Goal: Contribute content: Contribute content

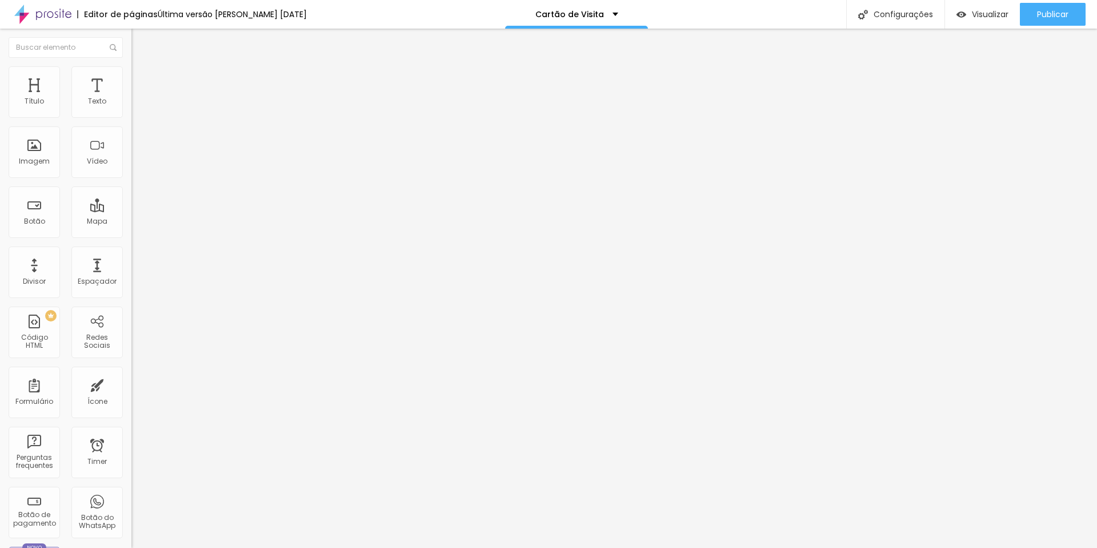
click at [140, 43] on div "Editar Coluna" at bounding box center [175, 41] width 71 height 9
click at [140, 39] on div "Editar Coluna" at bounding box center [175, 41] width 71 height 9
click at [45, 163] on div "Imagem" at bounding box center [34, 161] width 31 height 8
click at [131, 97] on div "Adicionar imagem" at bounding box center [196, 93] width 131 height 8
click at [131, 98] on span "Adicionar imagem" at bounding box center [168, 94] width 74 height 10
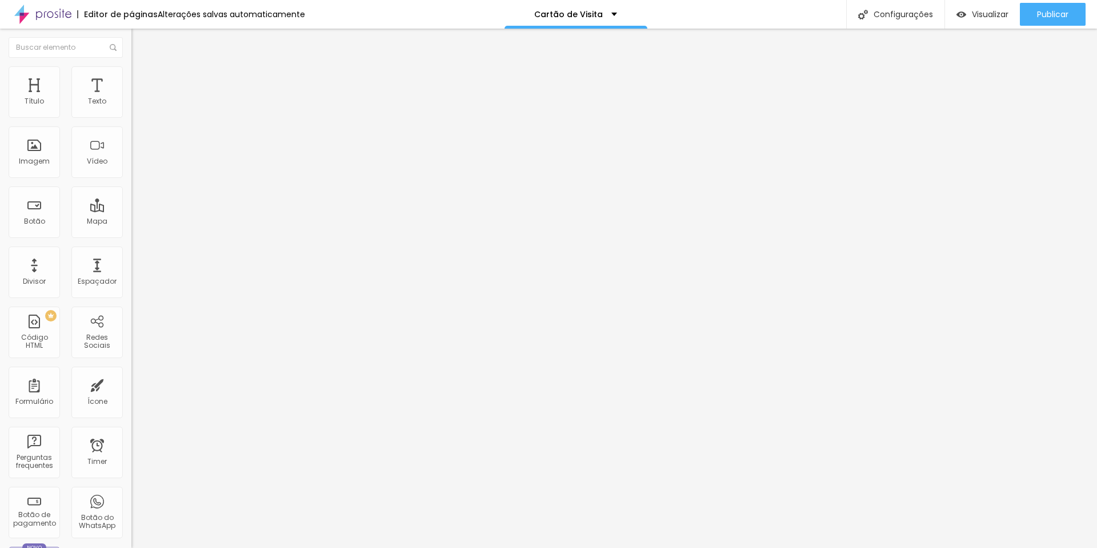
click at [131, 72] on img at bounding box center [136, 71] width 10 height 10
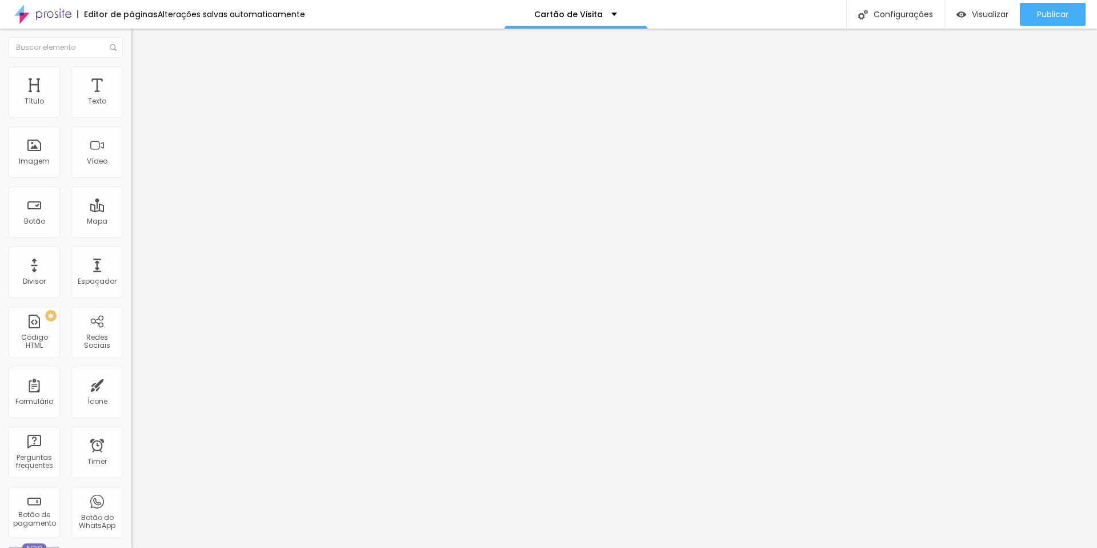
type input "95"
type input "90"
type input "85"
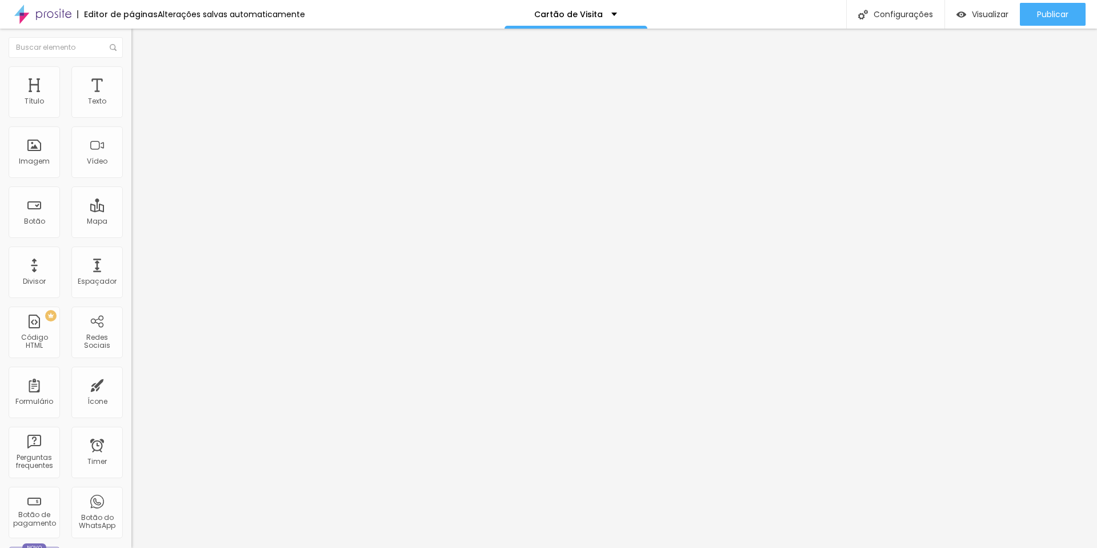
type input "85"
type input "80"
type input "75"
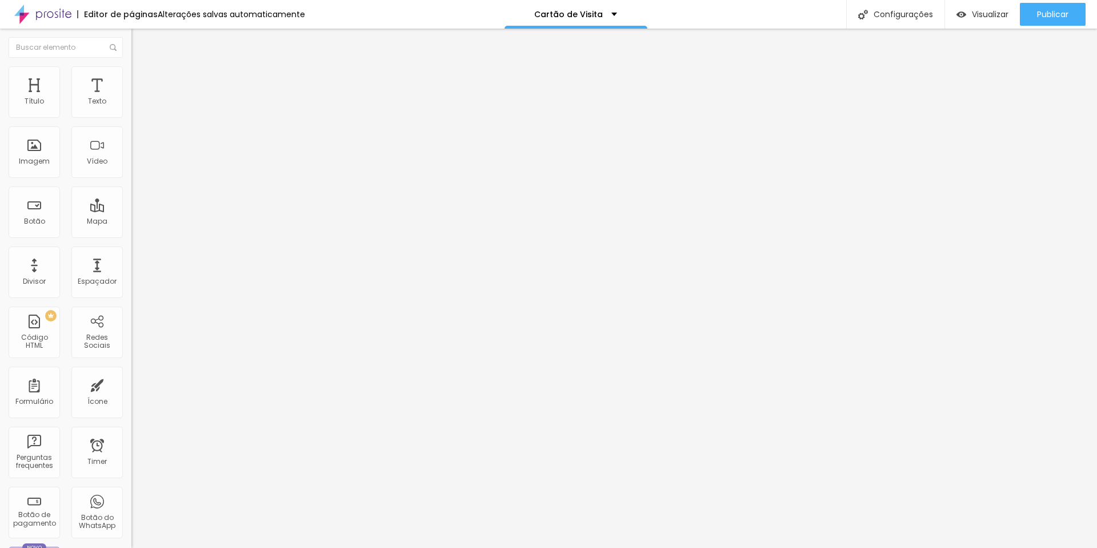
type input "70"
type input "65"
type input "60"
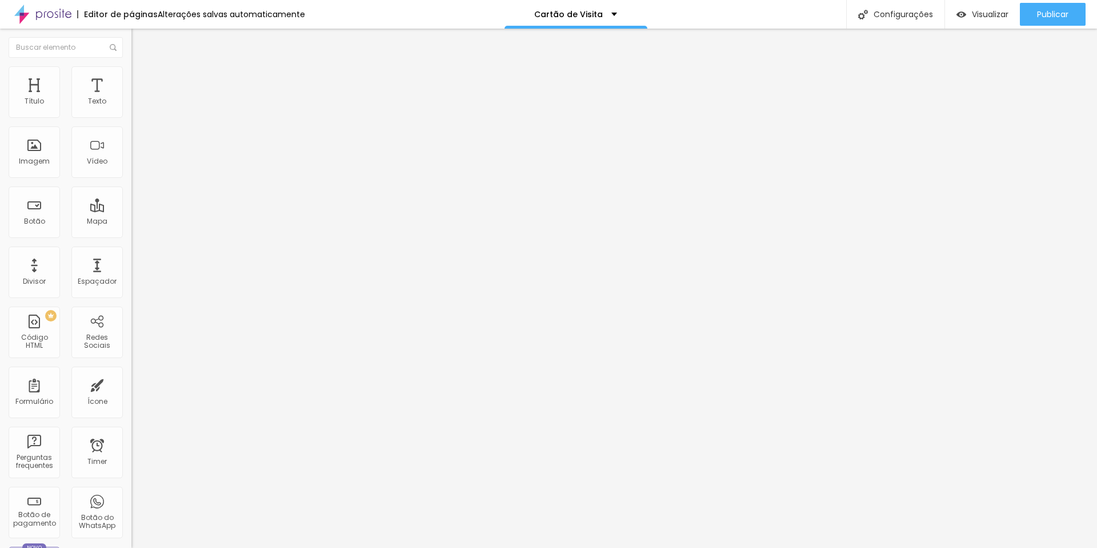
type input "60"
type input "55"
type input "50"
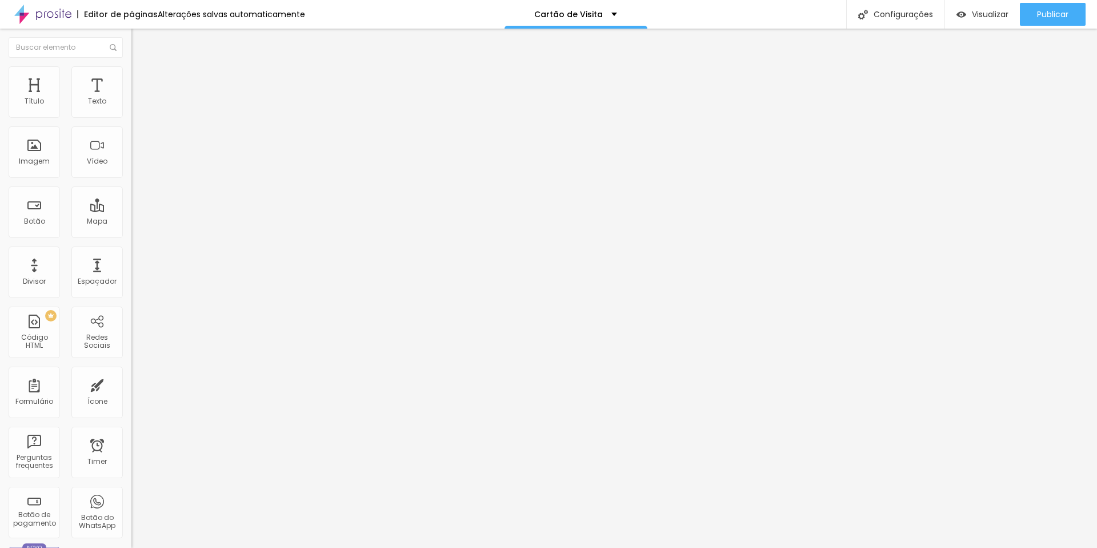
type input "45"
type input "40"
drag, startPoint x: 119, startPoint y: 121, endPoint x: 113, endPoint y: 111, distance: 10.8
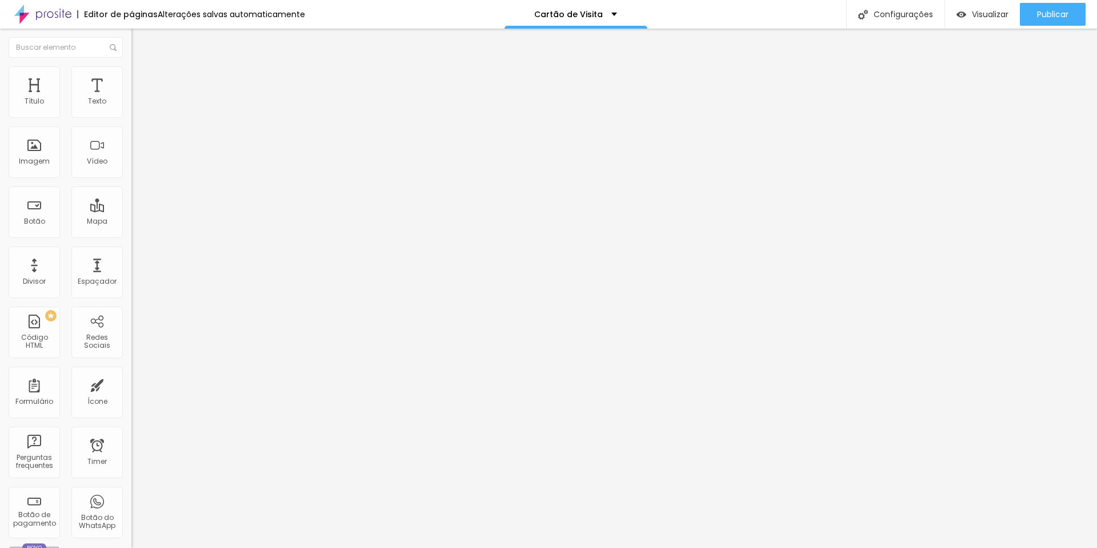
click at [131, 117] on input "range" at bounding box center [168, 112] width 74 height 9
type input "35"
type input "30"
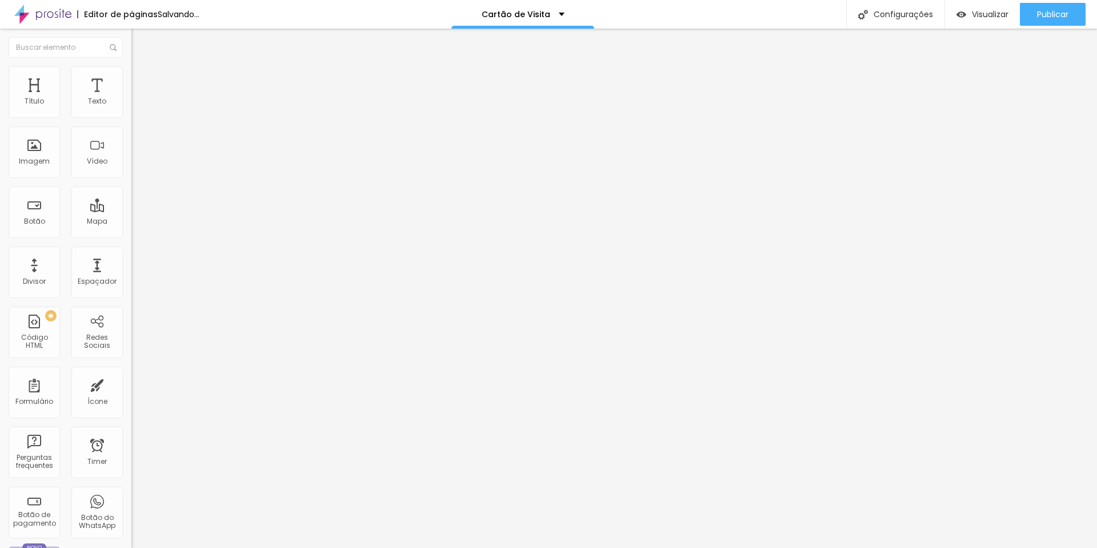
type input "25"
type input "30"
drag, startPoint x: 49, startPoint y: 120, endPoint x: 36, endPoint y: 120, distance: 13.1
type input "30"
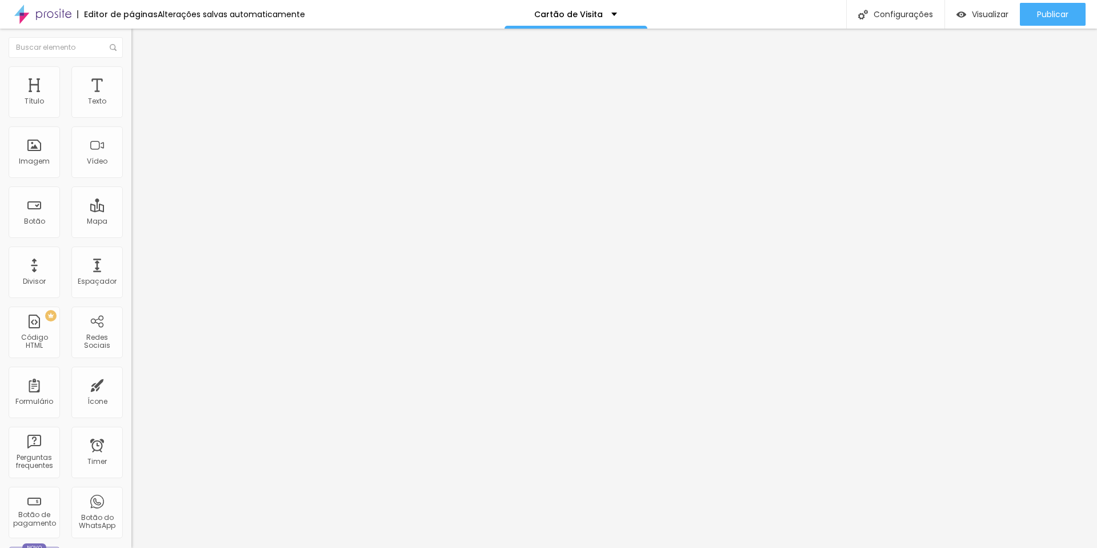
click at [131, 117] on input "range" at bounding box center [168, 112] width 74 height 9
click at [131, 66] on li "Conteúdo" at bounding box center [196, 60] width 131 height 11
click at [140, 39] on div "Editar Imagem" at bounding box center [178, 41] width 77 height 9
click at [131, 53] on button "Editar Imagem" at bounding box center [196, 42] width 131 height 26
click at [131, 69] on li "Estilo" at bounding box center [196, 71] width 131 height 11
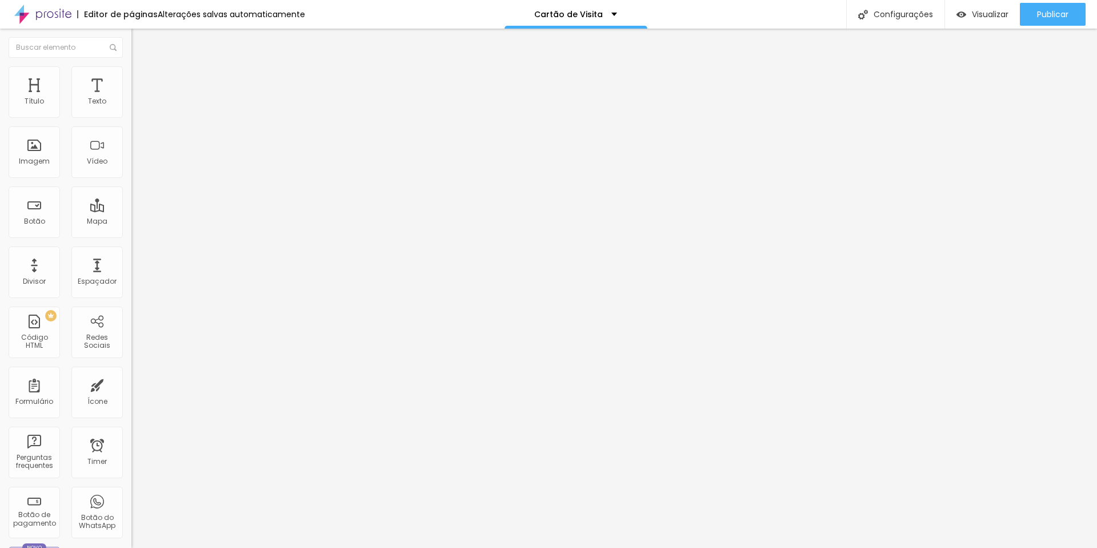
click at [131, 104] on span "Encaixotado" at bounding box center [153, 99] width 45 height 10
click at [140, 42] on img "button" at bounding box center [144, 41] width 9 height 9
click at [60, 51] on input "text" at bounding box center [66, 47] width 114 height 21
type input "c"
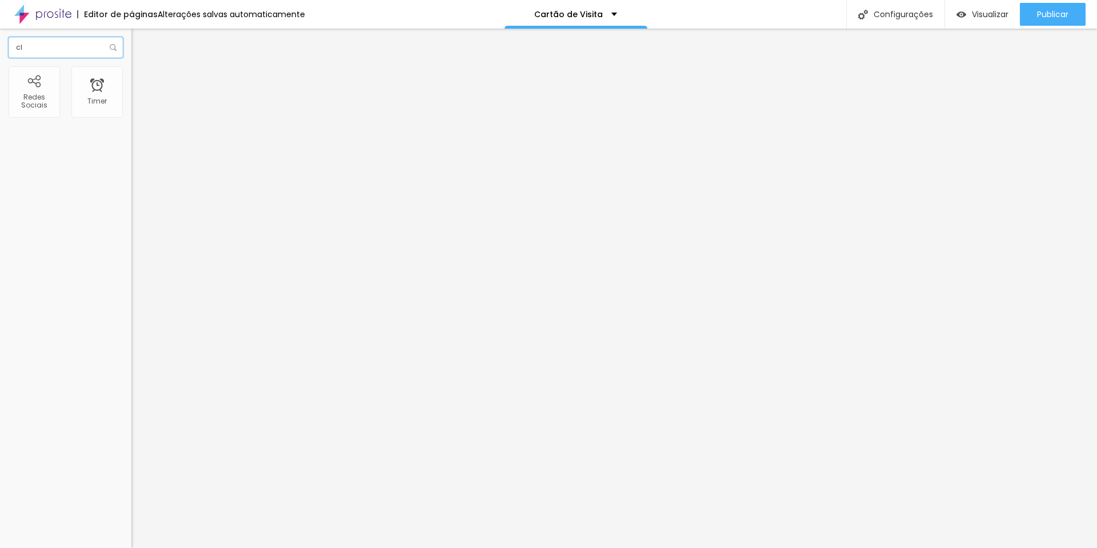
type input "c"
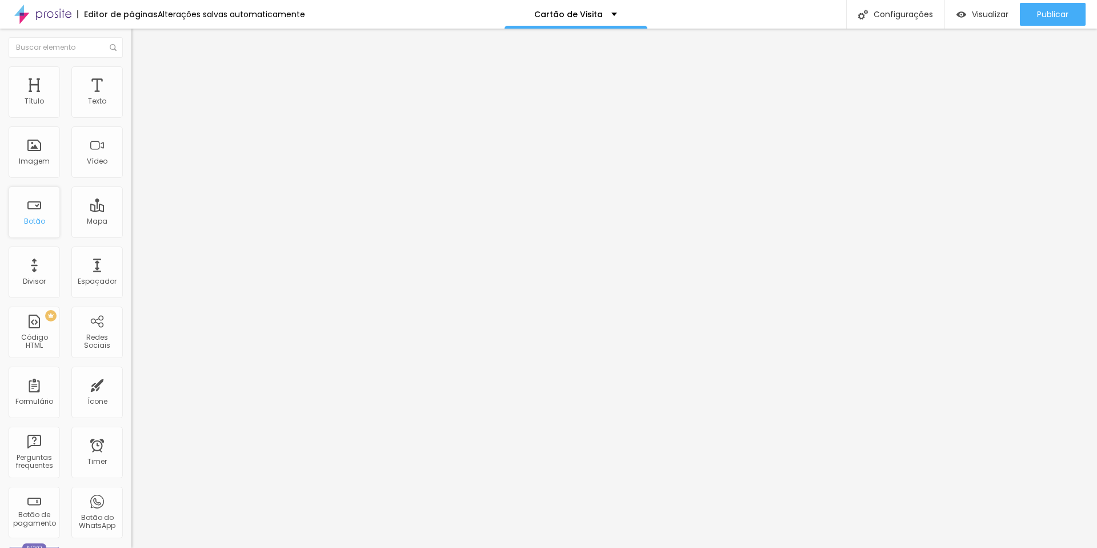
click at [37, 215] on div "Botão" at bounding box center [34, 211] width 51 height 51
click at [131, 74] on li "Estilo" at bounding box center [196, 71] width 131 height 11
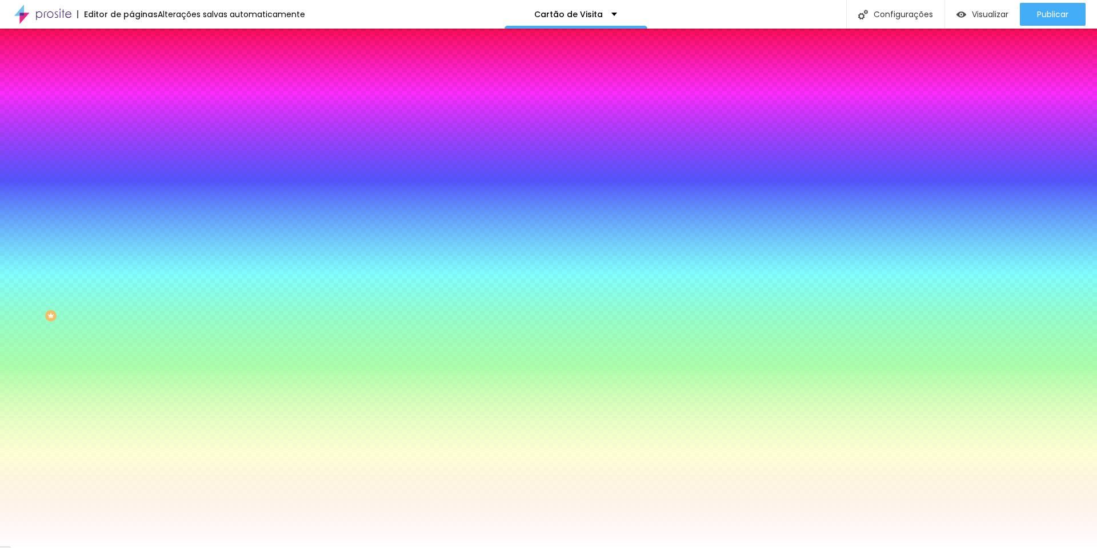
click at [131, 66] on li "Conteúdo" at bounding box center [196, 60] width 131 height 11
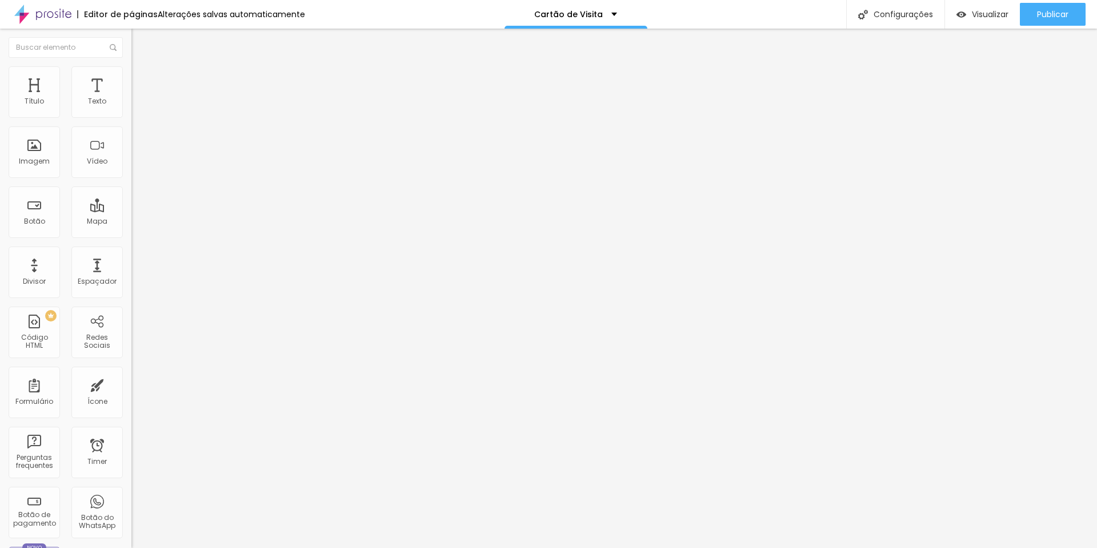
click at [131, 177] on span "Normal" at bounding box center [144, 175] width 26 height 10
click at [131, 205] on span "Grande" at bounding box center [144, 200] width 27 height 10
click at [131, 193] on div "Normal" at bounding box center [196, 189] width 131 height 7
click at [142, 79] on span "Estilo" at bounding box center [151, 74] width 18 height 10
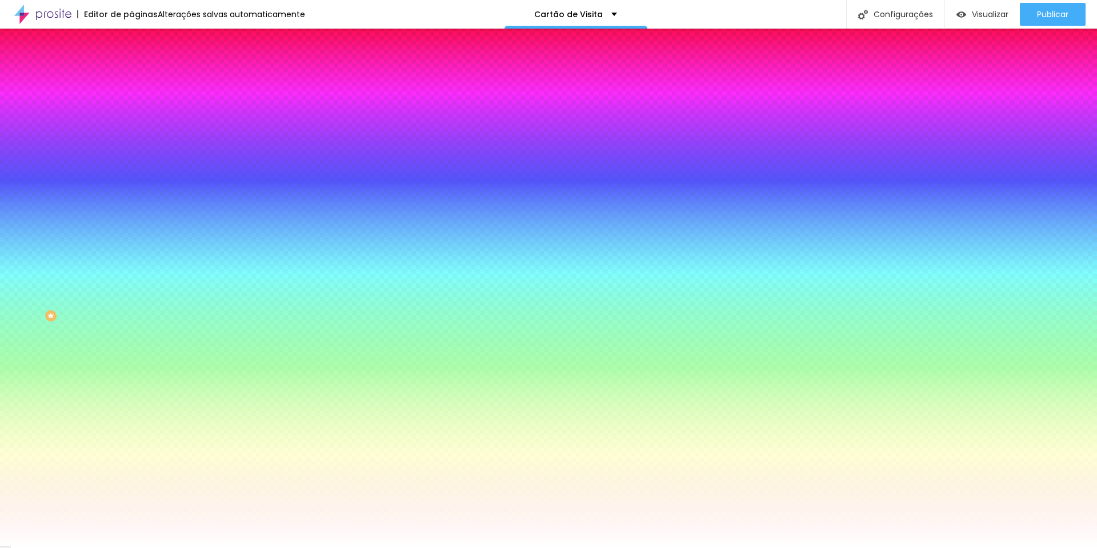
click at [142, 81] on span "Avançado" at bounding box center [161, 86] width 38 height 10
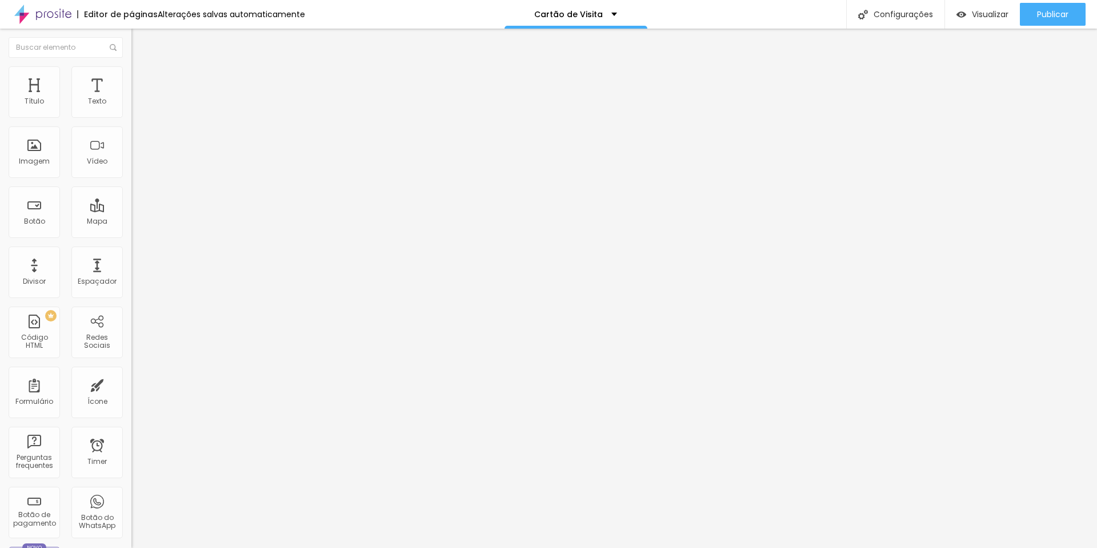
click at [131, 74] on li "Estilo" at bounding box center [196, 71] width 131 height 11
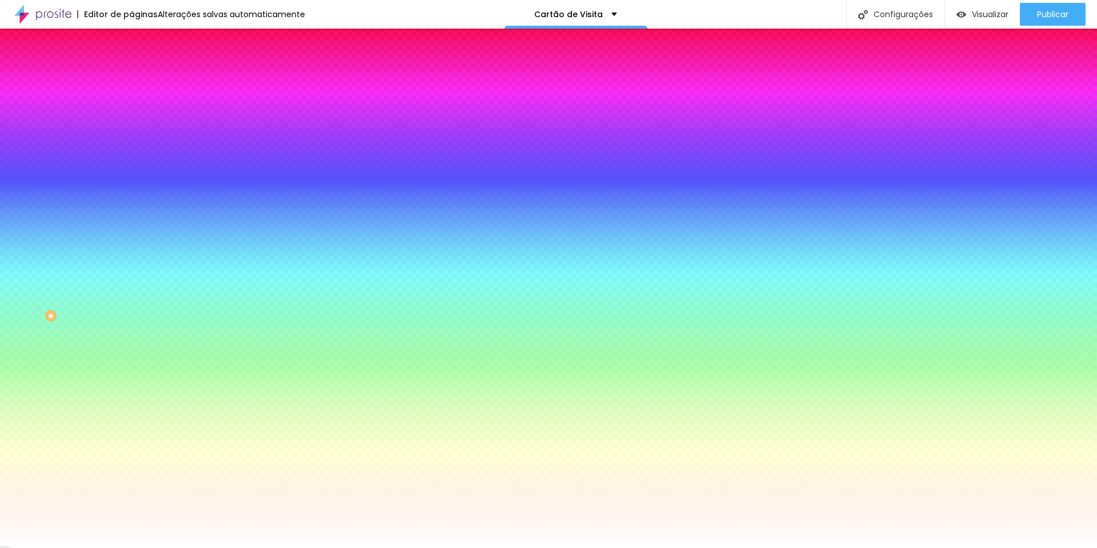
click at [131, 66] on li "Conteúdo" at bounding box center [196, 60] width 131 height 11
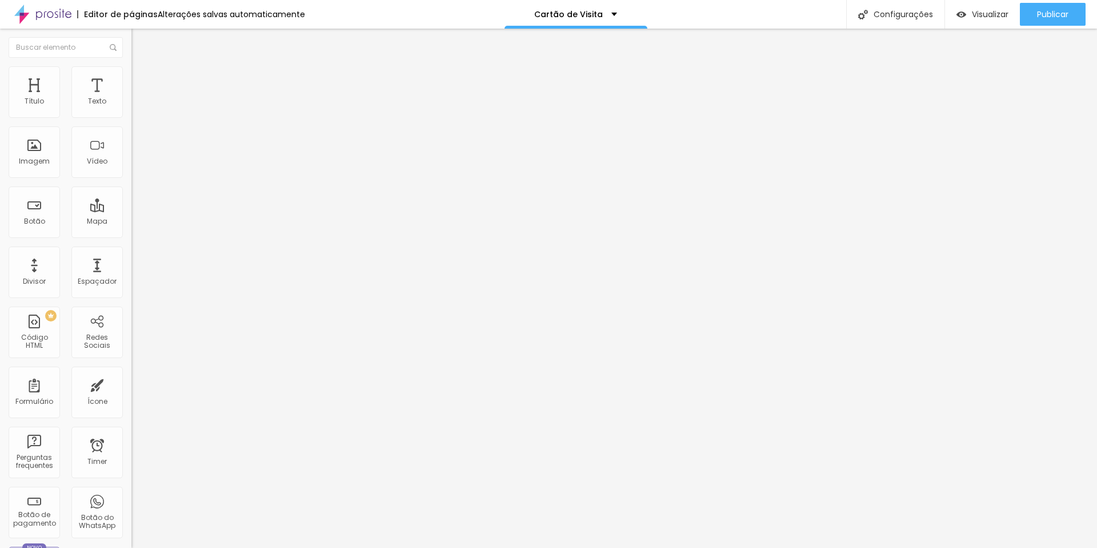
click at [140, 43] on img "button" at bounding box center [144, 41] width 9 height 9
click at [37, 341] on div "Código HTML" at bounding box center [33, 341] width 45 height 17
click at [131, 168] on div at bounding box center [196, 143] width 131 height 88
click at [131, 183] on div "< i class = "fas fa-globe" > </ i > Visit Website </ a > < div class = "footer"…" at bounding box center [509, 143] width 756 height 88
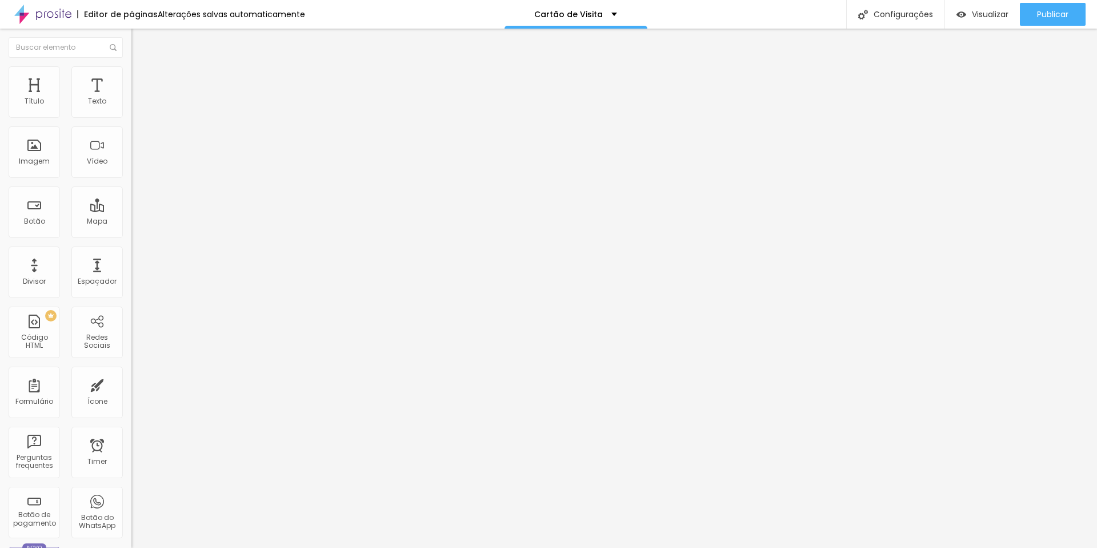
scroll to position [0, 6]
click at [126, 167] on div "body { font-family : ' Segoe UI ' , Tahoma , [GEOGRAPHIC_DATA], Verdana , sans-…" at bounding box center [504, 139] width 756 height 88
click at [252, 146] on div at bounding box center [257, 298] width 11 height 624
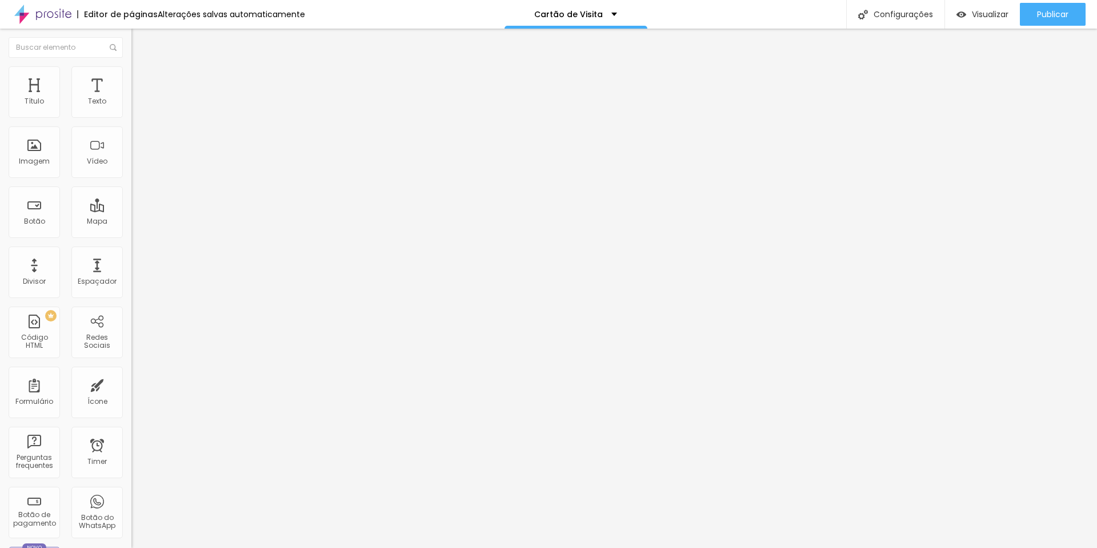
click at [69, 150] on div "} .card { background-color : rgb ( 231 , 23 , 23 ); padding : 2 rem ; text-alig…" at bounding box center [367, 136] width 764 height 88
click at [77, 139] on div "} .card { background-color : rgb ( 231 , 23 , 23 ); padding : 2 rem ; text-alig…" at bounding box center [439, 136] width 764 height 88
click at [131, 71] on img at bounding box center [136, 71] width 10 height 10
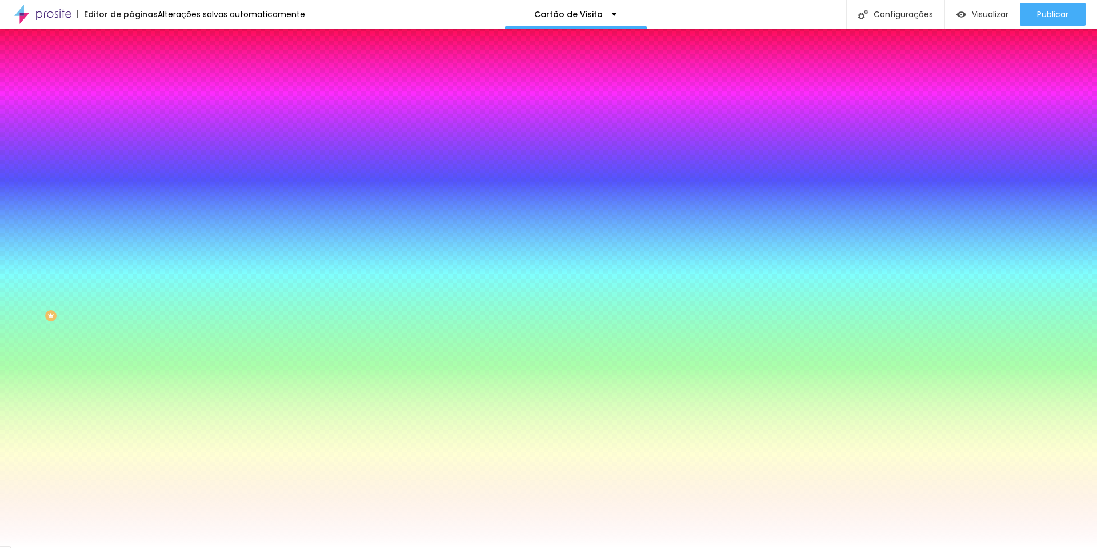
click at [142, 81] on span "Avançado" at bounding box center [161, 86] width 38 height 10
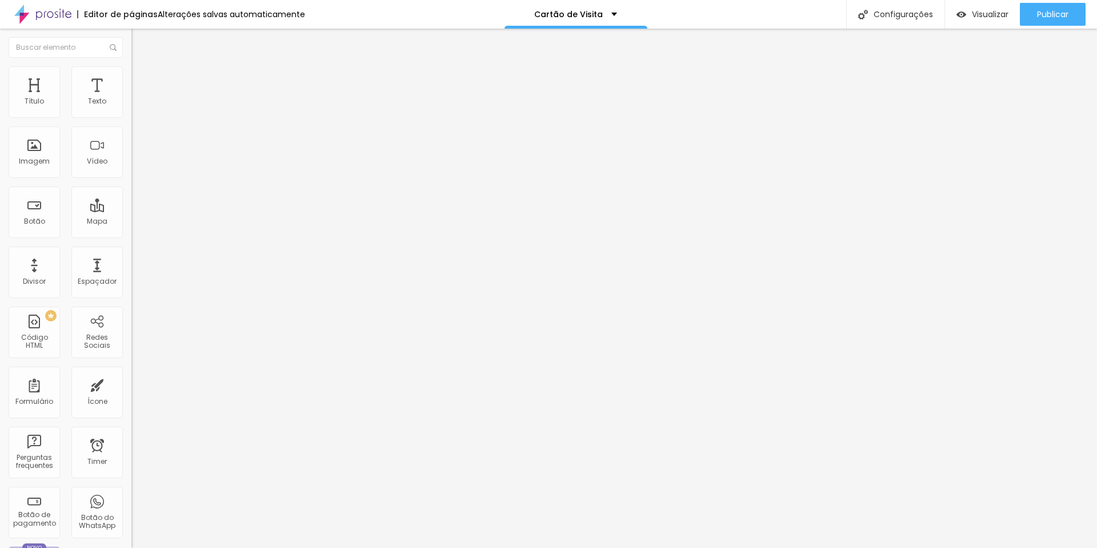
type input "15"
type input "10"
type input "5"
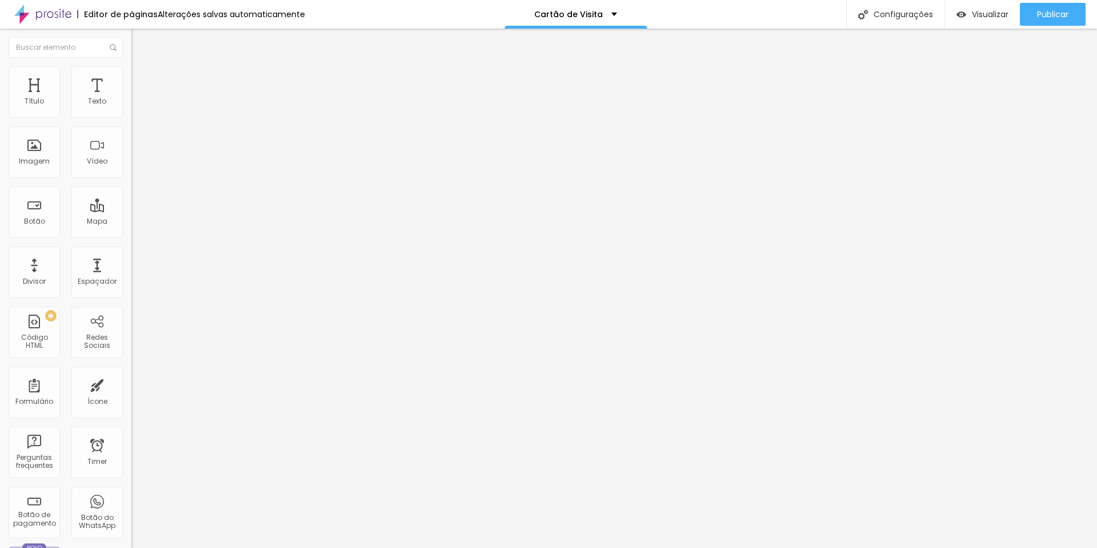
type input "5"
type input "0"
type input "5"
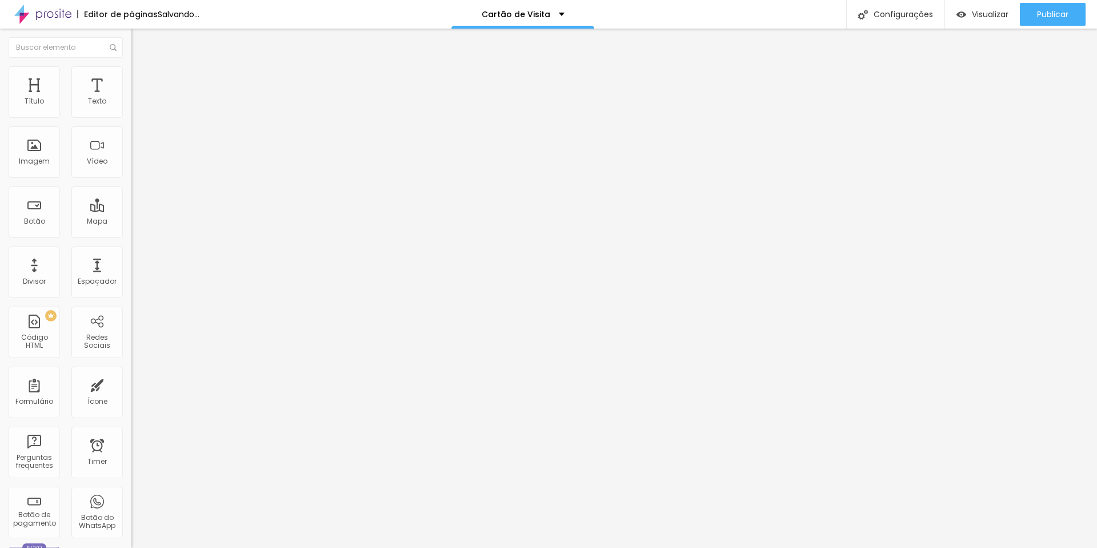
type input "10"
type input "15"
type input "20"
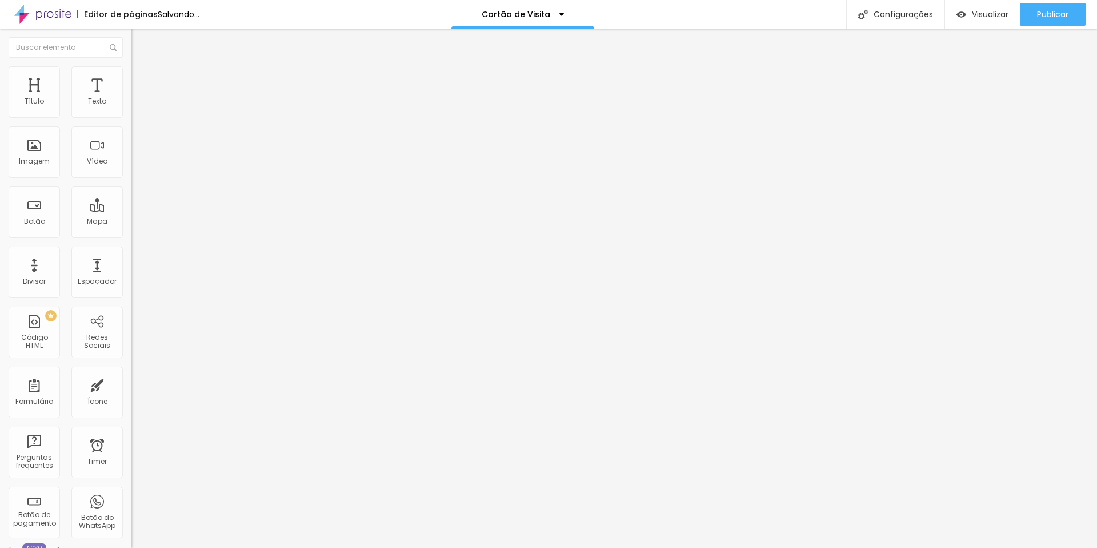
type input "20"
type input "25"
type input "30"
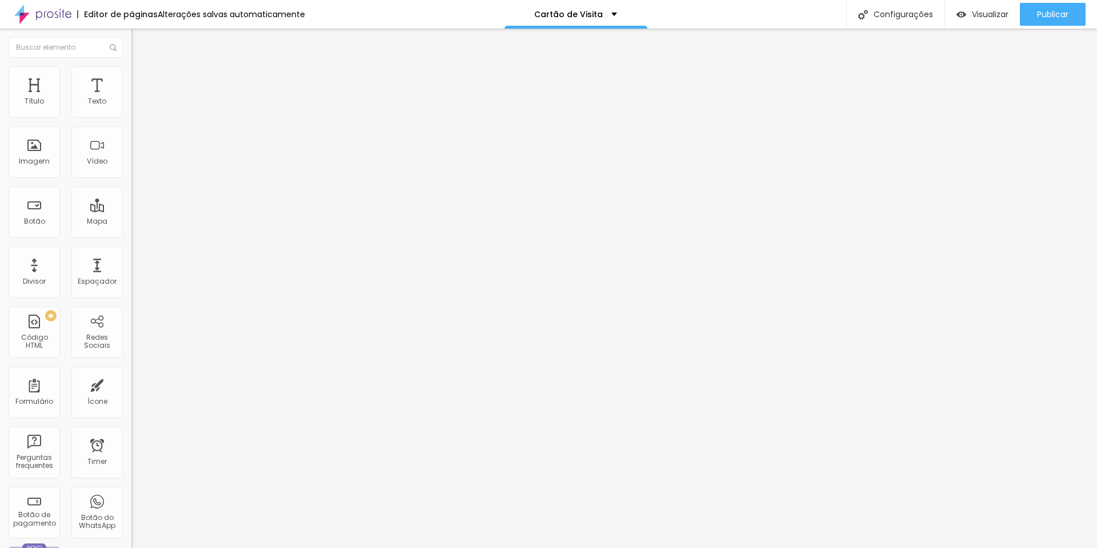
type input "35"
type input "40"
type input "45"
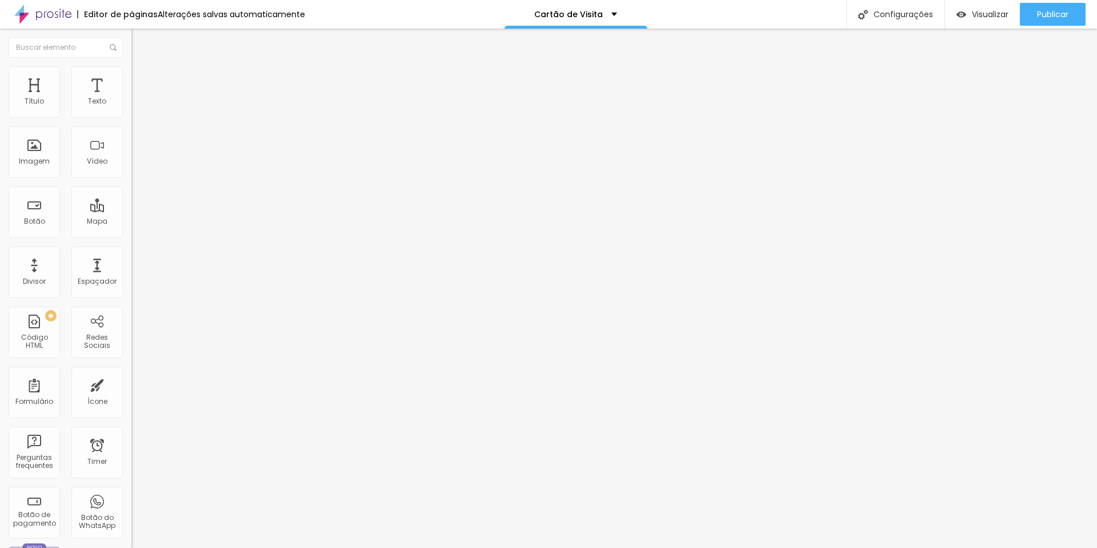
type input "45"
type input "50"
type input "45"
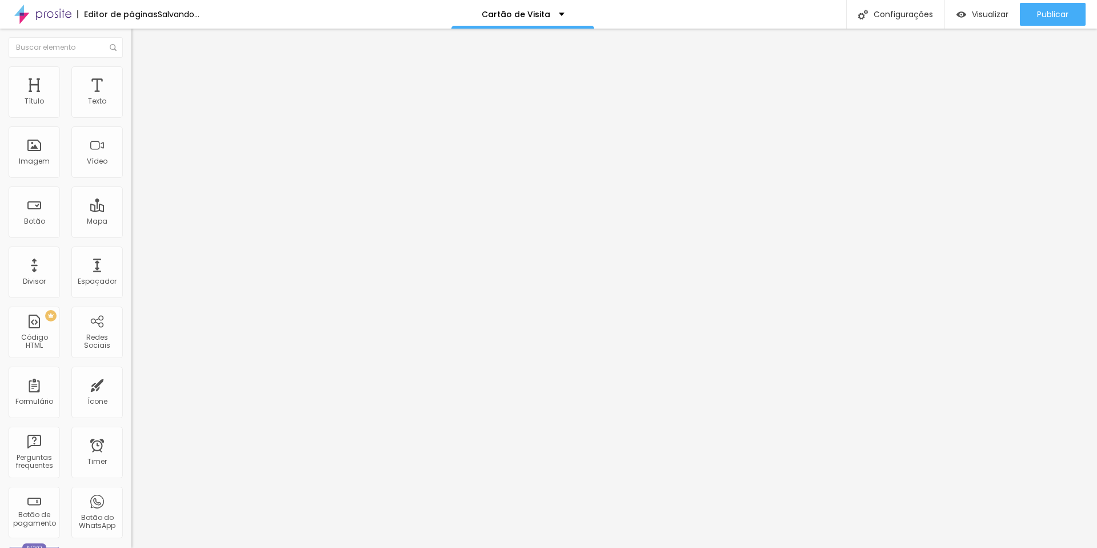
type input "40"
type input "35"
type input "30"
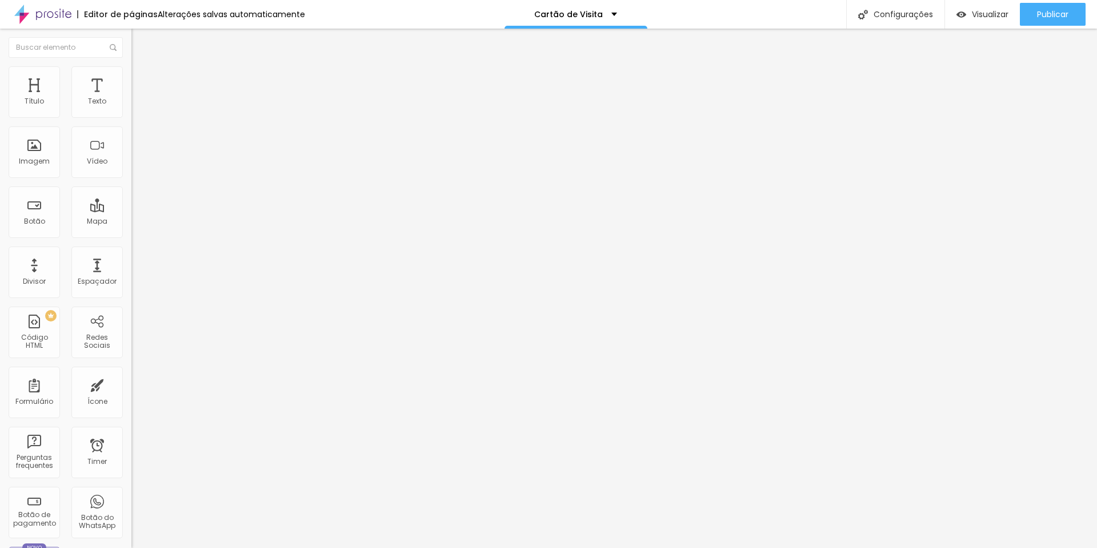
type input "30"
type input "25"
drag, startPoint x: 43, startPoint y: 111, endPoint x: 54, endPoint y: 110, distance: 10.4
click at [131, 222] on input "range" at bounding box center [168, 226] width 74 height 9
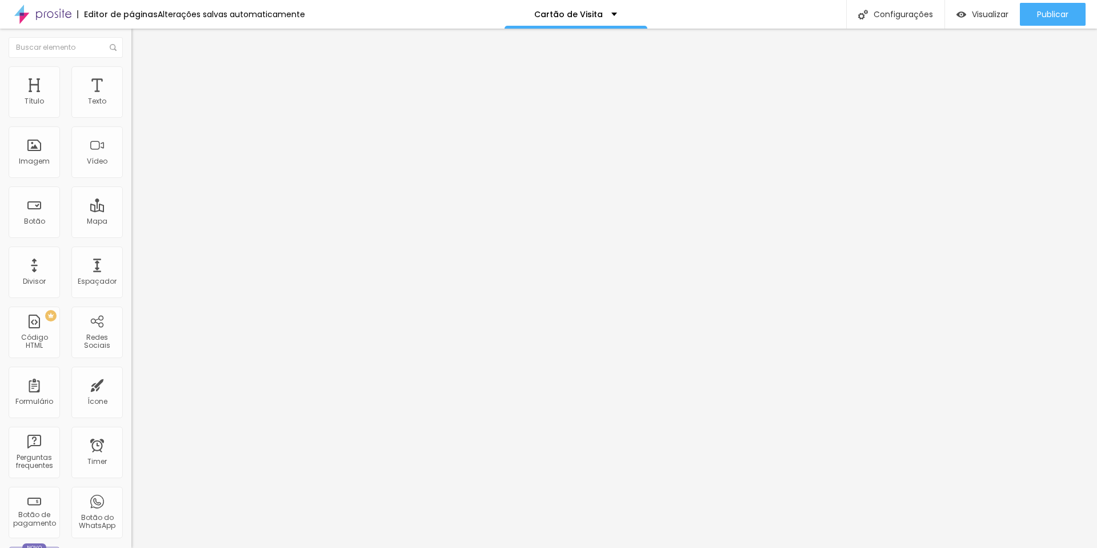
type input "20"
type input "15"
type input "10"
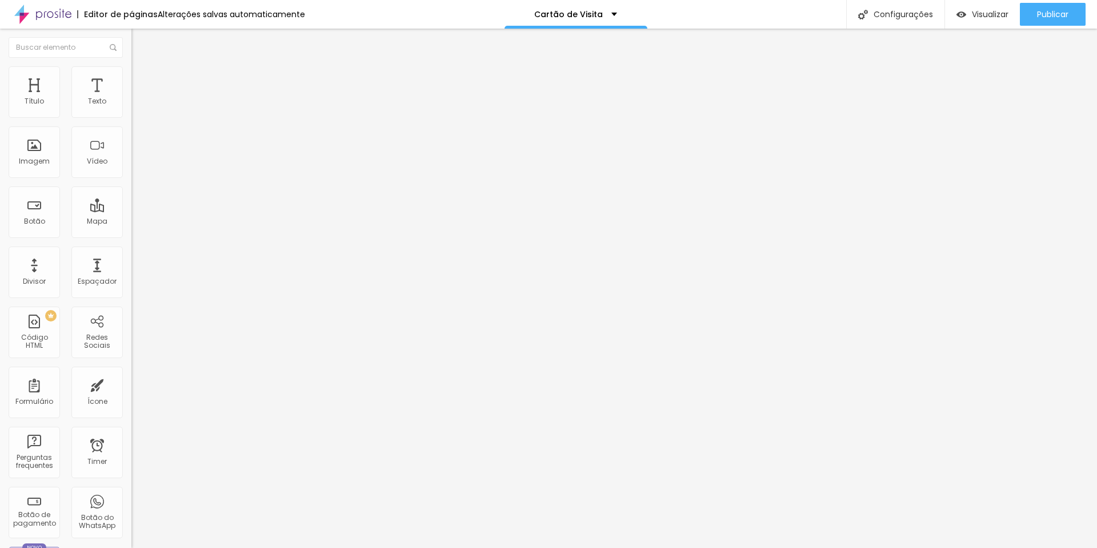
type input "10"
drag, startPoint x: 54, startPoint y: 110, endPoint x: 36, endPoint y: 110, distance: 17.7
type input "10"
click at [131, 222] on input "range" at bounding box center [168, 226] width 74 height 9
click at [131, 154] on div "<! DOCTYPE html > < html lang = "en" > < head > < meta charset = "UTF-8" /> < m…" at bounding box center [513, 143] width 764 height 88
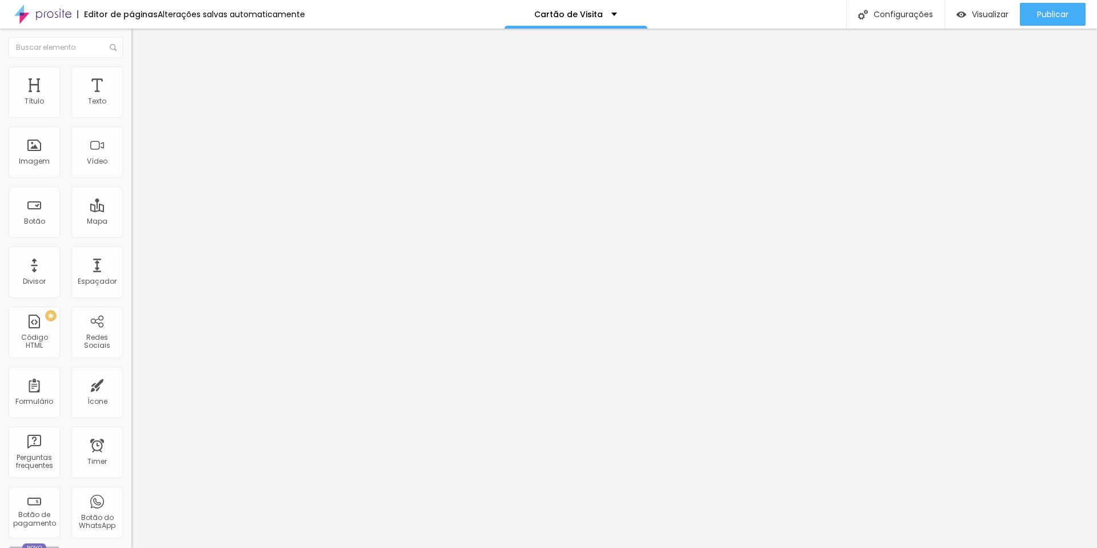
scroll to position [0, 97]
click at [88, 149] on div ".container-1 { background-color : rgb ( 231 , 23 , 23 ); width : 100 % ; displa…" at bounding box center [417, 141] width 764 height 88
click at [109, 139] on div ".container-1 { background-color : rgb ( 231 , 23 , 23 ); width : 100 % ; displa…" at bounding box center [491, 143] width 764 height 88
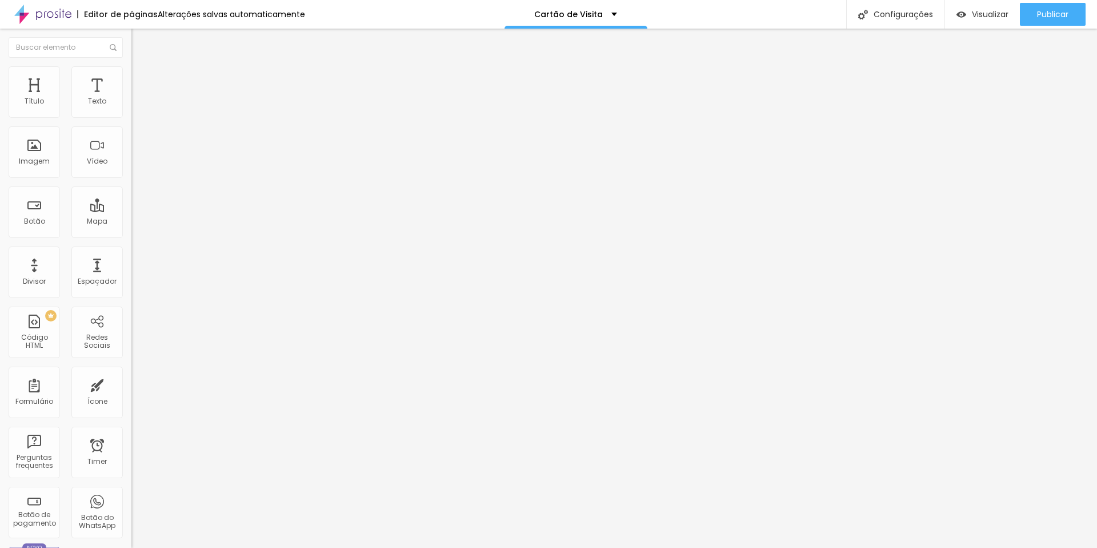
click at [90, 141] on div ".container-2 { background-color : rgb ( 40 , 23 , 231 ); text-align : center ; …" at bounding box center [410, 137] width 764 height 88
click at [131, 144] on div "justify-content : center ; } .container-2 { background-color : rgb ( 40 , 23 , …" at bounding box center [513, 136] width 764 height 88
click at [104, 145] on div "} .container-2 { background-color : rgb ( 40 , 23 , 231 ); text-align : center …" at bounding box center [486, 142] width 764 height 88
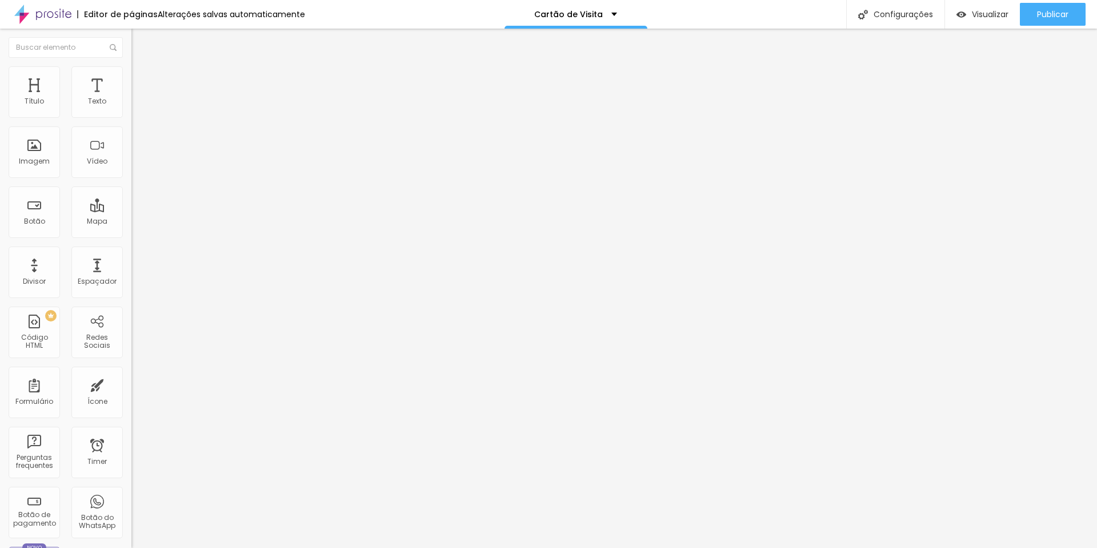
click at [104, 160] on div "} .container-2 { text-align : center ; width : 80 % ; } .icon-button { display …" at bounding box center [486, 142] width 764 height 88
click at [140, 43] on img "button" at bounding box center [144, 41] width 9 height 9
click at [140, 42] on img "button" at bounding box center [144, 41] width 9 height 9
click at [42, 329] on div "PREMIUM Código HTML" at bounding box center [34, 331] width 51 height 51
click at [131, 179] on div at bounding box center [196, 143] width 131 height 88
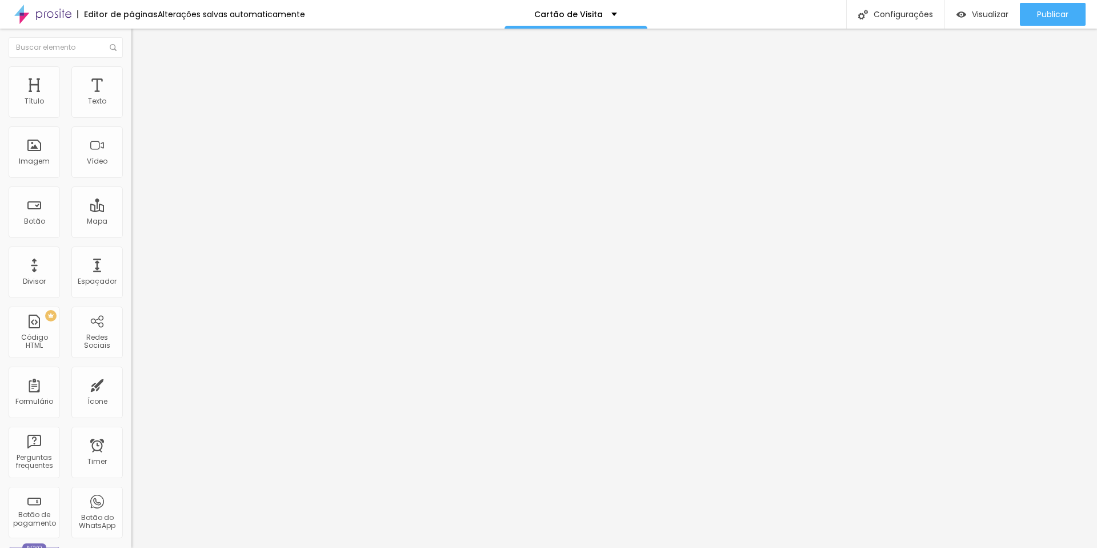
scroll to position [0, 74]
click at [107, 163] on div "body { font-family : ' Segoe UI ' , Tahoma , [GEOGRAPHIC_DATA], Verdana , sans-…" at bounding box center [440, 136] width 764 height 88
click at [104, 160] on div "body { font-family : ' Segoe UI ' , Tahoma , [GEOGRAPHIC_DATA], Verdana , sans-…" at bounding box center [440, 136] width 764 height 88
click at [97, 159] on div "justify-content : center ; } .container-2 { background-color : rgb ( 40 , 23 , …" at bounding box center [423, 136] width 764 height 88
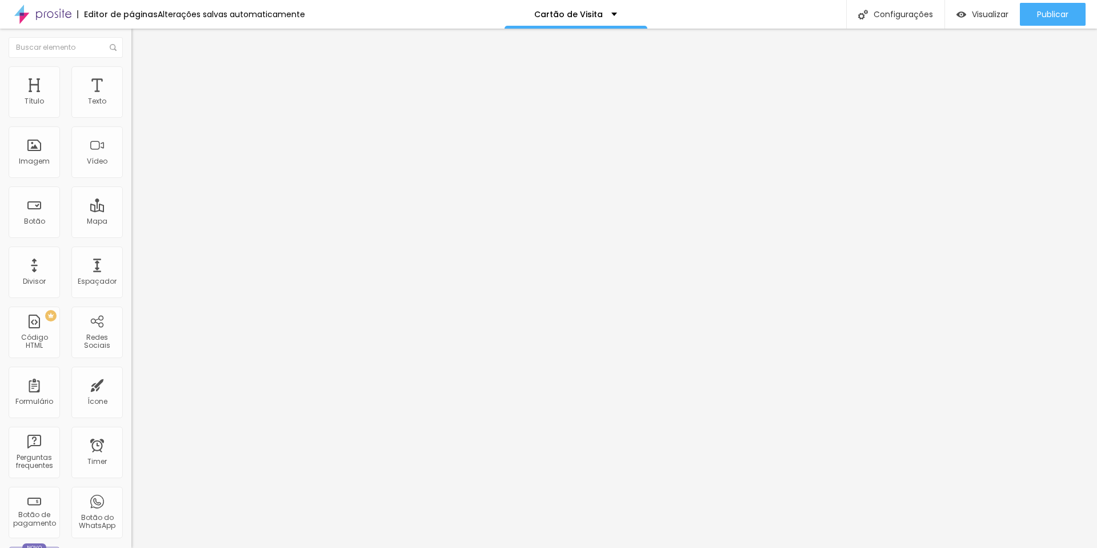
click at [93, 149] on div "justify-content : center ; } .container-2 { background-color : rgb ( 40 , 23 , …" at bounding box center [423, 136] width 764 height 88
click at [993, 14] on span "Visualizar" at bounding box center [990, 14] width 37 height 9
click at [131, 177] on div at bounding box center [196, 143] width 131 height 88
click at [131, 181] on div "< div style = "position: relative; width: 100%; padding-bottom: 56.25%; height:…" at bounding box center [622, 143] width 983 height 88
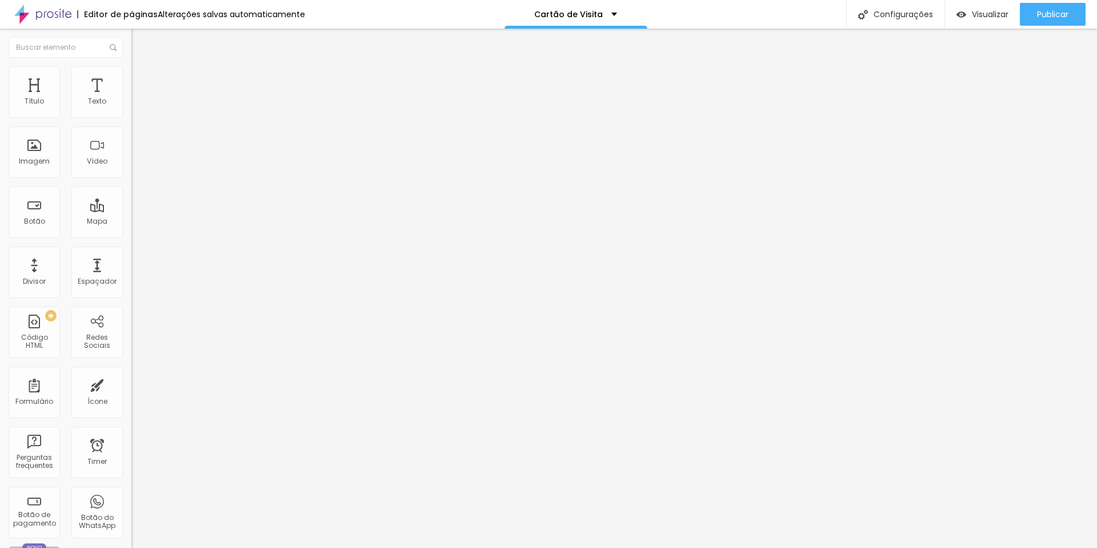
click at [90, 140] on div "< div style = "position: relative; width: 100%; padding-bottom: 56.25%; height:…" at bounding box center [360, 143] width 983 height 88
click at [988, 13] on span "Visualizar" at bounding box center [990, 14] width 37 height 9
drag, startPoint x: 31, startPoint y: 94, endPoint x: 491, endPoint y: 2, distance: 468.6
click at [142, 78] on span "Avançado" at bounding box center [161, 74] width 38 height 10
click at [142, 67] on span "Estilo" at bounding box center [151, 63] width 18 height 10
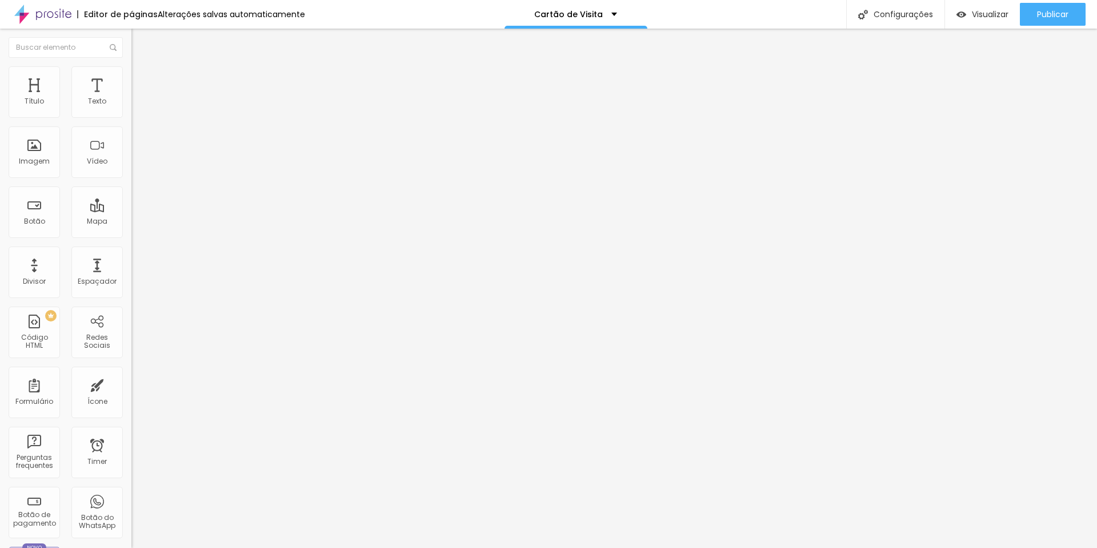
click at [131, 108] on span "Titulo 2" at bounding box center [149, 101] width 37 height 14
click at [131, 98] on span "Titulo 1" at bounding box center [149, 90] width 37 height 16
click at [142, 79] on span "Avançado" at bounding box center [161, 74] width 38 height 10
type input "13"
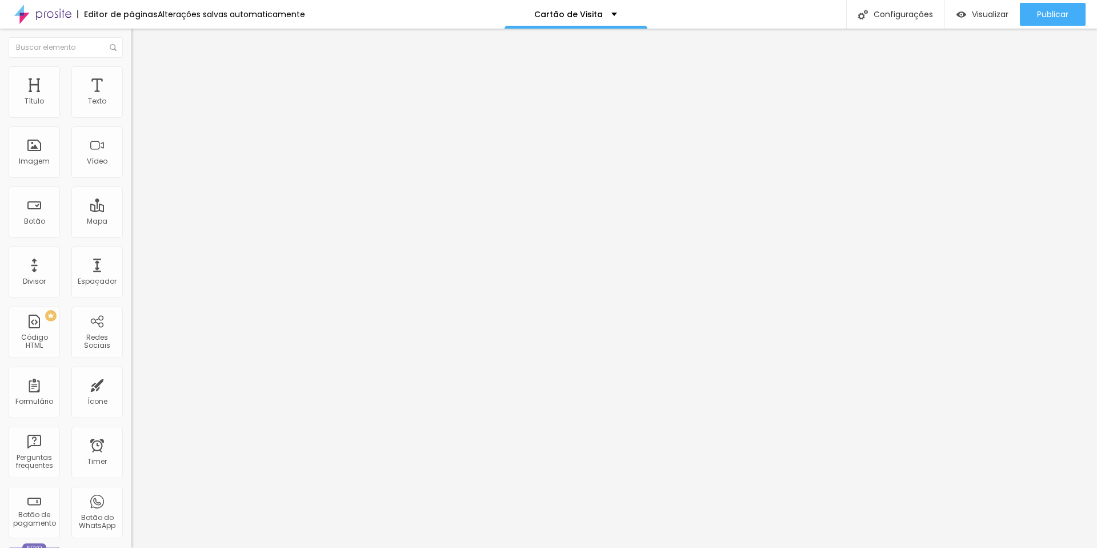
type input "22"
type input "23"
type input "24"
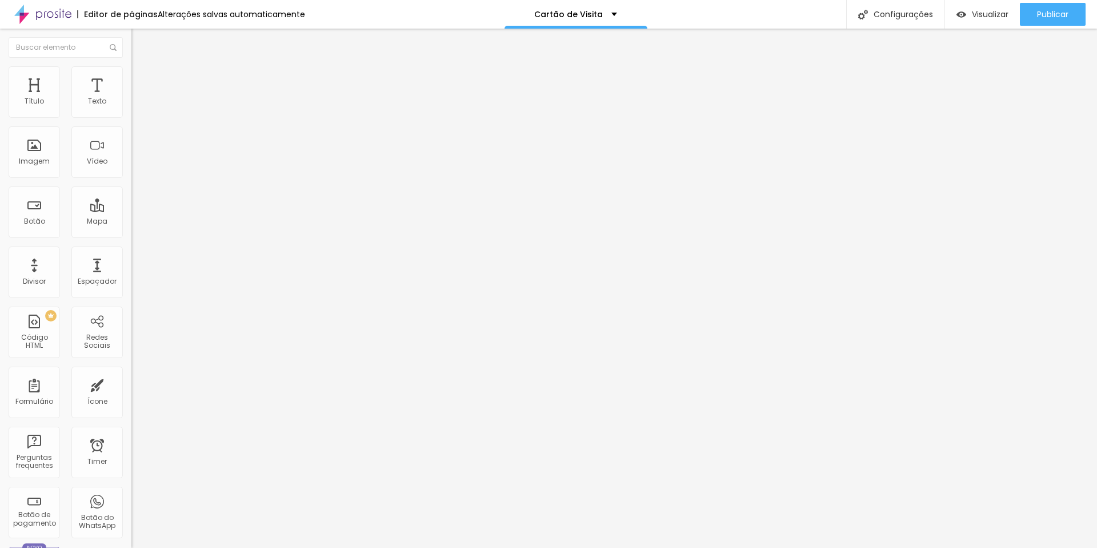
type input "24"
type input "25"
type input "27"
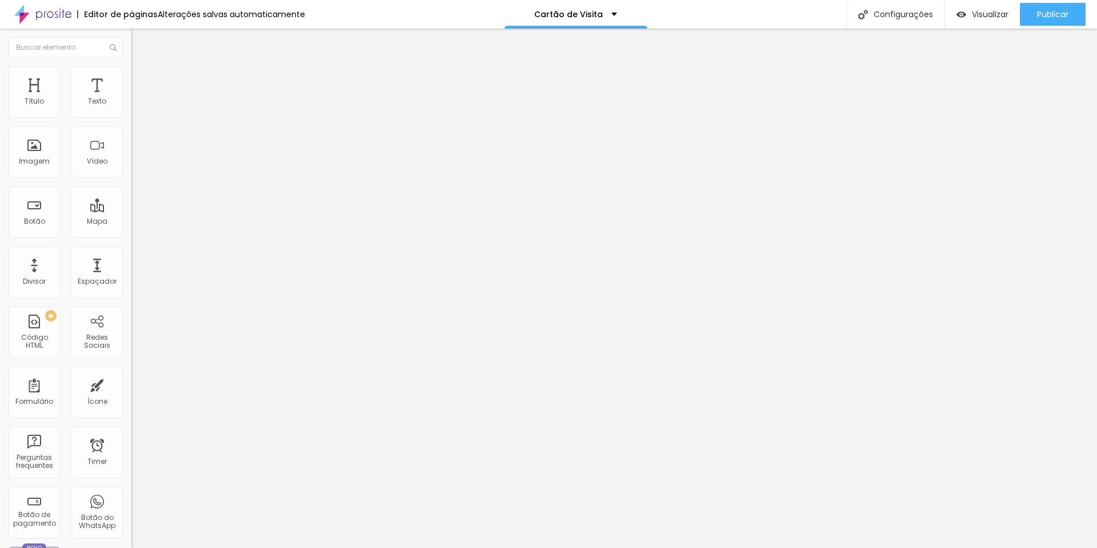
type input "28"
type input "27"
type input "25"
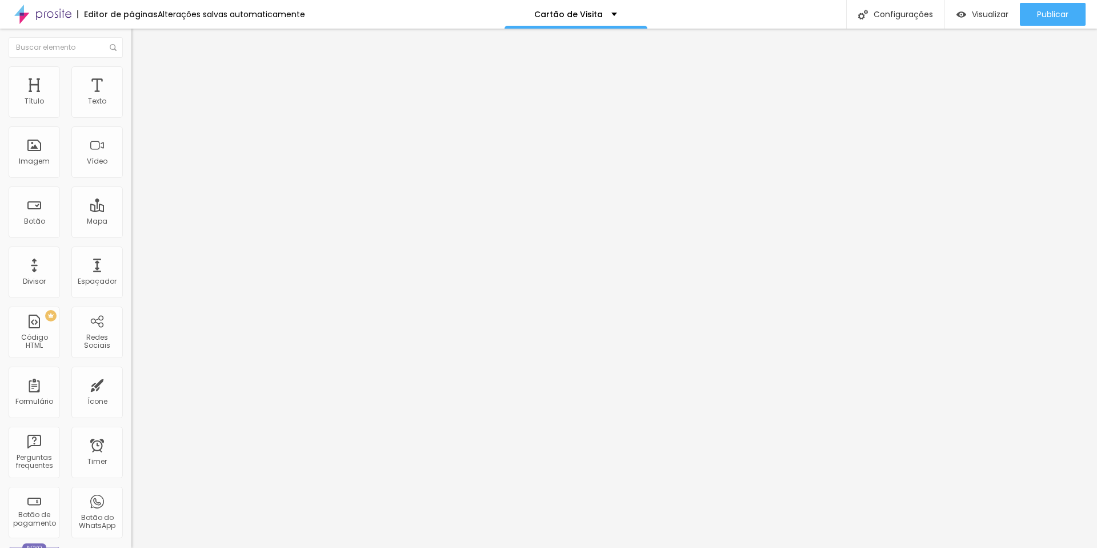
type input "25"
type input "23"
type input "21"
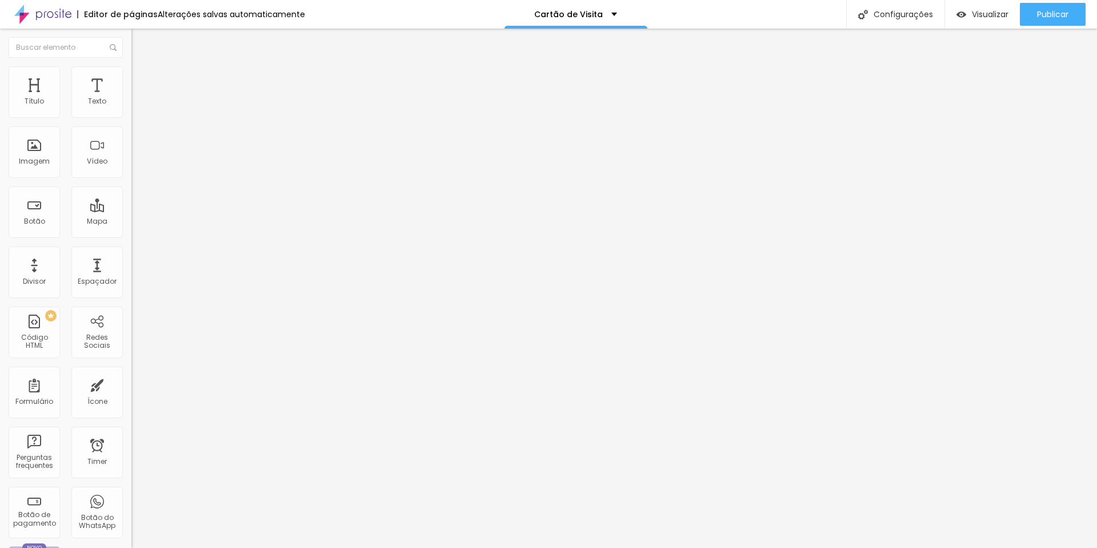
type input "20"
type input "19"
type input "18"
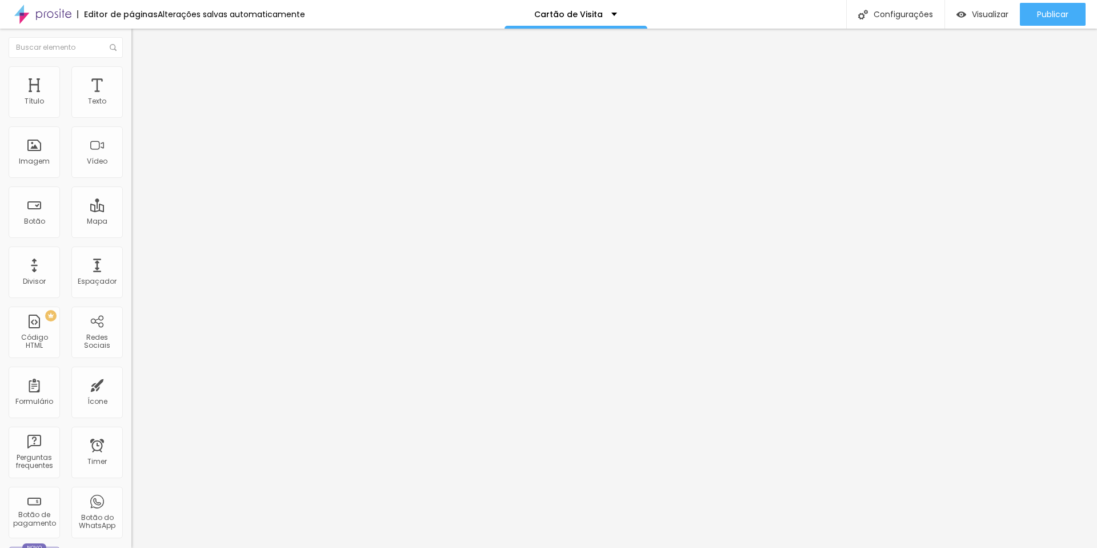
type input "18"
type input "17"
type input "16"
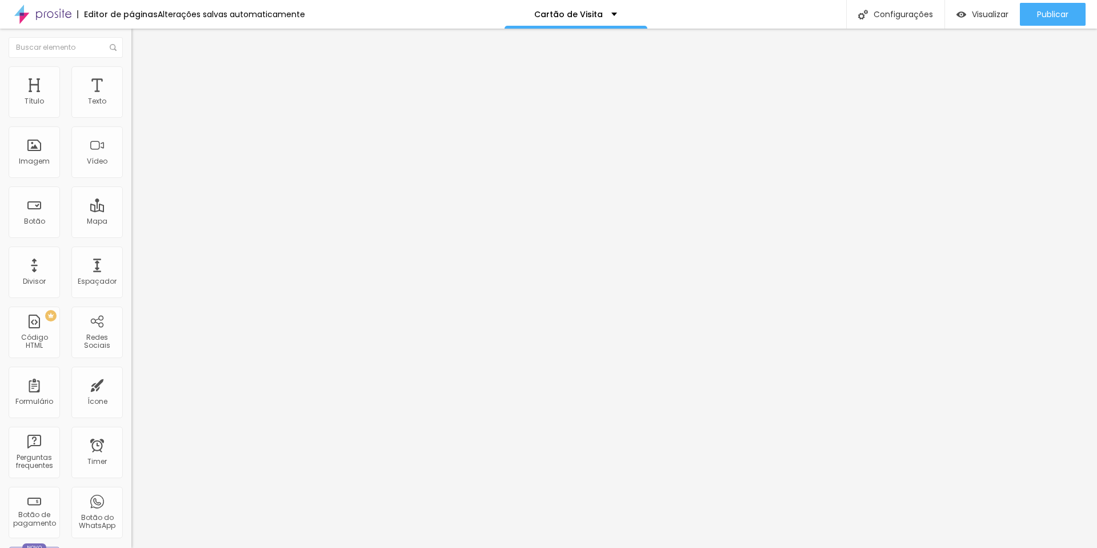
type input "15"
type input "14"
type input "13"
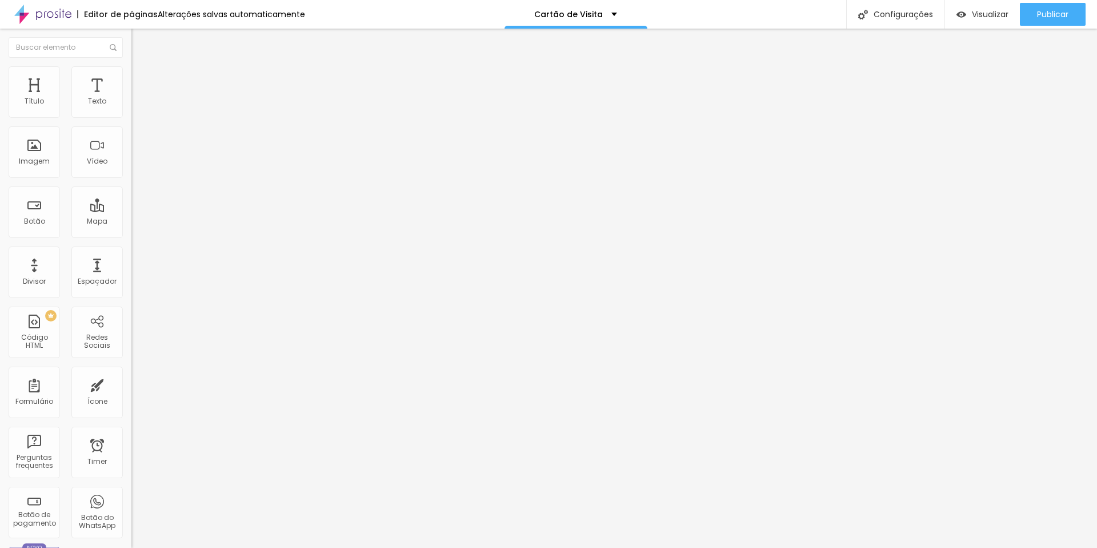
type input "13"
click at [131, 210] on input "range" at bounding box center [168, 214] width 74 height 9
type input "12"
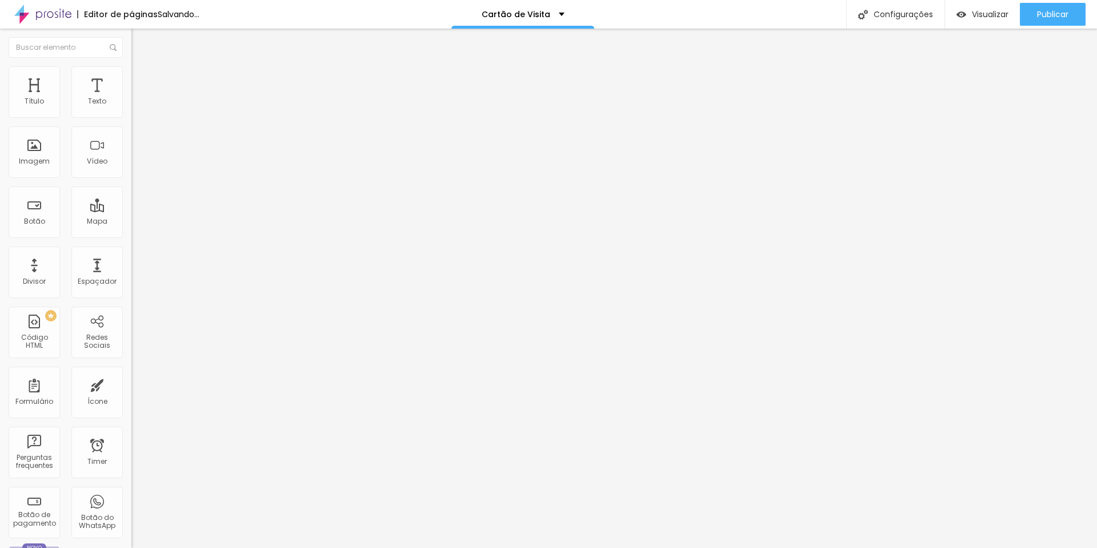
type input "13"
type input "14"
type input "15"
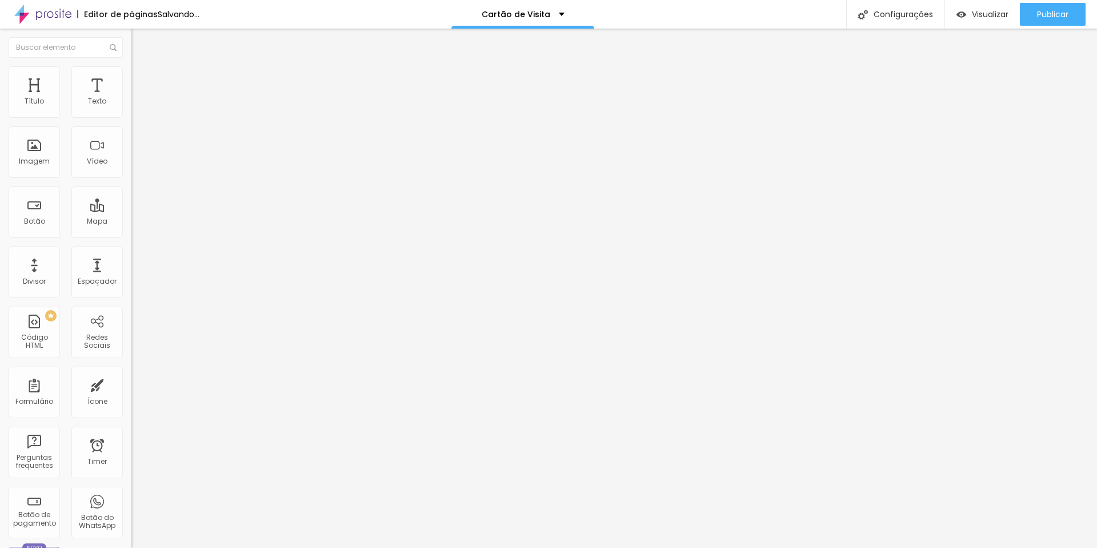
type input "15"
type input "16"
type input "15"
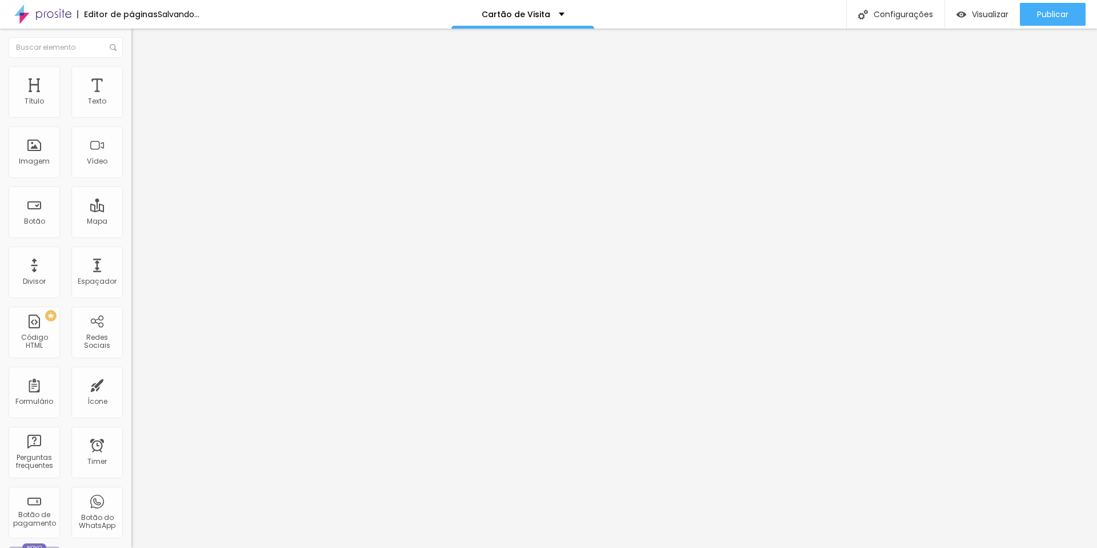
type input "14"
type input "13"
type input "12"
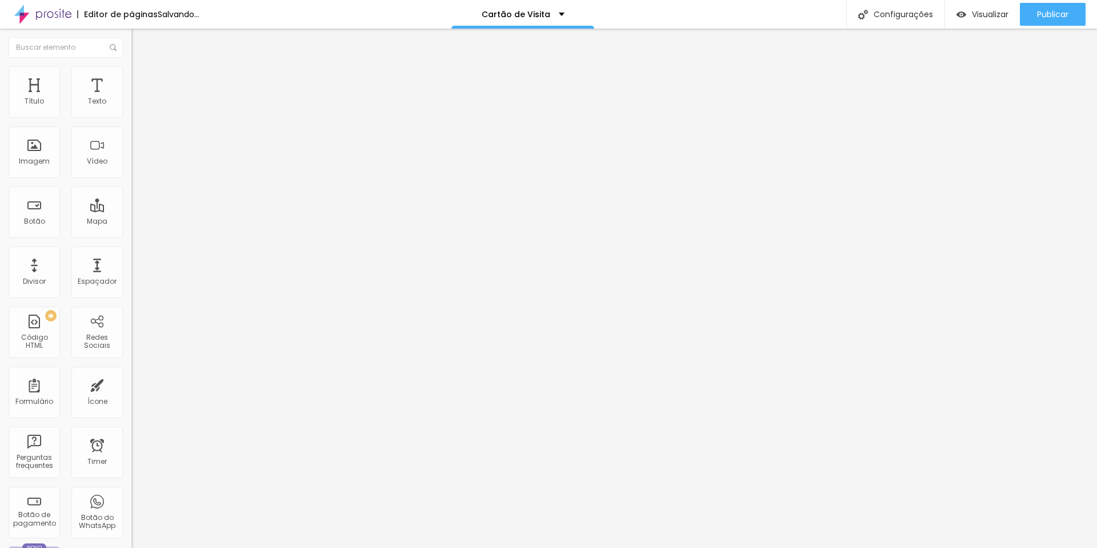
type input "12"
type input "11"
type input "10"
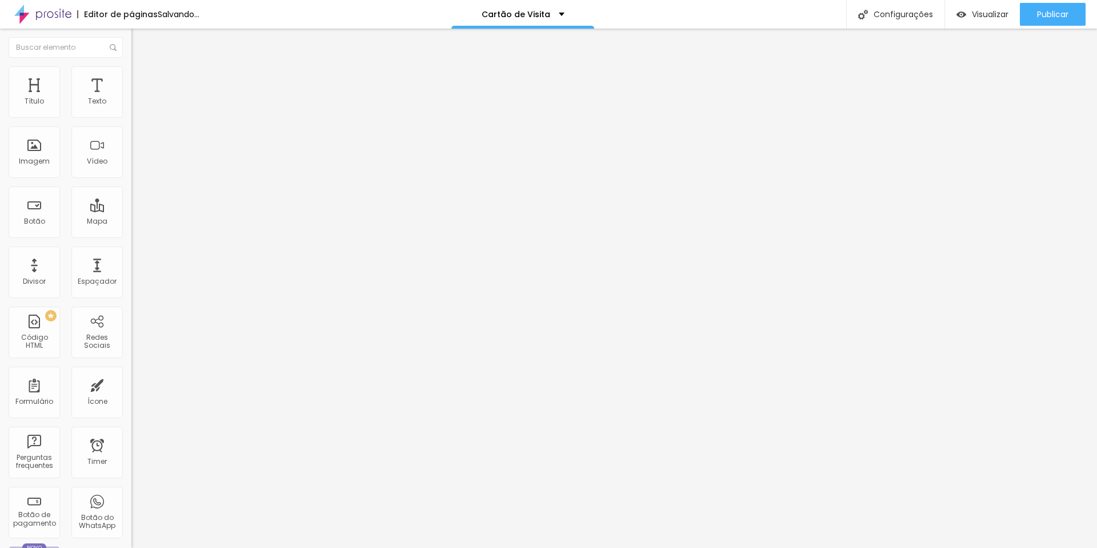
click at [131, 372] on input "range" at bounding box center [168, 376] width 74 height 9
click at [142, 67] on span "Estilo" at bounding box center [151, 63] width 18 height 10
click at [140, 38] on div "Editar Título" at bounding box center [172, 41] width 65 height 9
click at [142, 79] on span "Avançado" at bounding box center [161, 74] width 38 height 10
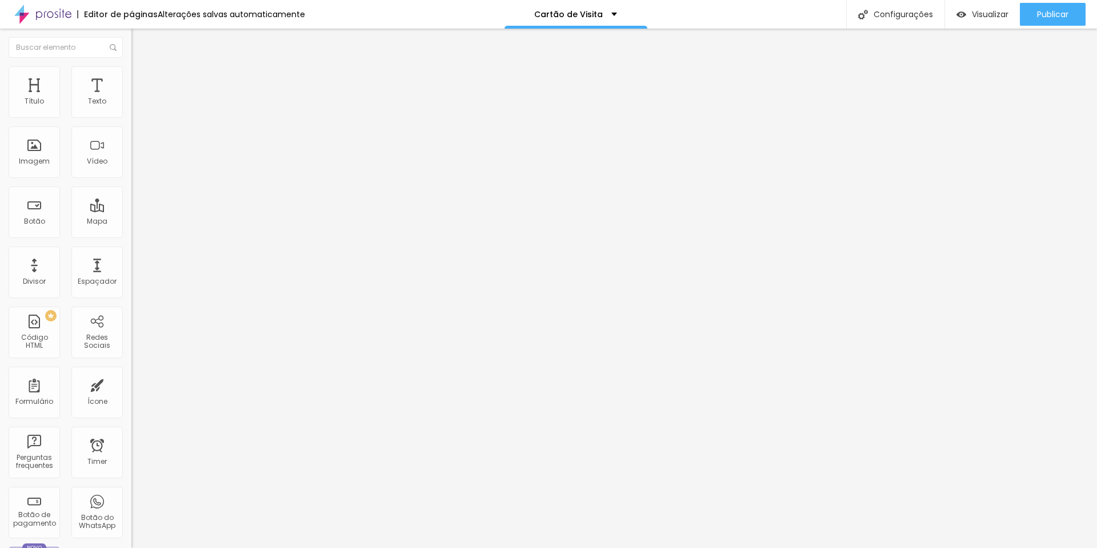
click at [142, 67] on span "Estilo" at bounding box center [151, 63] width 18 height 10
click at [142, 78] on span "Avançado" at bounding box center [161, 74] width 38 height 10
click at [131, 441] on input "text" at bounding box center [199, 446] width 137 height 11
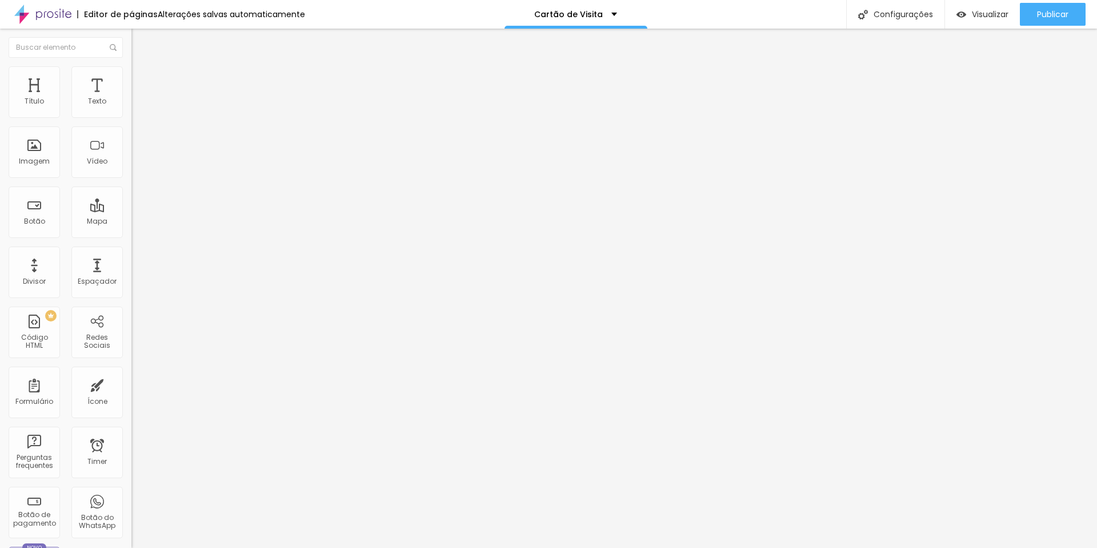
click at [131, 66] on img at bounding box center [136, 71] width 10 height 10
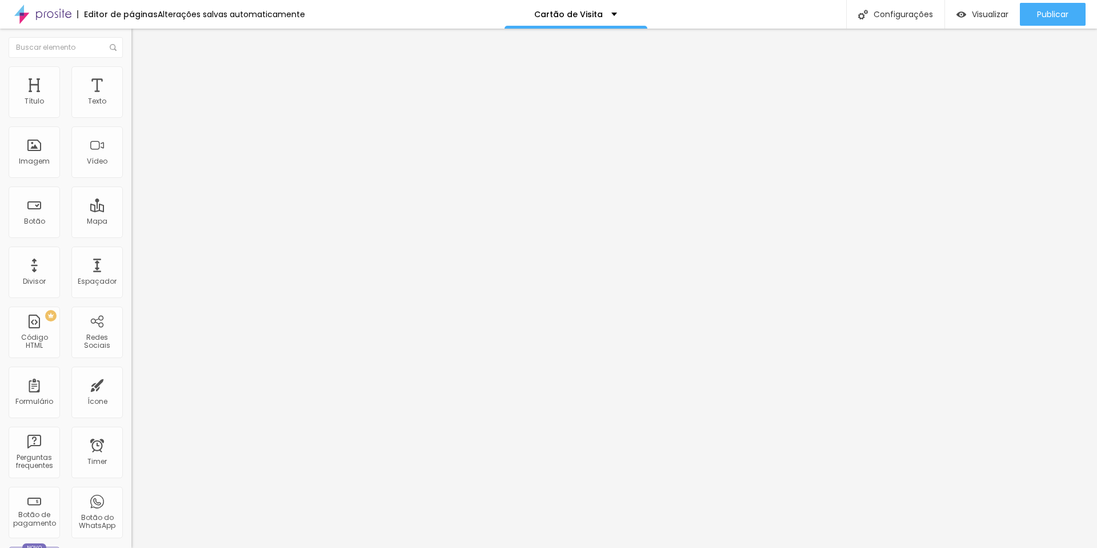
click at [131, 73] on li "Avançado" at bounding box center [196, 71] width 131 height 11
drag, startPoint x: 87, startPoint y: 347, endPoint x: 9, endPoint y: 344, distance: 78.4
click at [131, 501] on img at bounding box center [135, 505] width 8 height 8
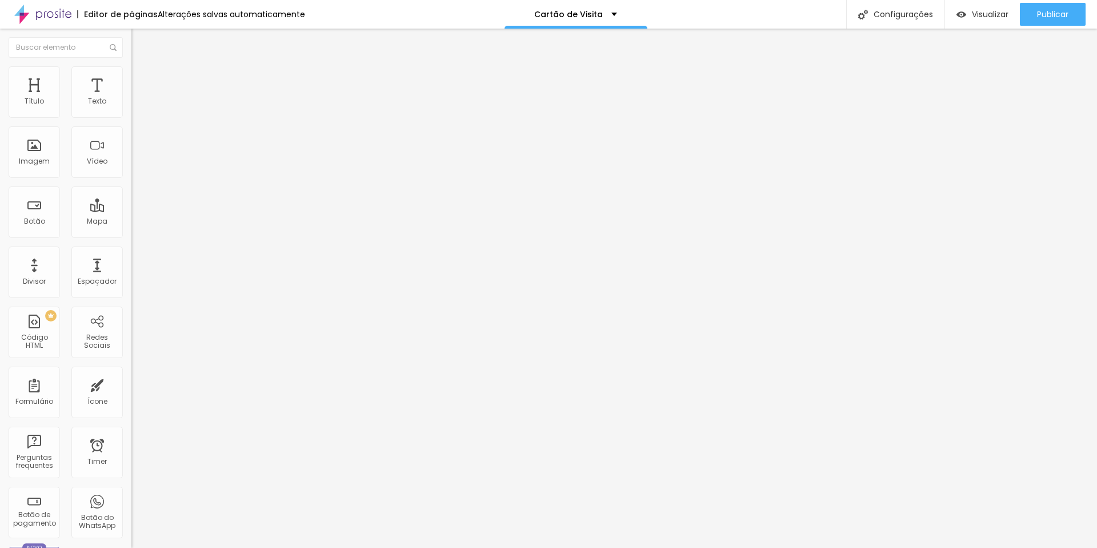
click at [131, 441] on input "text" at bounding box center [199, 446] width 137 height 11
click at [140, 42] on img "button" at bounding box center [144, 41] width 9 height 9
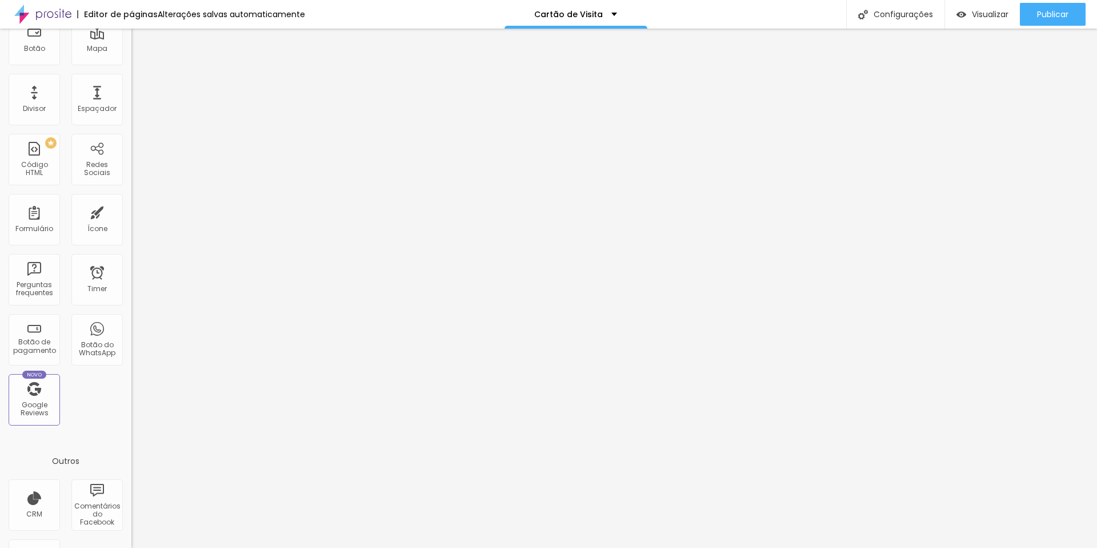
scroll to position [0, 0]
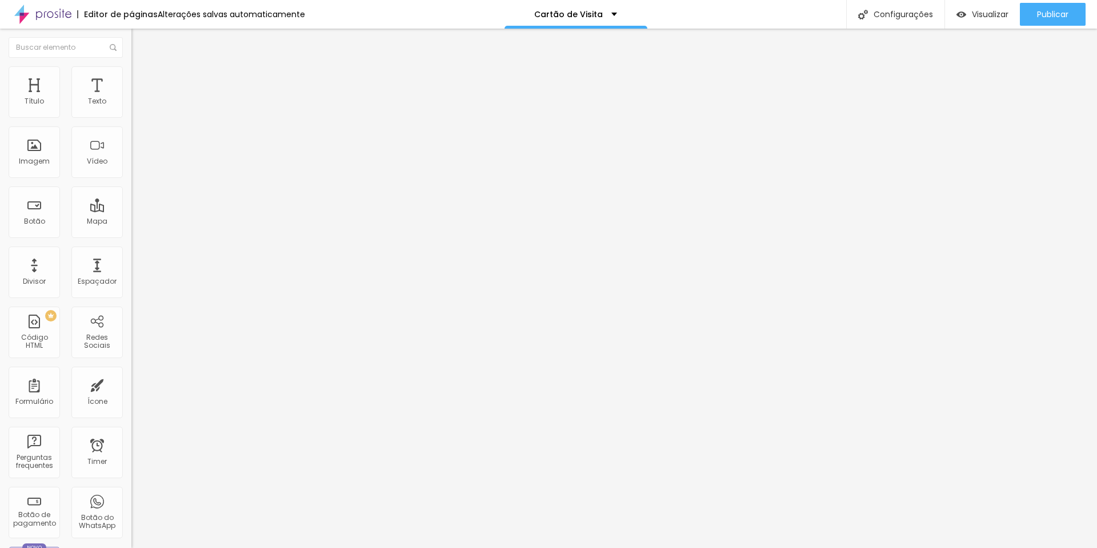
click at [131, 71] on img at bounding box center [136, 71] width 10 height 10
click at [131, 66] on li "Estilo" at bounding box center [196, 60] width 131 height 11
click at [136, 94] on icon "button" at bounding box center [140, 90] width 8 height 8
click at [136, 106] on icon "button" at bounding box center [139, 102] width 7 height 7
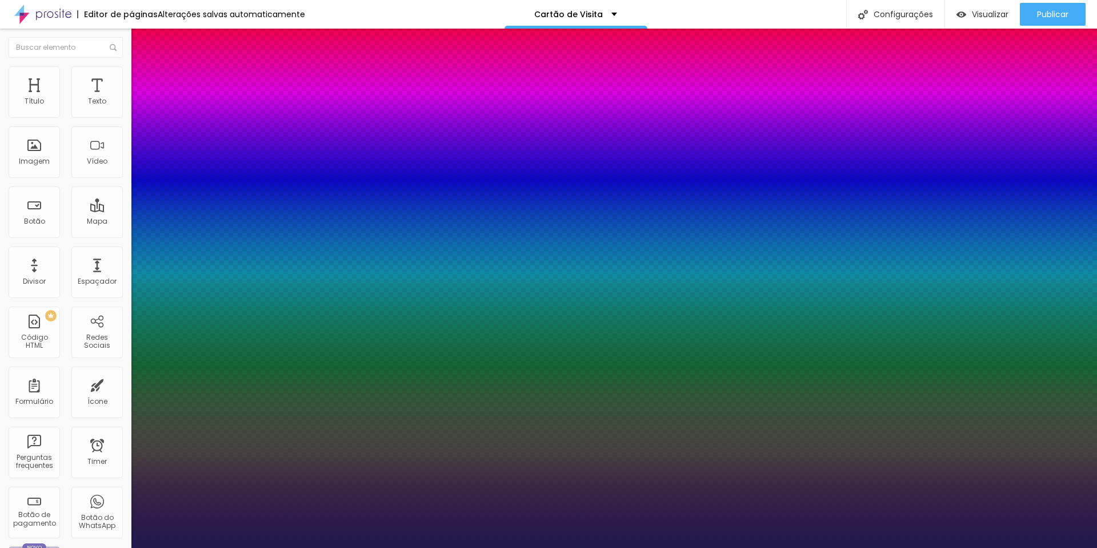
type input "1"
type input "19"
type input "1"
type input "22"
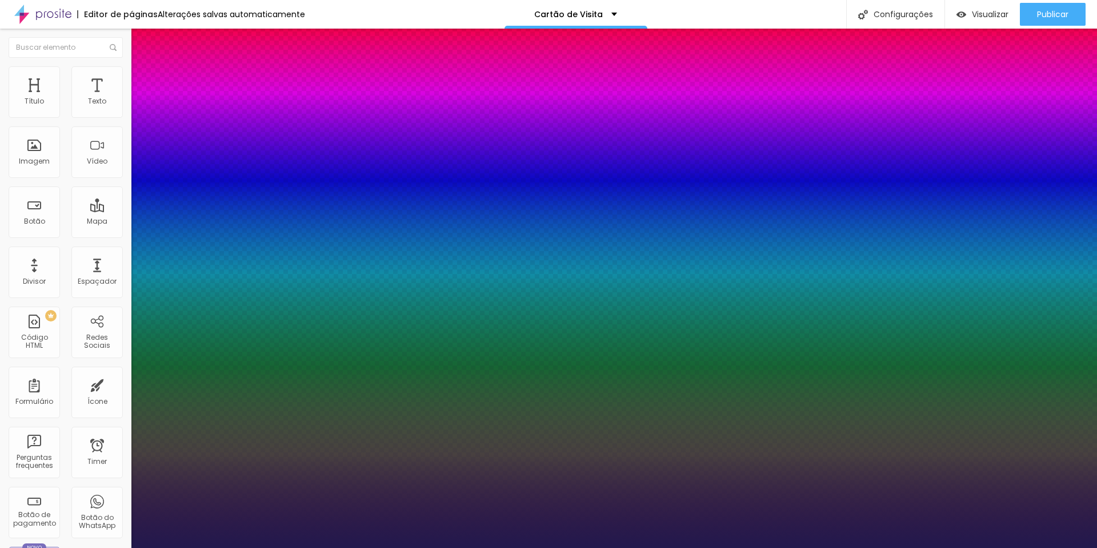
type input "22"
type input "1"
type input "23"
type input "1"
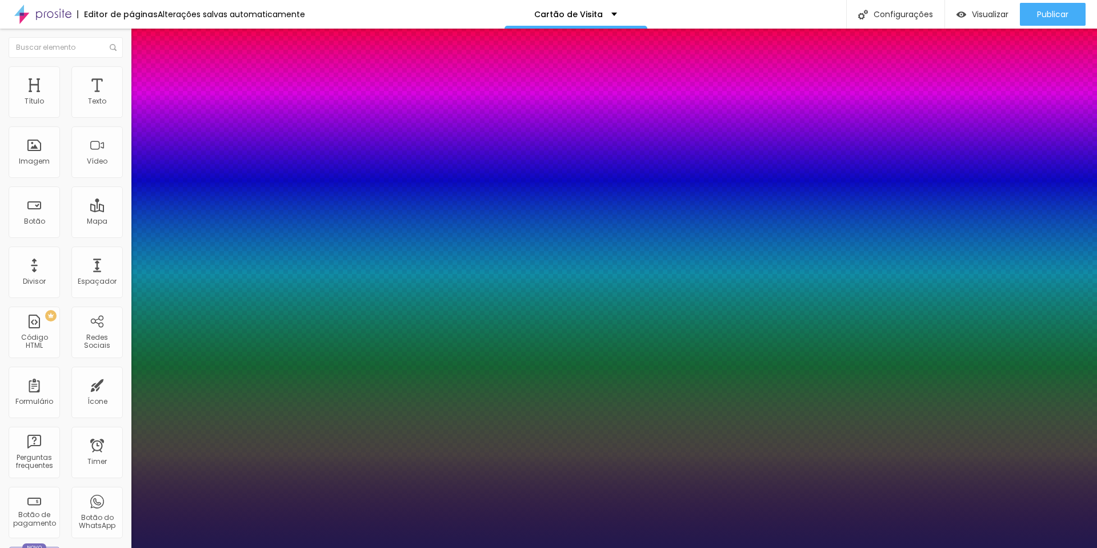
type input "24"
type input "1"
type input "25"
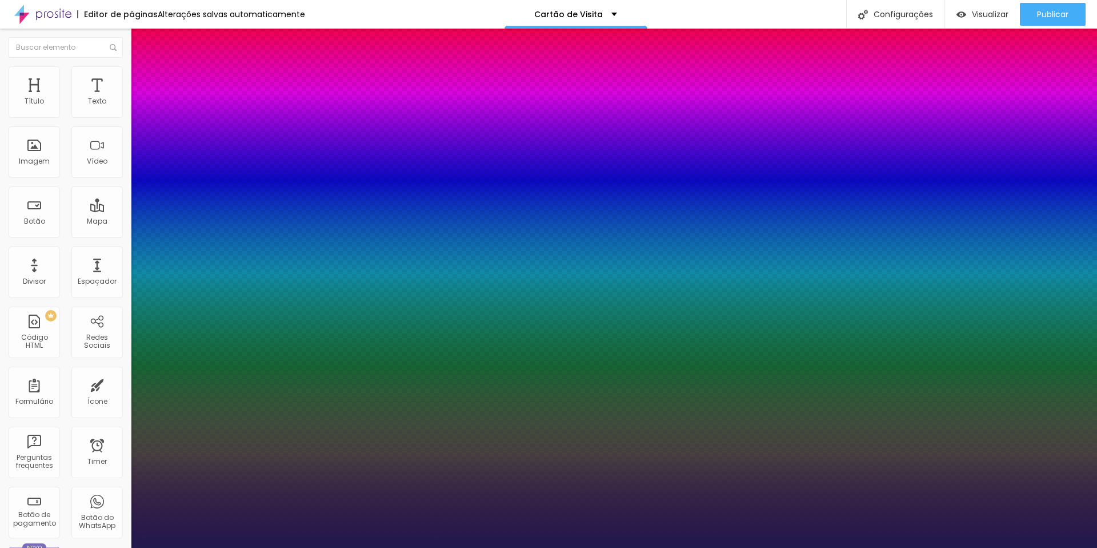
type input "1"
type input "26"
type input "1"
type input "25"
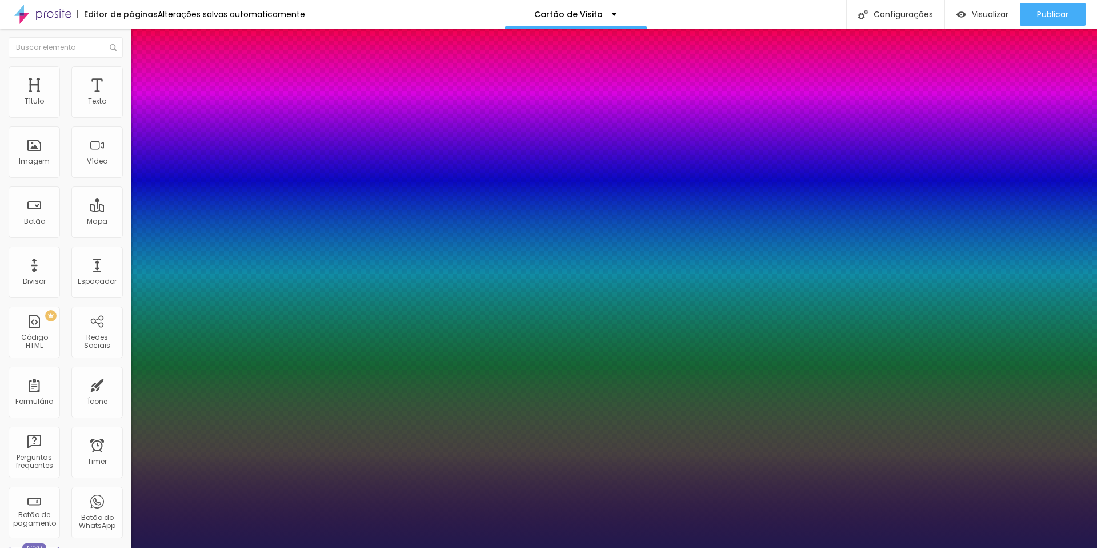
type input "25"
type input "1"
drag, startPoint x: 154, startPoint y: 196, endPoint x: 162, endPoint y: 196, distance: 8.0
type input "25"
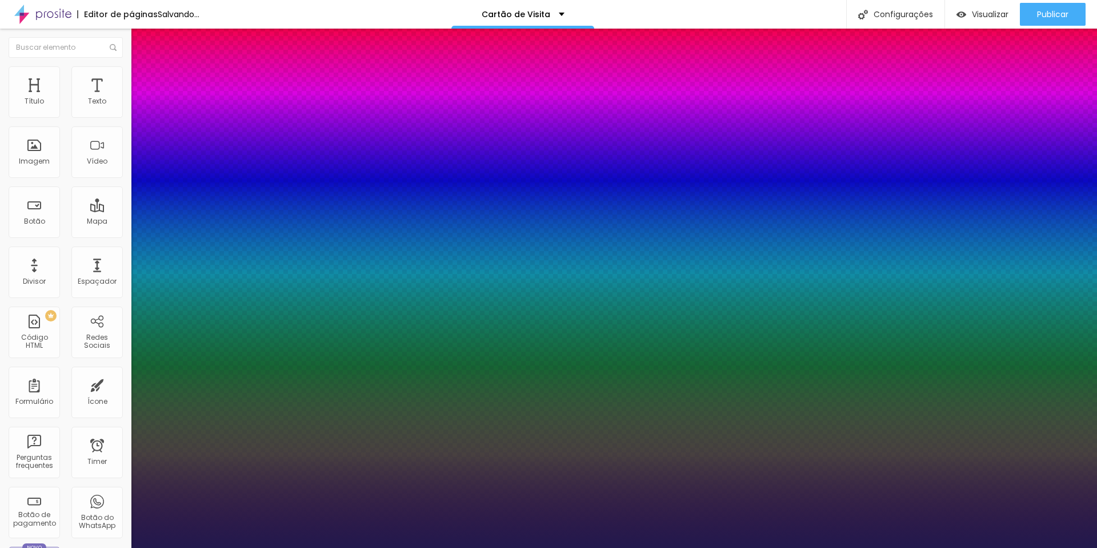
type input "1"
type input "0.1"
type input "1"
type input "0.2"
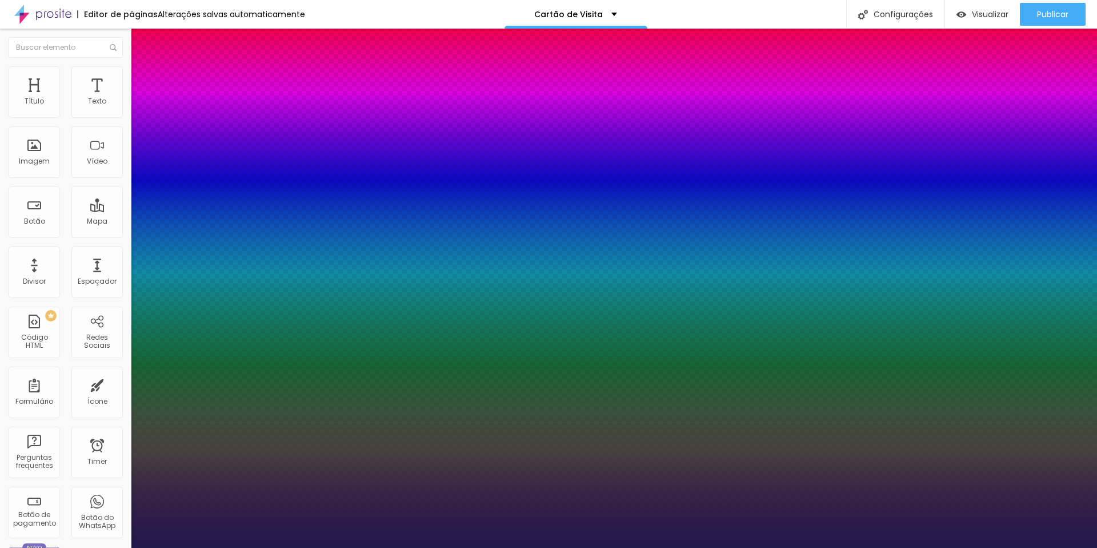
type input "0.2"
type input "1"
type input "0.3"
type input "1"
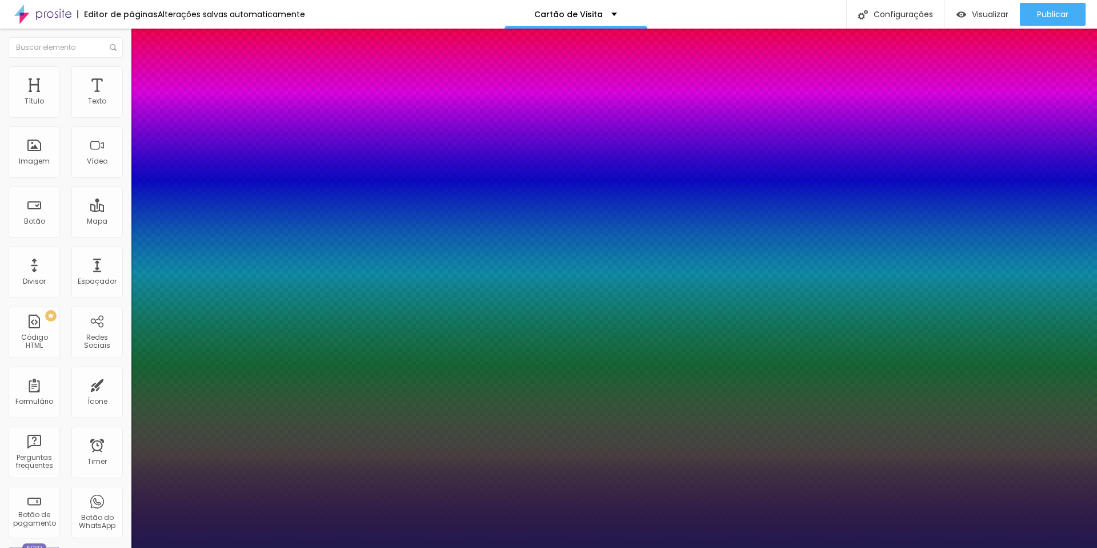
type input "0.5"
type input "1"
type input "0.9"
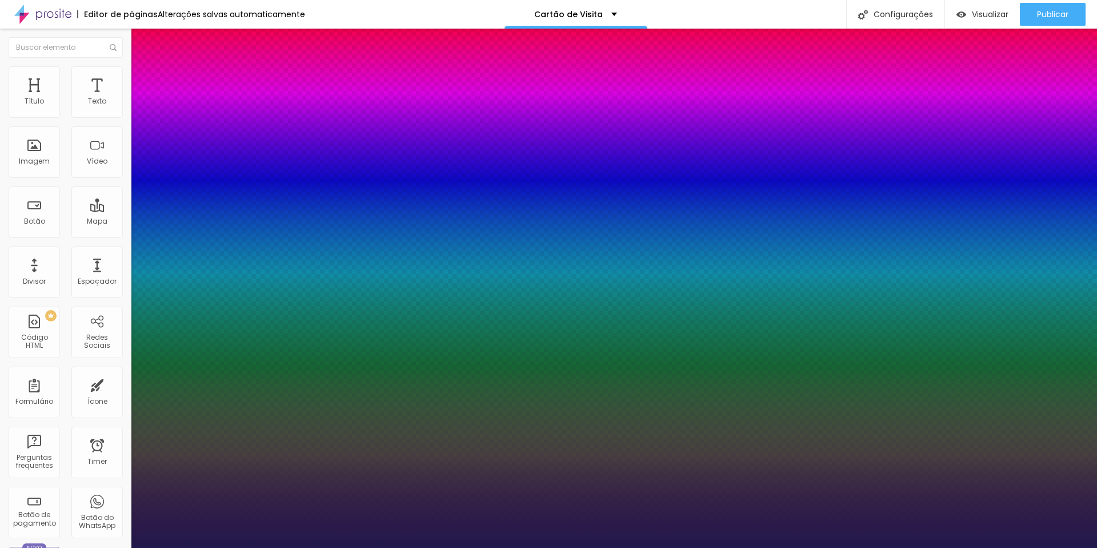
type input "1"
type input "1.4"
type input "1"
type input "1.8"
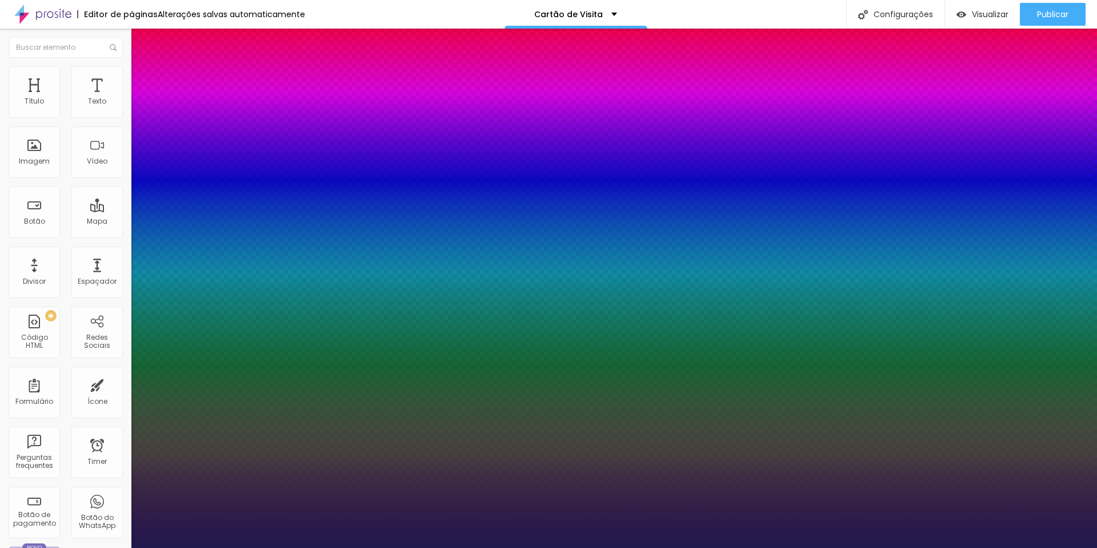
type input "1.8"
type input "1"
type input "2.2"
type input "1"
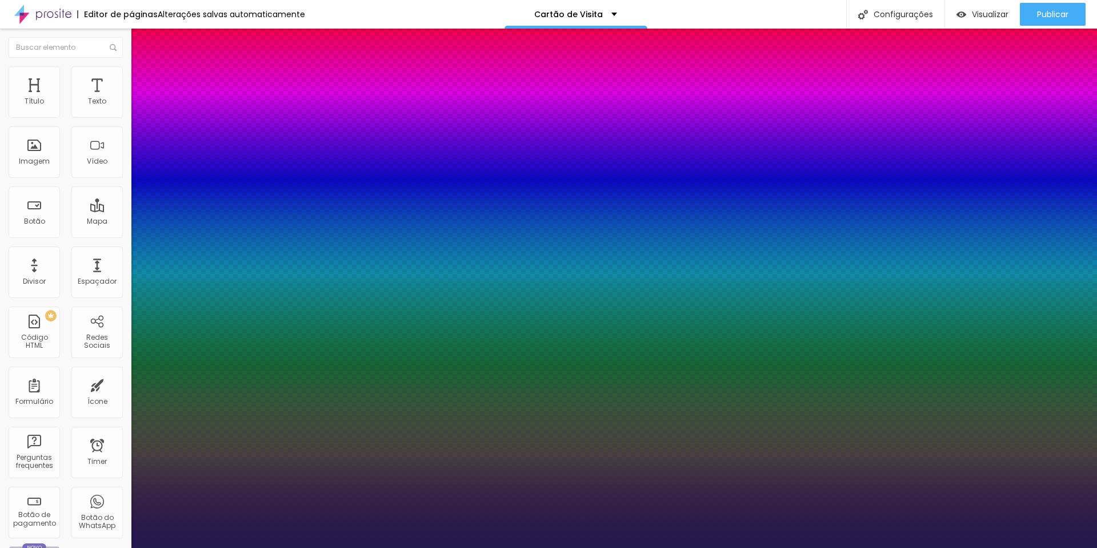
type input "2.9"
type input "1"
type input "3.4"
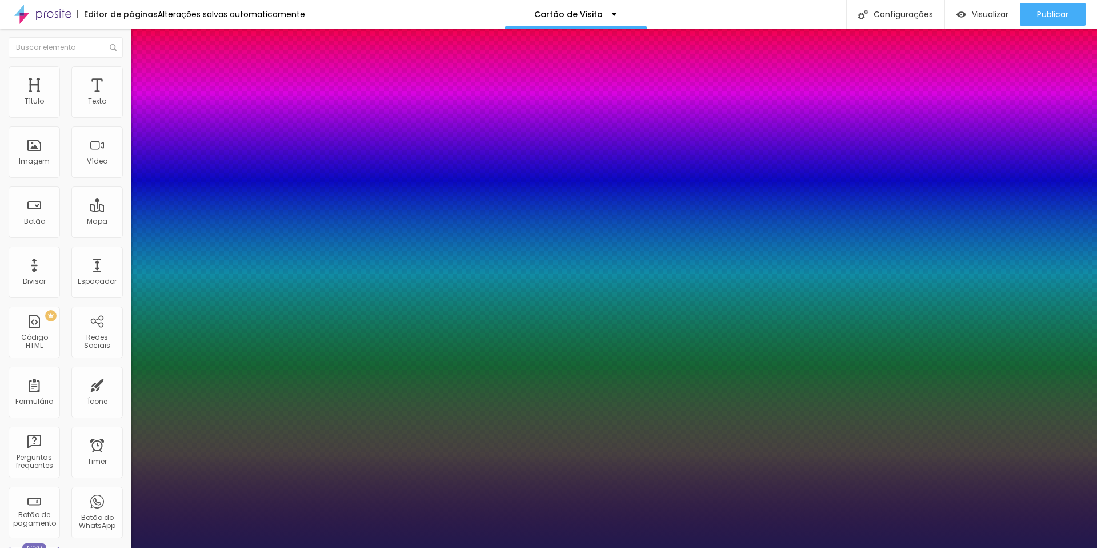
type input "1"
type input "3.6"
type input "1"
drag, startPoint x: 149, startPoint y: 221, endPoint x: 143, endPoint y: 219, distance: 5.8
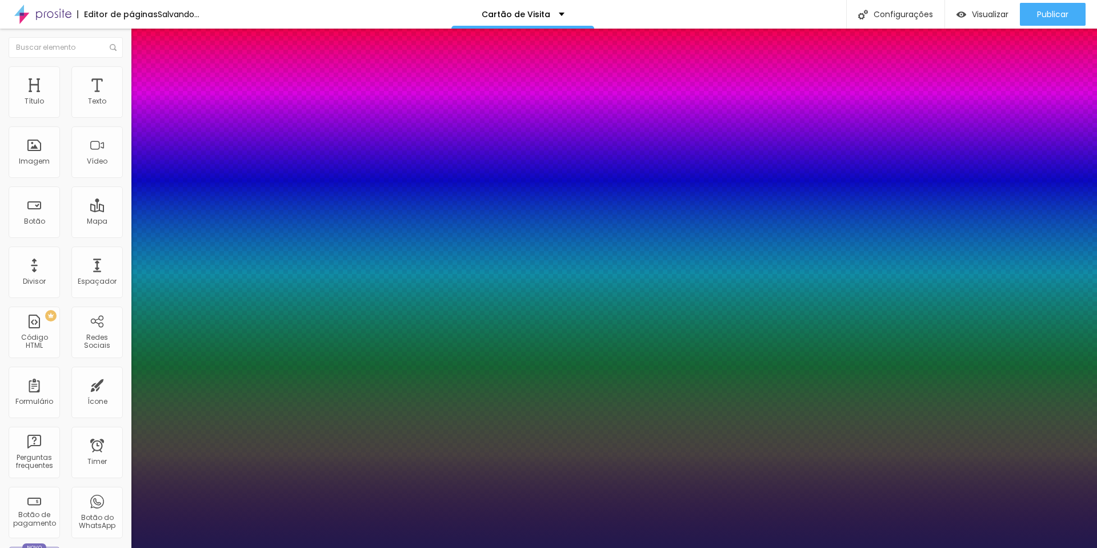
drag, startPoint x: 150, startPoint y: 245, endPoint x: 159, endPoint y: 248, distance: 9.4
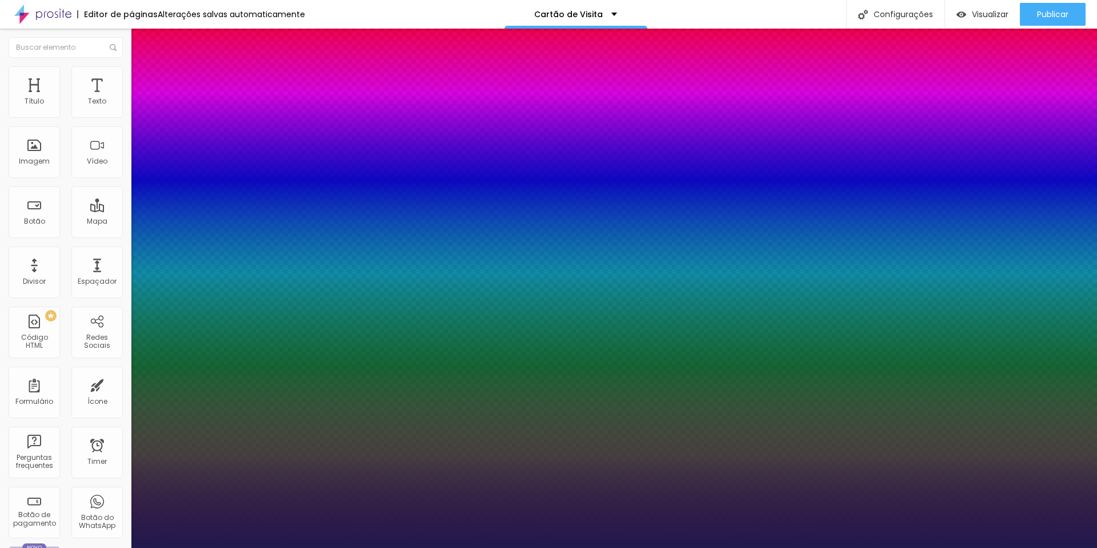
click at [368, 547] on div at bounding box center [548, 548] width 1097 height 0
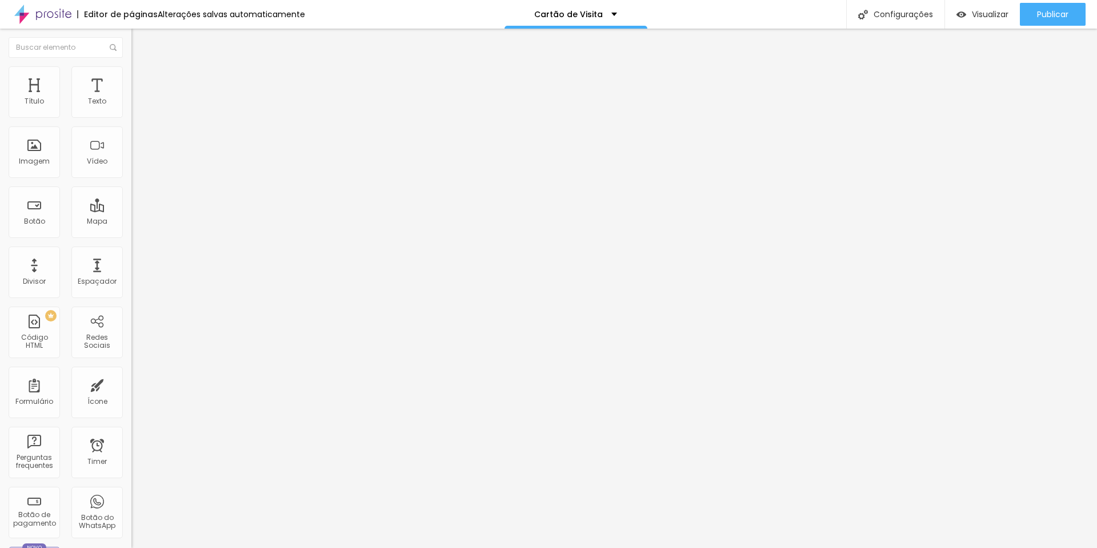
click at [131, 72] on li "Avançado" at bounding box center [196, 71] width 131 height 11
click at [142, 67] on span "Estilo" at bounding box center [151, 63] width 18 height 10
click at [131, 169] on button "button" at bounding box center [139, 163] width 16 height 12
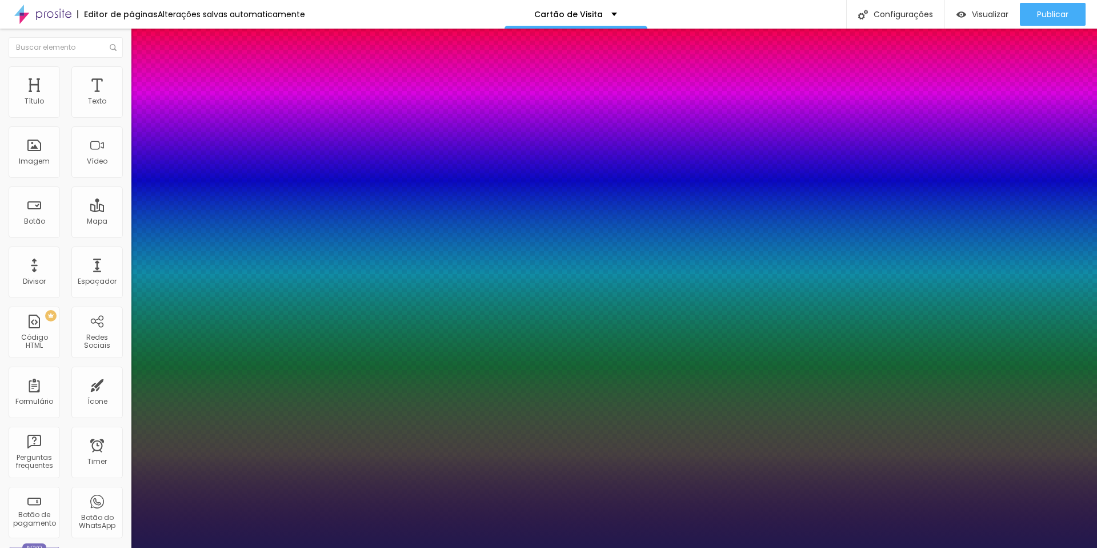
drag, startPoint x: 153, startPoint y: 376, endPoint x: 179, endPoint y: 376, distance: 26.9
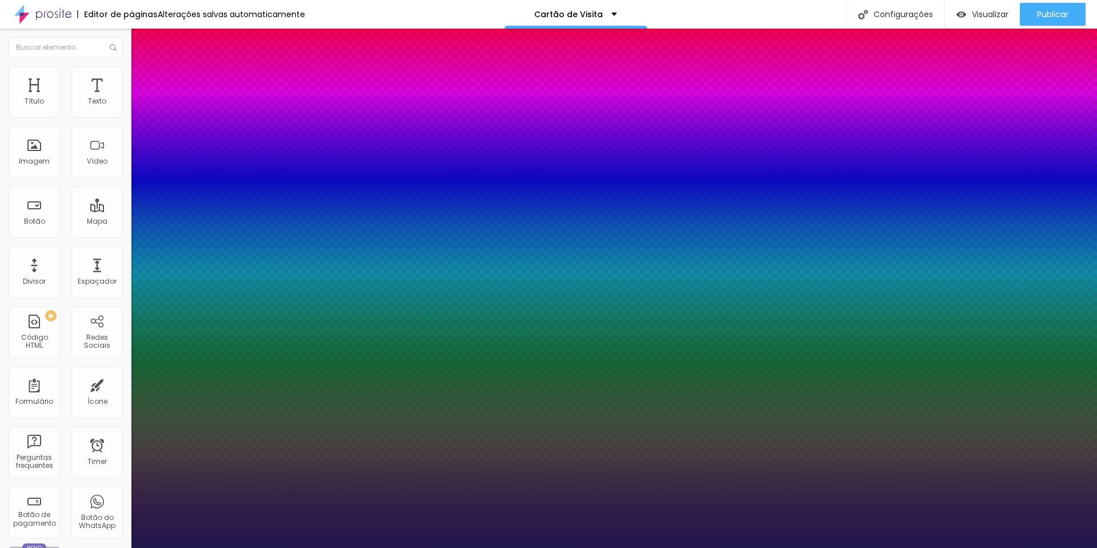
click at [913, 547] on div at bounding box center [548, 548] width 1097 height 0
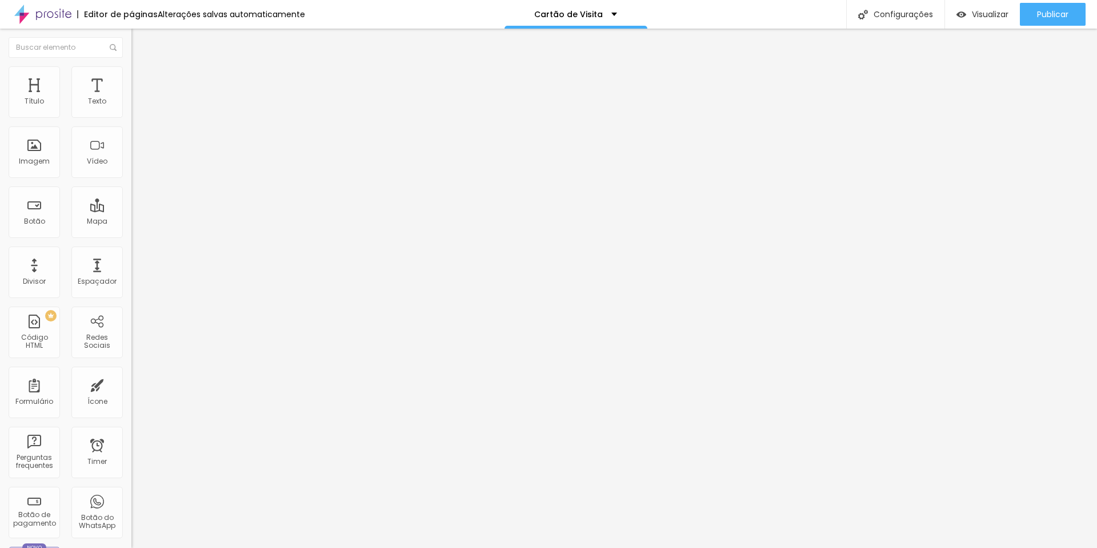
click at [131, 73] on img at bounding box center [136, 71] width 10 height 10
click at [140, 42] on img "button" at bounding box center [144, 41] width 9 height 9
click at [131, 69] on li "Avançado" at bounding box center [196, 71] width 131 height 11
click at [131, 441] on input "text" at bounding box center [199, 446] width 137 height 11
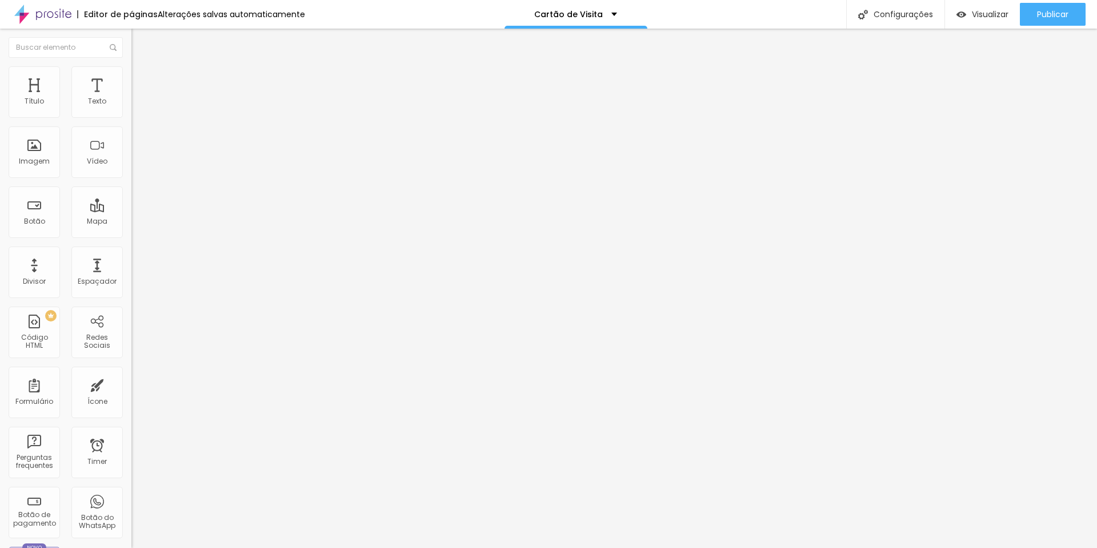
drag, startPoint x: 58, startPoint y: 219, endPoint x: 10, endPoint y: 223, distance: 48.2
click at [131, 217] on div "10 Espaço de cima 10 Espaço de baixo ID Html Classes Html tour-title Visível no…" at bounding box center [196, 318] width 131 height 481
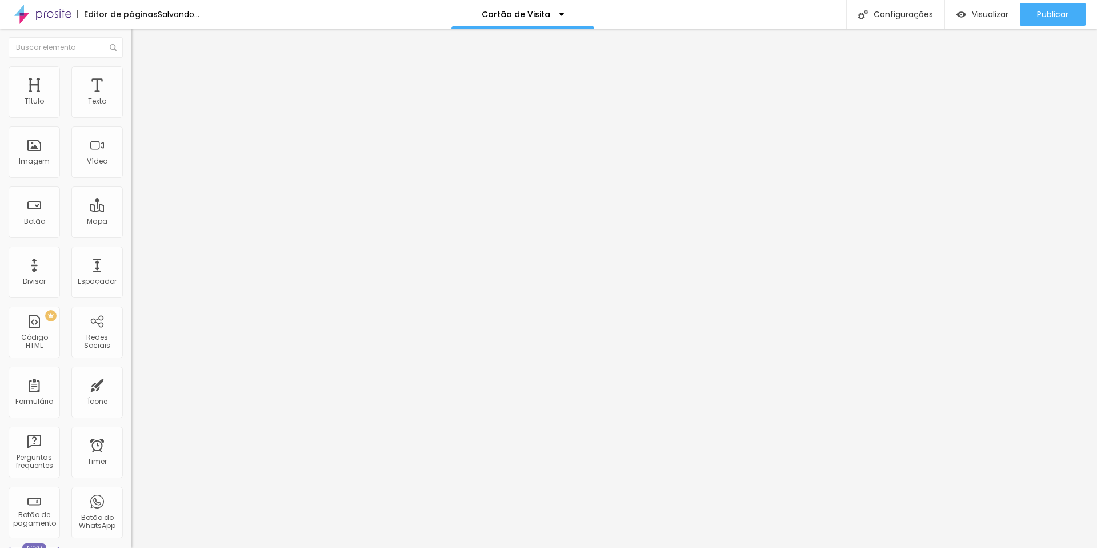
drag, startPoint x: 94, startPoint y: 364, endPoint x: 93, endPoint y: 350, distance: 14.4
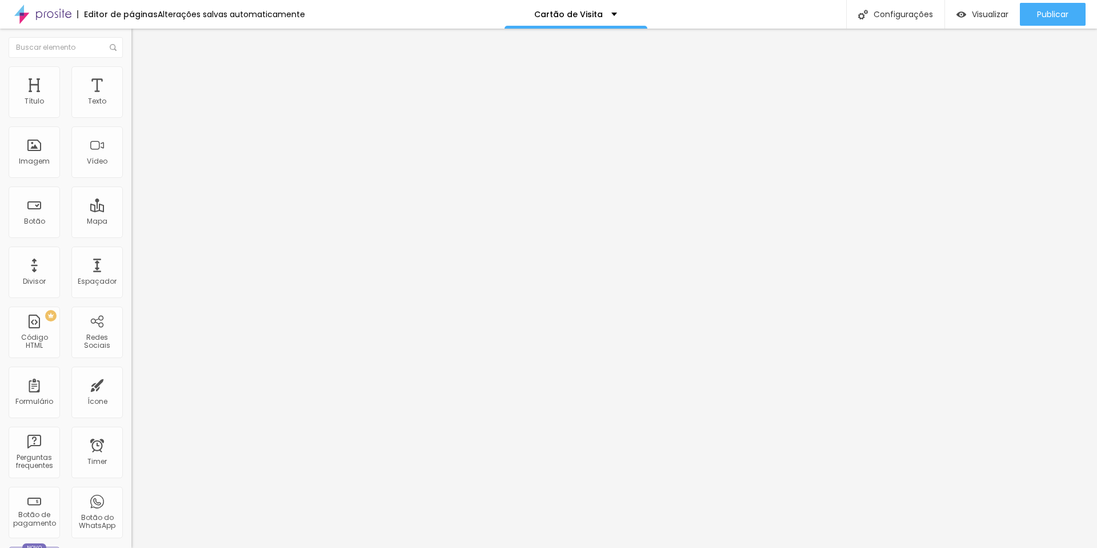
click at [131, 175] on div at bounding box center [196, 143] width 131 height 88
click at [131, 142] on div "< div > < h1 > Conheç Meu Espaço </ h1 > </ div >" at bounding box center [196, 143] width 131 height 88
click at [131, 128] on div "< div > < h1 > Conheça Meu Espaço </ h1 > </ div >" at bounding box center [196, 143] width 131 height 88
click at [131, 139] on div "< style > < div > < h1 > Conhe ç a Meu Espa ç o </ h1 > </ div >" at bounding box center [196, 143] width 131 height 88
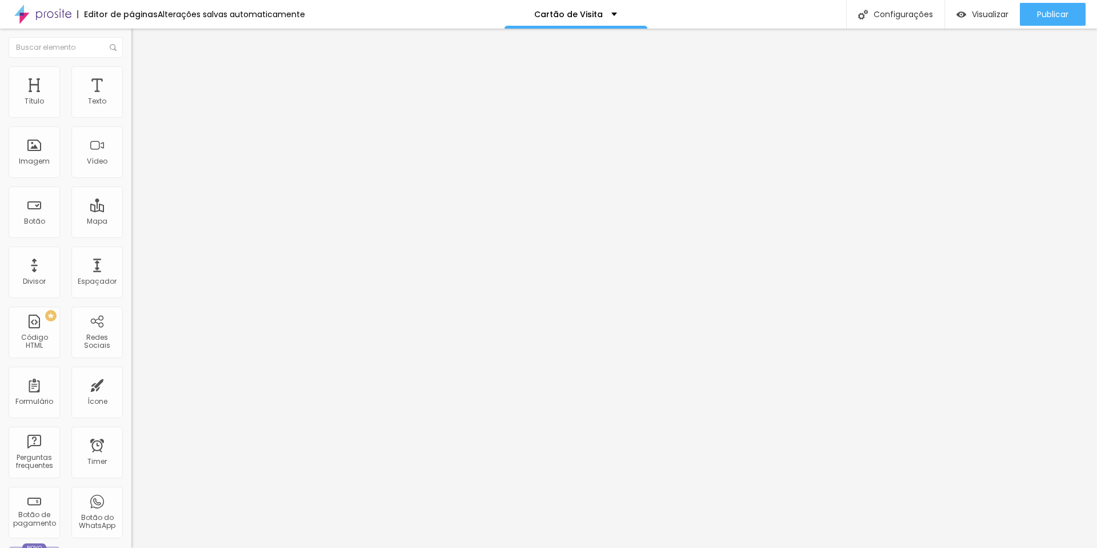
paste textarea
click at [131, 134] on div "< style > </ style > < div > < h1 > Conhe ç a Meu Espa ç o </ h1 > </ div >" at bounding box center [196, 143] width 131 height 88
click at [131, 163] on div "< style > </ style > < div > < h1 > Conheça Meu Espaço </ h1 > </ div >" at bounding box center [196, 143] width 131 height 88
click at [131, 164] on div "< style > </ style > < div > < h1 class = "tour-title" > Conheça Meu Espaço </ …" at bounding box center [232, 143] width 203 height 88
click at [131, 138] on div "< style > </ style > < div > < h1 class = "tour-title" > Conheça Meu Espaço </ …" at bounding box center [232, 143] width 203 height 88
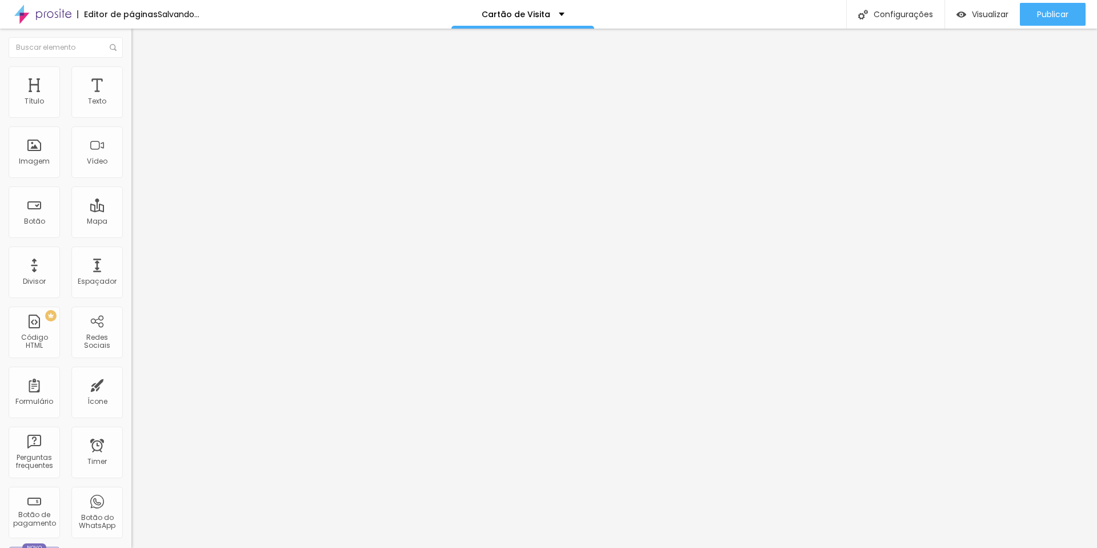
paste textarea
click at [131, 149] on div "< style > .tour-title { font-size : 1.4 rem ; } </ style > < div > < h1 class =…" at bounding box center [232, 143] width 203 height 88
drag, startPoint x: 75, startPoint y: 149, endPoint x: 69, endPoint y: 149, distance: 6.3
click at [117, 149] on div "< style > .tour-title { font-size : 1.4 rem ; } </ style > < div > < h1 class =…" at bounding box center [218, 143] width 203 height 88
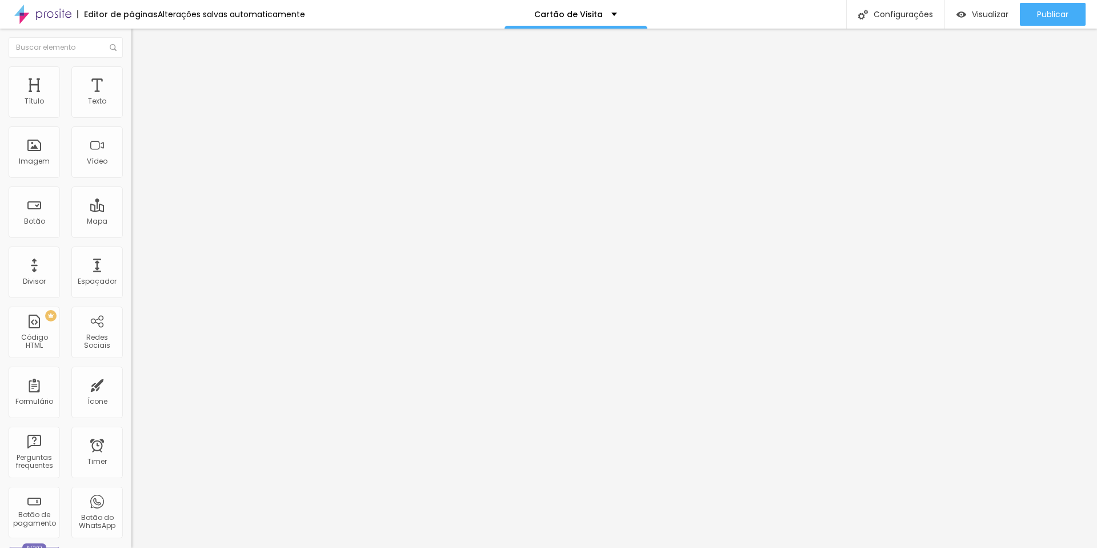
click at [116, 148] on div "< style > .tour-title { font-size : 1.4 rem ; } </ style > < div > < h1 class =…" at bounding box center [217, 143] width 203 height 88
drag, startPoint x: 70, startPoint y: 147, endPoint x: 94, endPoint y: 159, distance: 26.8
click at [116, 147] on div "< style > .tour-title { font-size : 1.4 rem ; } </ style > < div > < h1 class =…" at bounding box center [217, 143] width 203 height 88
click at [983, 12] on span "Visualizar" at bounding box center [990, 14] width 37 height 9
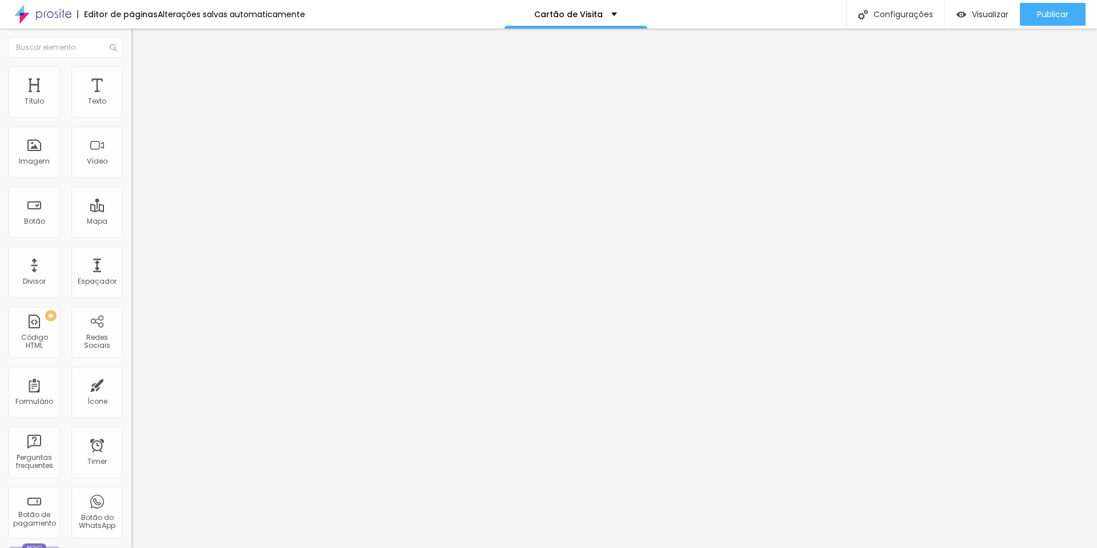
click at [103, 178] on div "< style > .tour-title { font-size : 2 rem ; } </ style > < div > < h1 class = "…" at bounding box center [147, 143] width 203 height 88
click at [131, 146] on div "< style > .tour-title { font-size : 2 rem ; } </ style > < div > < h1 class = "…" at bounding box center [234, 143] width 207 height 88
click at [131, 181] on div "< style > .tour-title { font-size : 2 rem ; margin : 0 px ; } </ style > < div …" at bounding box center [234, 143] width 207 height 88
drag, startPoint x: 85, startPoint y: 153, endPoint x: 90, endPoint y: 155, distance: 5.9
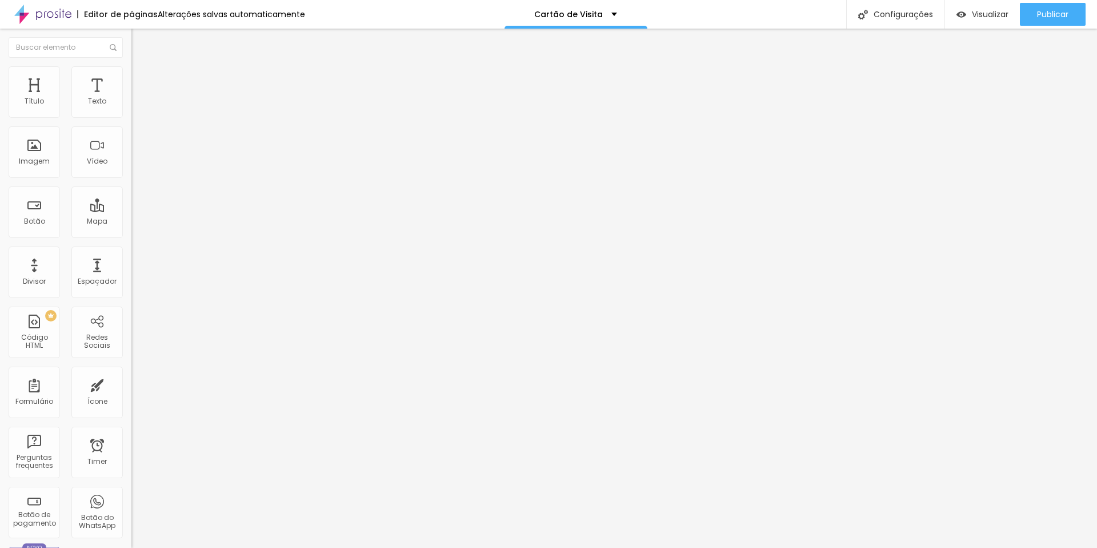
click at [131, 153] on div "< style > .tour-title { font-size : 2 rem ; margin : 0 px ; } </ style > < div …" at bounding box center [234, 143] width 207 height 88
click at [131, 175] on div ".tour-title { font-size : 2 rem ; margin : 0 px ; padding : 0 px ; } </ style >…" at bounding box center [234, 143] width 207 height 88
click at [131, 181] on div ".tour-title { font-size : 2 rem ; margin : 0 px ; padding : 0 px ; } </ style >…" at bounding box center [234, 143] width 207 height 88
click at [131, 99] on div at bounding box center [234, 93] width 207 height 11
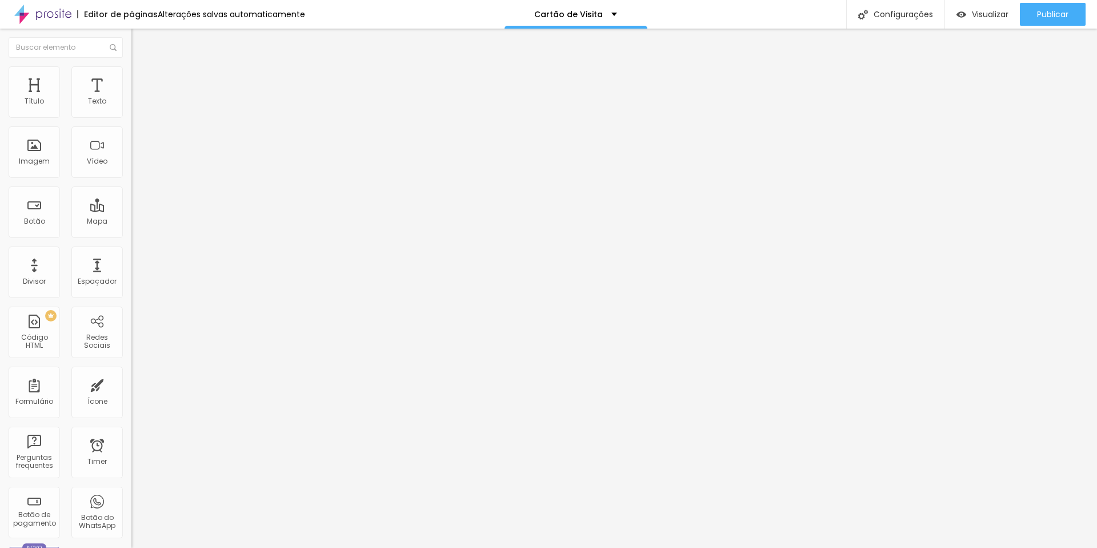
click at [131, 99] on div at bounding box center [196, 93] width 131 height 11
click at [131, 171] on div "< style > .tour-title { font-size : 2 rem ; margin : 0 px ; padding : 0 px ; } …" at bounding box center [234, 143] width 207 height 88
drag, startPoint x: 19, startPoint y: 188, endPoint x: 45, endPoint y: 191, distance: 25.3
click at [131, 99] on div at bounding box center [234, 93] width 207 height 11
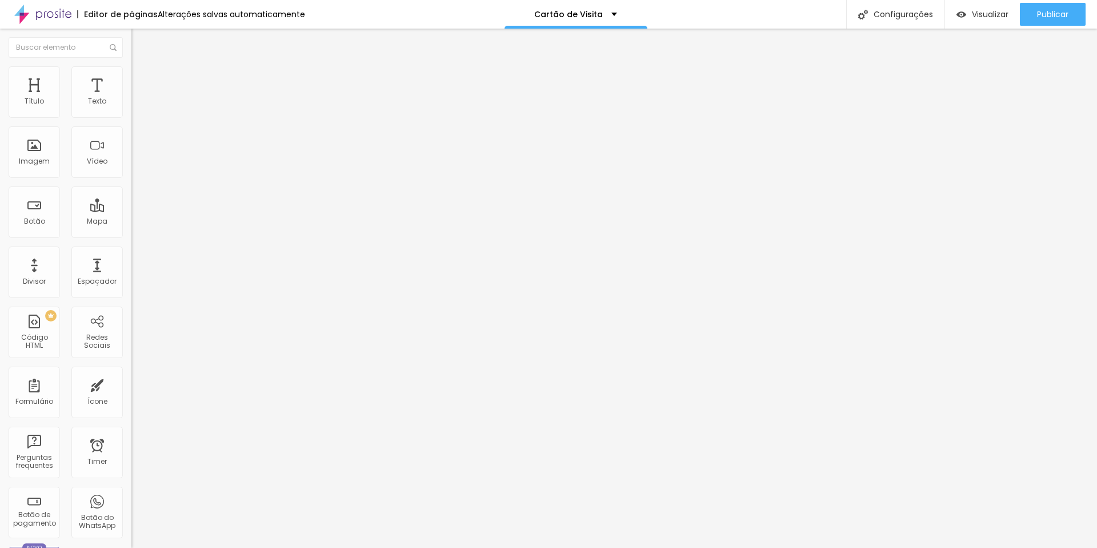
click at [131, 180] on div "< style > .tour-title { font-size : 2 rem ; margin : 0 px ; padding : 0 px ; } …" at bounding box center [230, 143] width 199 height 88
click at [131, 155] on div "< style > .tour-title { font-size : 2 rem ; margin : 0 px ; padding : 0 px ; } …" at bounding box center [230, 143] width 199 height 88
click at [992, 19] on span "Visualizar" at bounding box center [990, 14] width 37 height 9
click at [131, 162] on div at bounding box center [196, 143] width 131 height 88
paste textarea
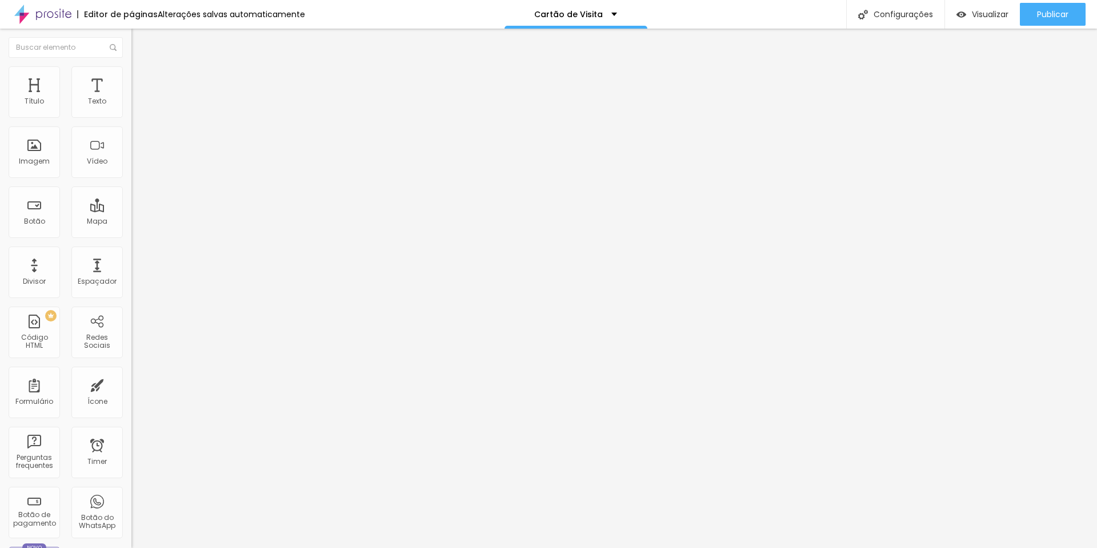
drag, startPoint x: 14, startPoint y: 132, endPoint x: 55, endPoint y: 147, distance: 44.3
click at [131, 132] on div "< a href = "[URL][DOMAIN_NAME]" target = "_blank" class = "location-link" > < i…" at bounding box center [300, 143] width 339 height 88
drag, startPoint x: 53, startPoint y: 160, endPoint x: 77, endPoint y: 161, distance: 24.0
click at [131, 159] on div "transition : background-color 0.2 s ; } .location-link i { color : #e63946 ; /*…" at bounding box center [300, 139] width 339 height 88
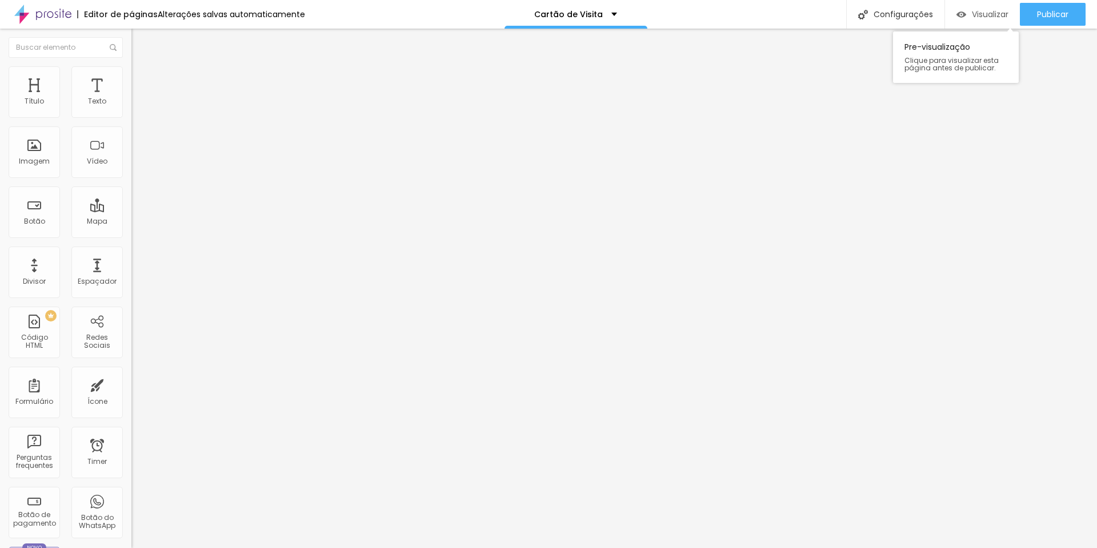
click at [983, 19] on span "Visualizar" at bounding box center [990, 14] width 37 height 9
click at [142, 81] on span "Avançado" at bounding box center [161, 86] width 38 height 10
click at [142, 79] on span "Estilo" at bounding box center [151, 74] width 18 height 10
drag, startPoint x: 35, startPoint y: 121, endPoint x: 54, endPoint y: 119, distance: 18.4
click at [131, 117] on input "range" at bounding box center [168, 112] width 74 height 9
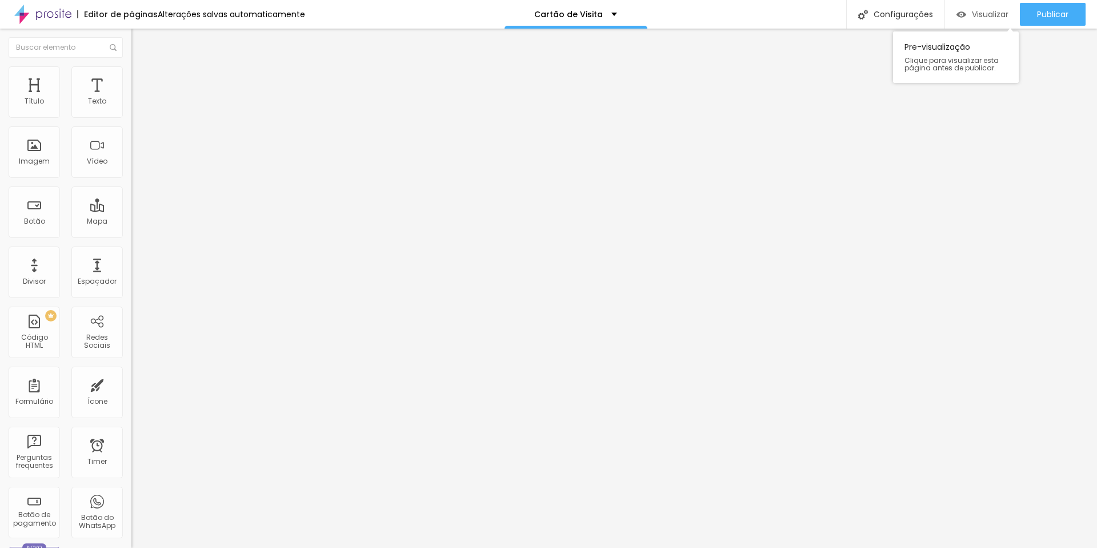
click at [972, 10] on span "Visualizar" at bounding box center [990, 14] width 37 height 9
click at [131, 72] on img at bounding box center [136, 71] width 10 height 10
click at [181, 108] on button "px" at bounding box center [190, 102] width 18 height 12
click at [205, 108] on button "%" at bounding box center [212, 102] width 15 height 12
drag, startPoint x: 119, startPoint y: 123, endPoint x: 61, endPoint y: 120, distance: 58.9
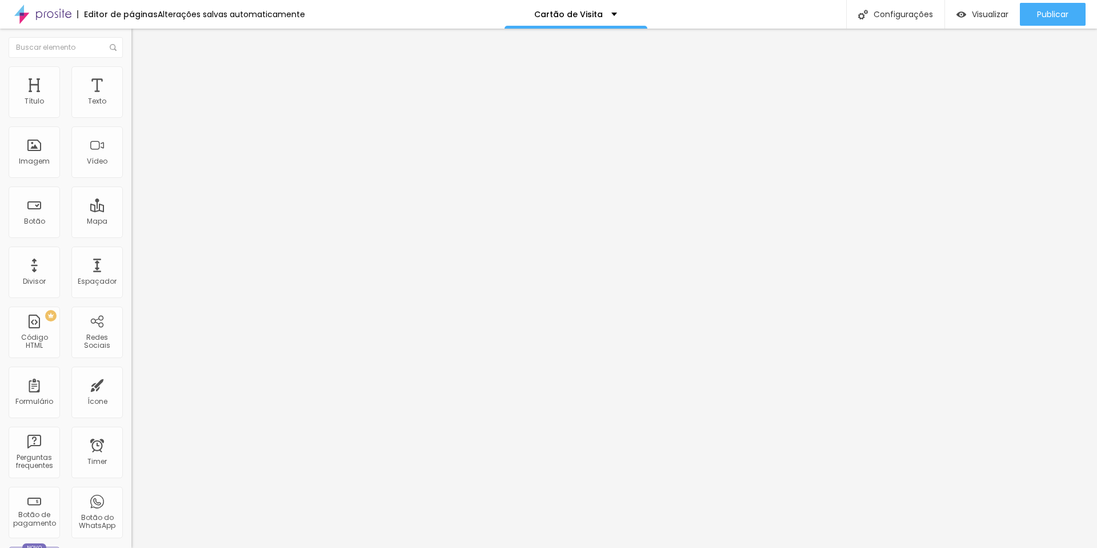
click at [131, 117] on input "range" at bounding box center [168, 112] width 74 height 9
click at [972, 13] on span "Visualizar" at bounding box center [990, 14] width 37 height 9
drag, startPoint x: 61, startPoint y: 122, endPoint x: 69, endPoint y: 122, distance: 7.4
click at [131, 117] on input "range" at bounding box center [168, 112] width 74 height 9
click at [987, 14] on span "Visualizar" at bounding box center [990, 14] width 37 height 9
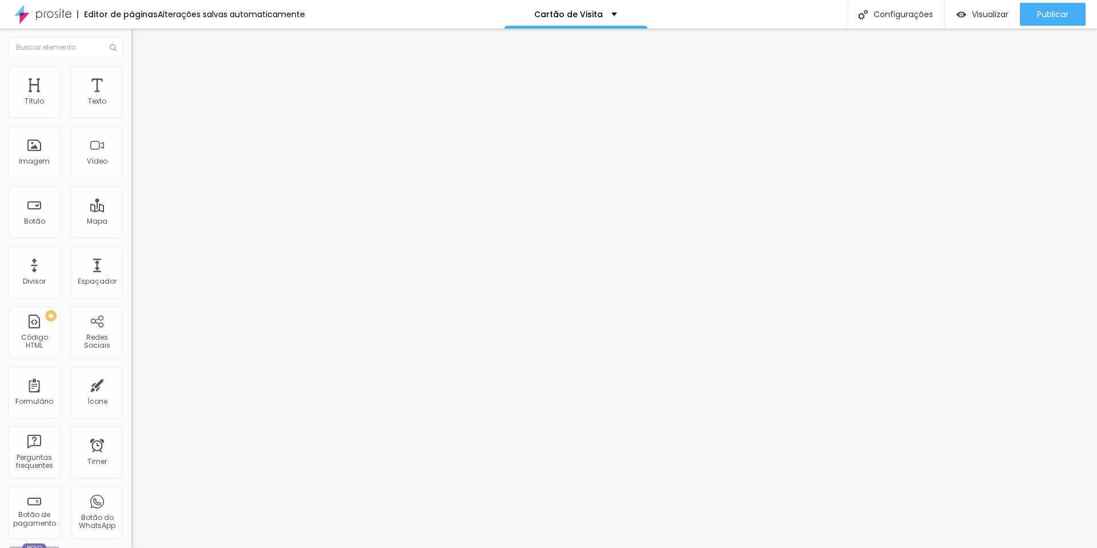
click at [140, 43] on img "button" at bounding box center [144, 41] width 9 height 9
click at [993, 23] on div "Visualizar" at bounding box center [983, 14] width 52 height 23
drag, startPoint x: 25, startPoint y: 113, endPoint x: 31, endPoint y: 112, distance: 6.3
click at [131, 210] on input "range" at bounding box center [168, 214] width 74 height 9
click at [142, 81] on span "Avançado" at bounding box center [161, 86] width 38 height 10
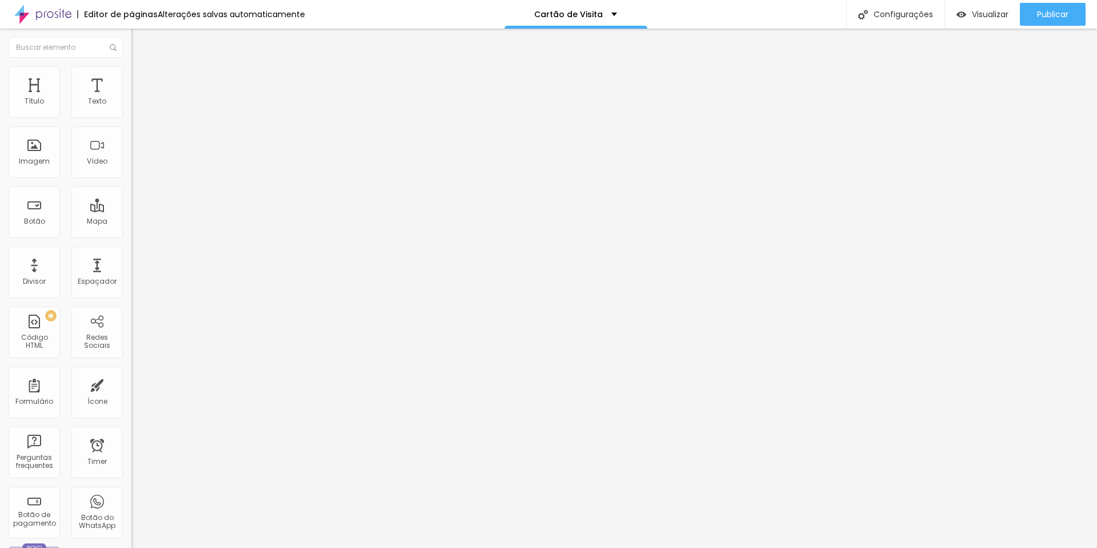
drag, startPoint x: 25, startPoint y: 134, endPoint x: 21, endPoint y: 121, distance: 13.2
click at [131, 251] on div "0 px Espaçamento vertical" at bounding box center [196, 332] width 131 height 162
drag, startPoint x: 27, startPoint y: 110, endPoint x: 19, endPoint y: 110, distance: 7.4
click at [131, 110] on div "0 Espaçamento entre colunas" at bounding box center [196, 170] width 131 height 162
click at [131, 67] on ul "Conteúdo Estilo Avançado" at bounding box center [196, 72] width 131 height 34
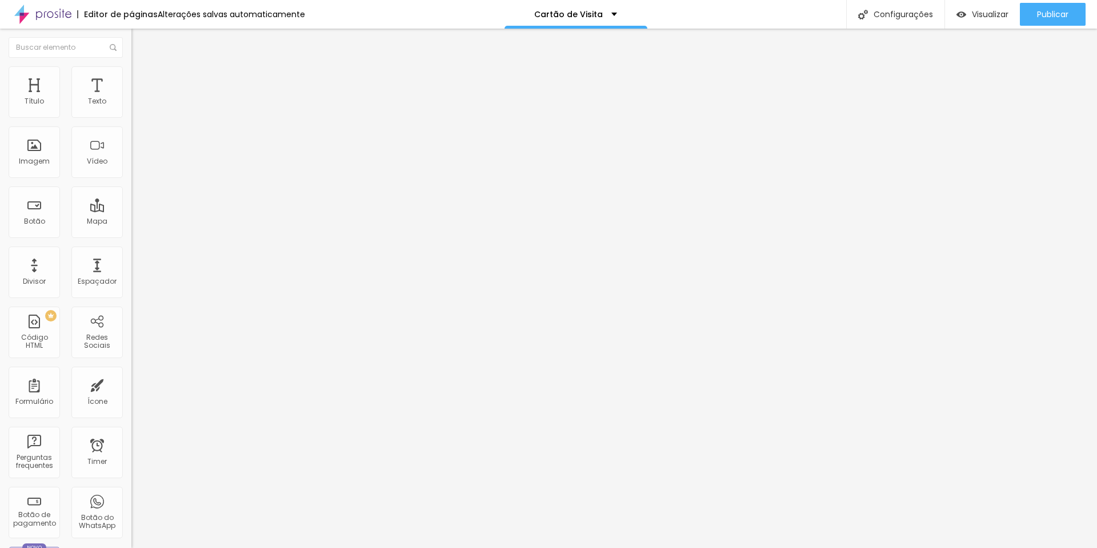
click at [131, 72] on li "Estilo" at bounding box center [196, 71] width 131 height 11
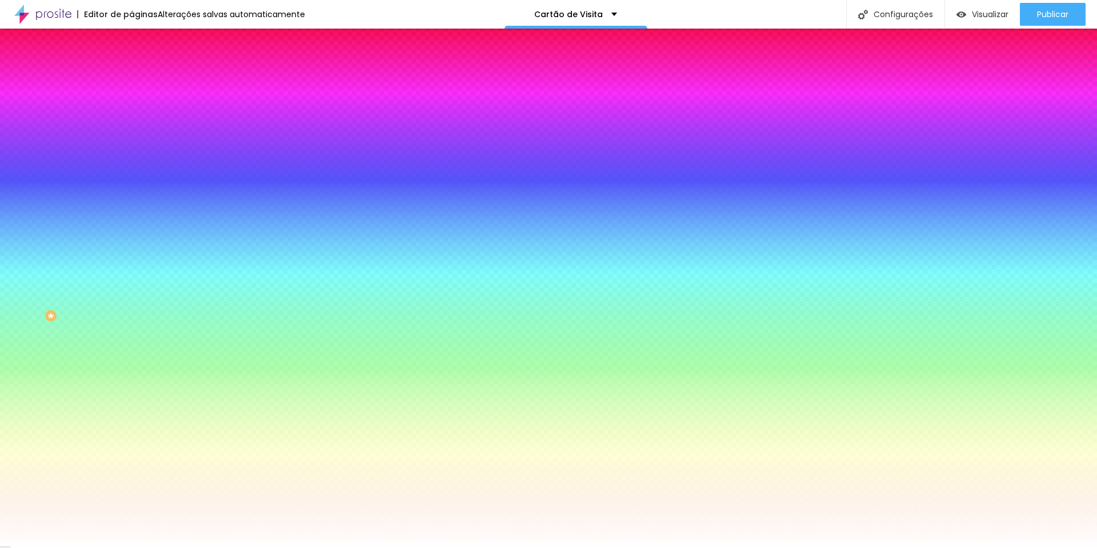
click at [182, 181] on span "DESATIVADO" at bounding box center [203, 177] width 42 height 7
click at [137, 201] on icon "button" at bounding box center [139, 198] width 5 height 5
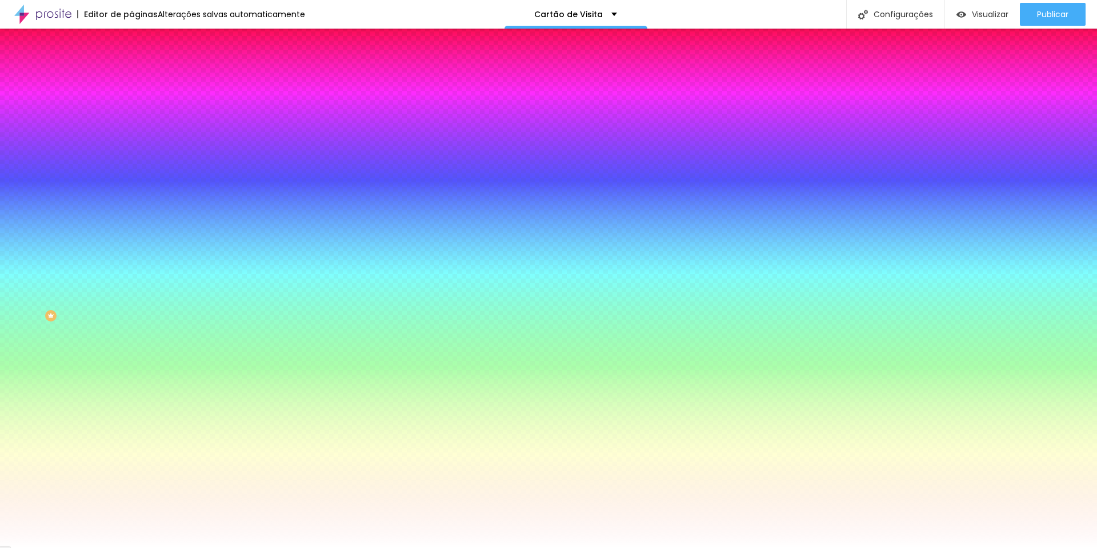
click at [242, 547] on div at bounding box center [548, 554] width 1097 height 0
click at [35, 547] on div at bounding box center [548, 548] width 1097 height 0
click at [131, 48] on button "Editar Seção" at bounding box center [196, 42] width 131 height 26
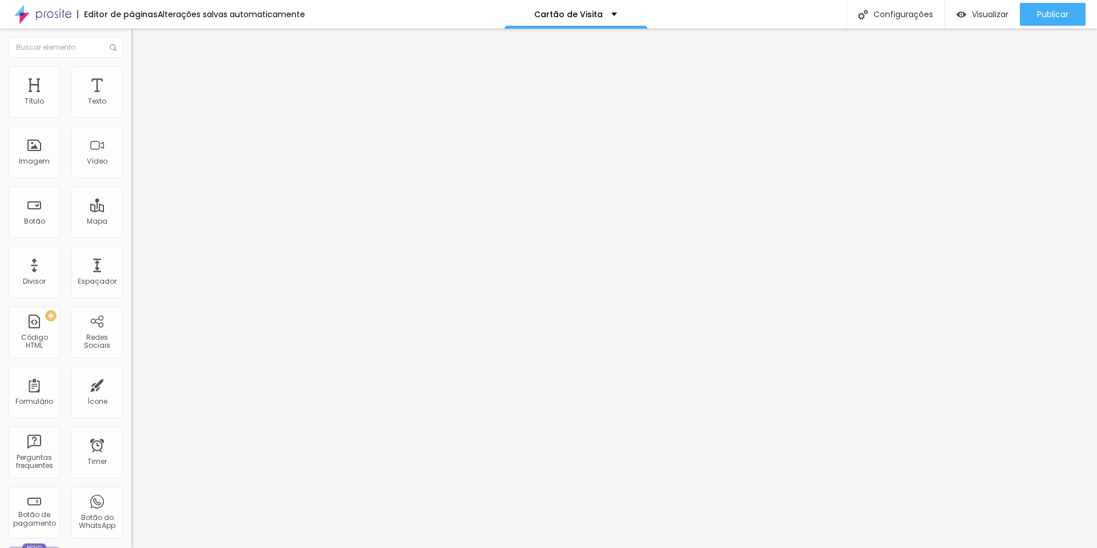
click at [131, 69] on ul "Conteúdo Estilo Avançado" at bounding box center [196, 72] width 131 height 34
click at [131, 73] on img at bounding box center [136, 71] width 10 height 10
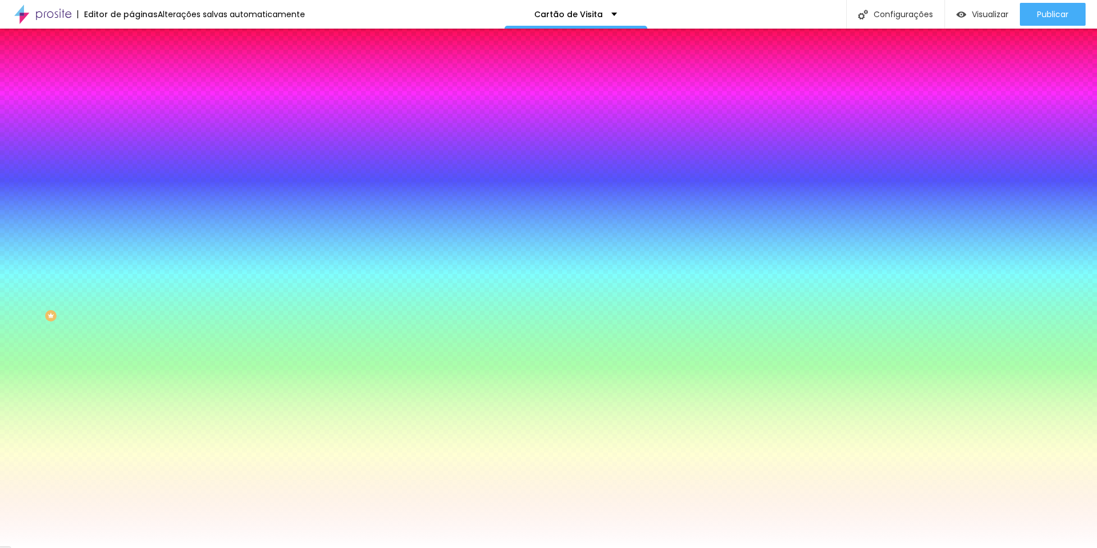
click at [137, 201] on icon "button" at bounding box center [139, 198] width 5 height 5
click at [245, 547] on div at bounding box center [548, 554] width 1097 height 0
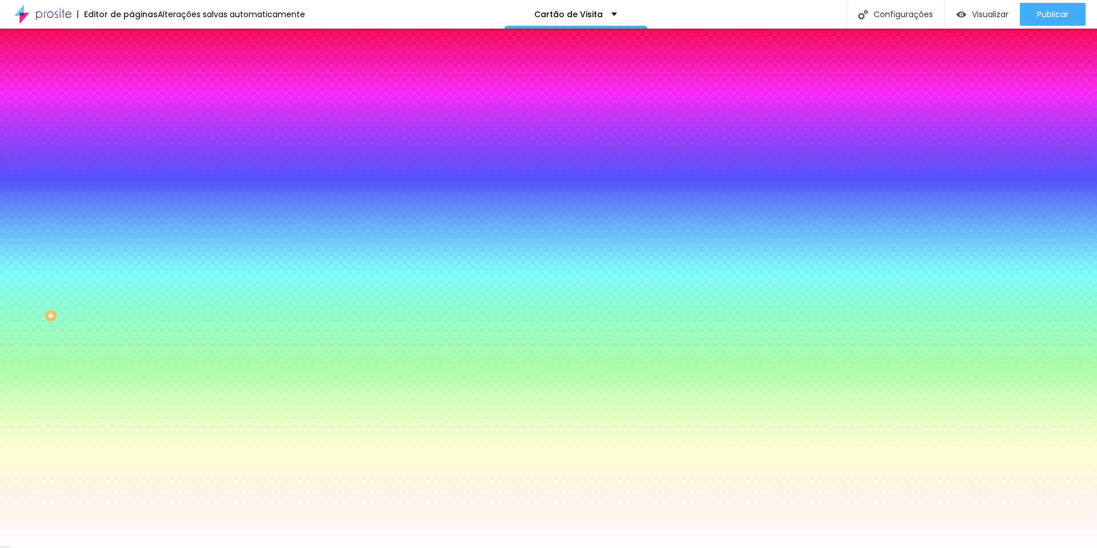
drag, startPoint x: 153, startPoint y: 409, endPoint x: 161, endPoint y: 410, distance: 8.0
click at [521, 547] on div at bounding box center [548, 548] width 1097 height 0
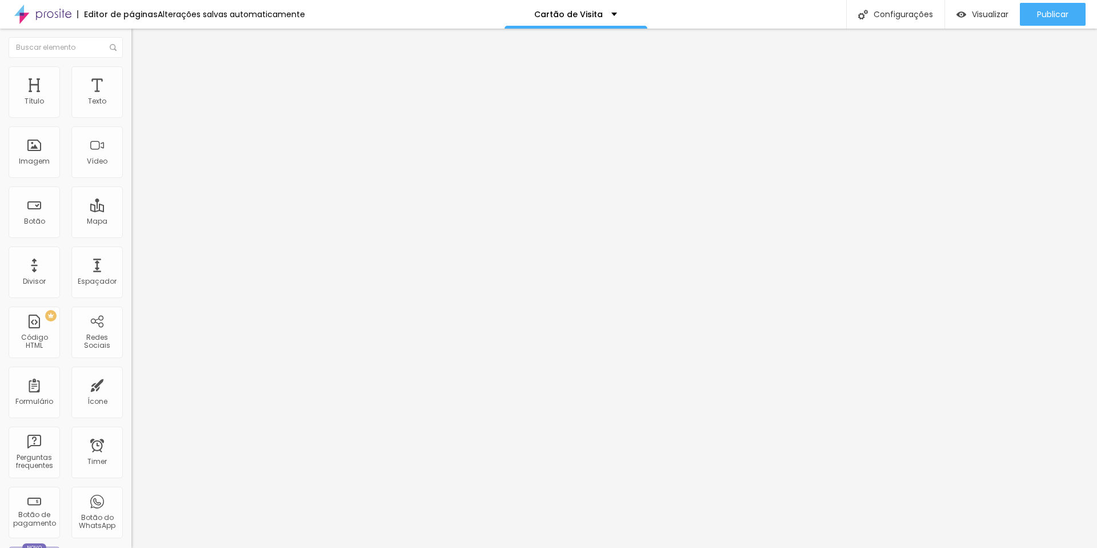
click at [131, 70] on li "Estilo" at bounding box center [196, 71] width 131 height 11
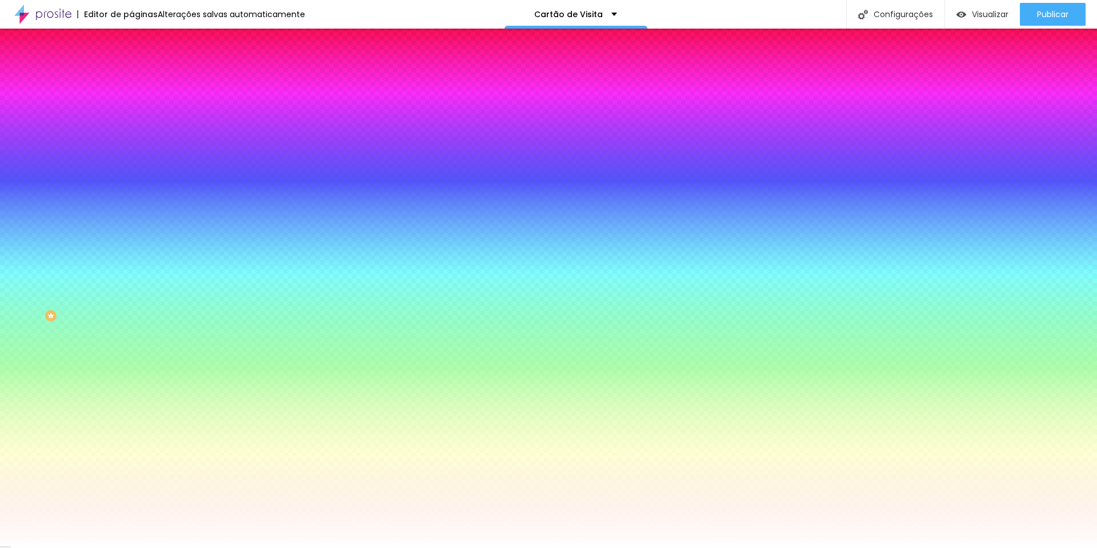
click at [136, 202] on icon "button" at bounding box center [139, 198] width 7 height 7
click at [364, 547] on div at bounding box center [548, 548] width 1097 height 0
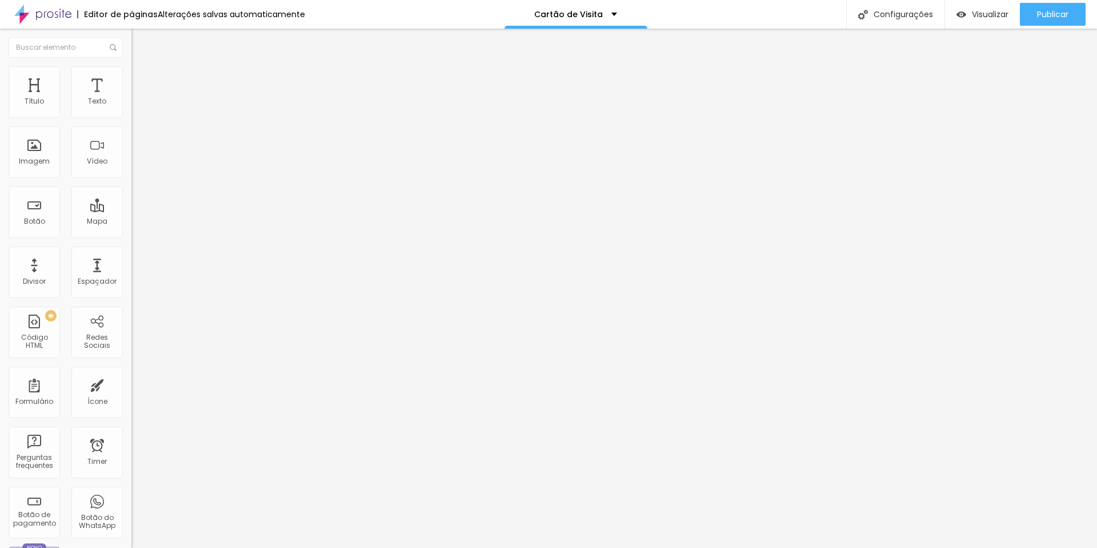
click at [131, 78] on li "Estilo" at bounding box center [196, 71] width 131 height 11
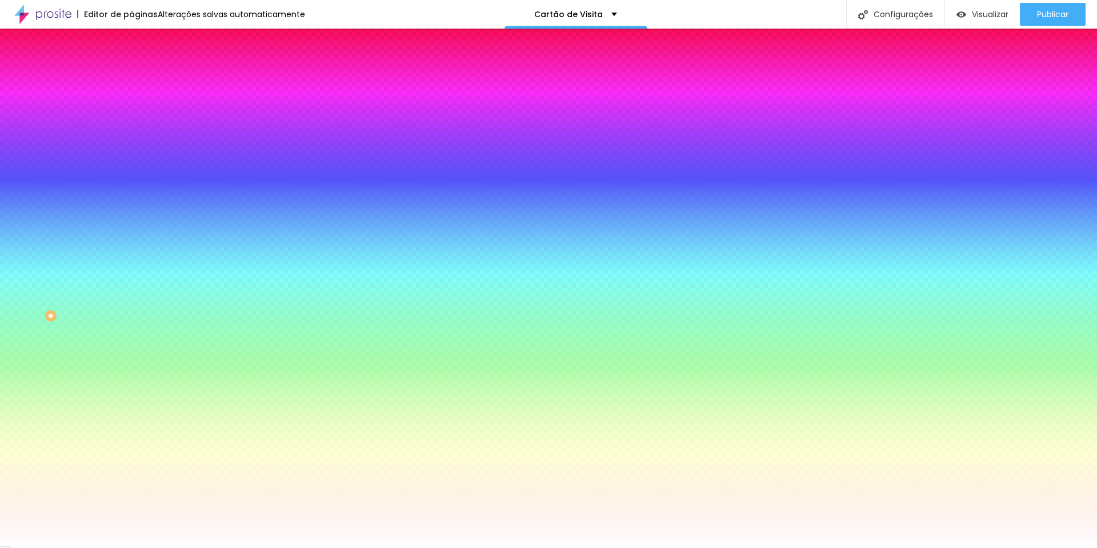
click at [137, 233] on icon "button" at bounding box center [139, 230] width 5 height 5
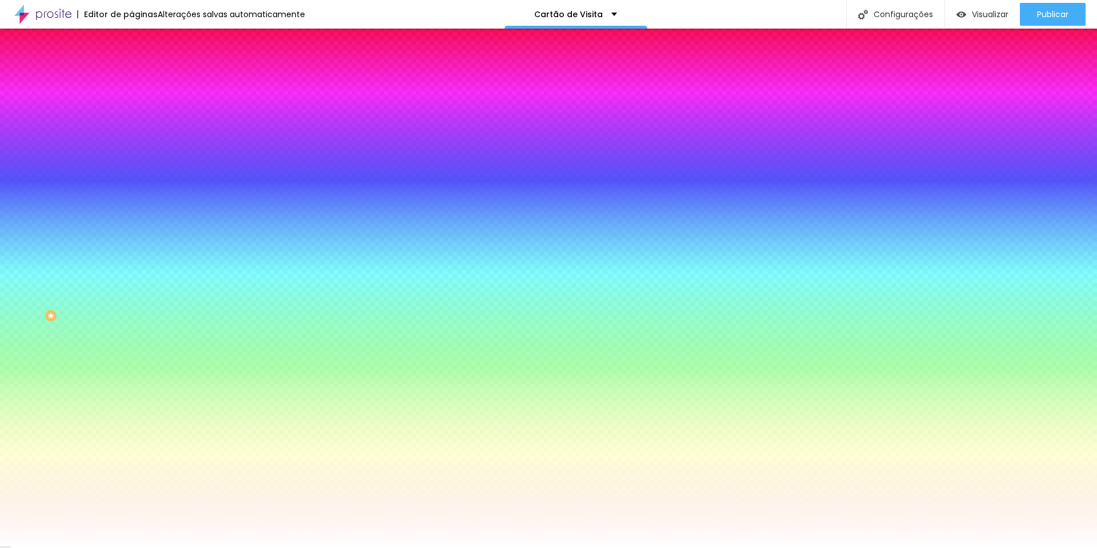
drag, startPoint x: 150, startPoint y: 439, endPoint x: 156, endPoint y: 438, distance: 5.8
click at [281, 547] on div at bounding box center [548, 548] width 1097 height 0
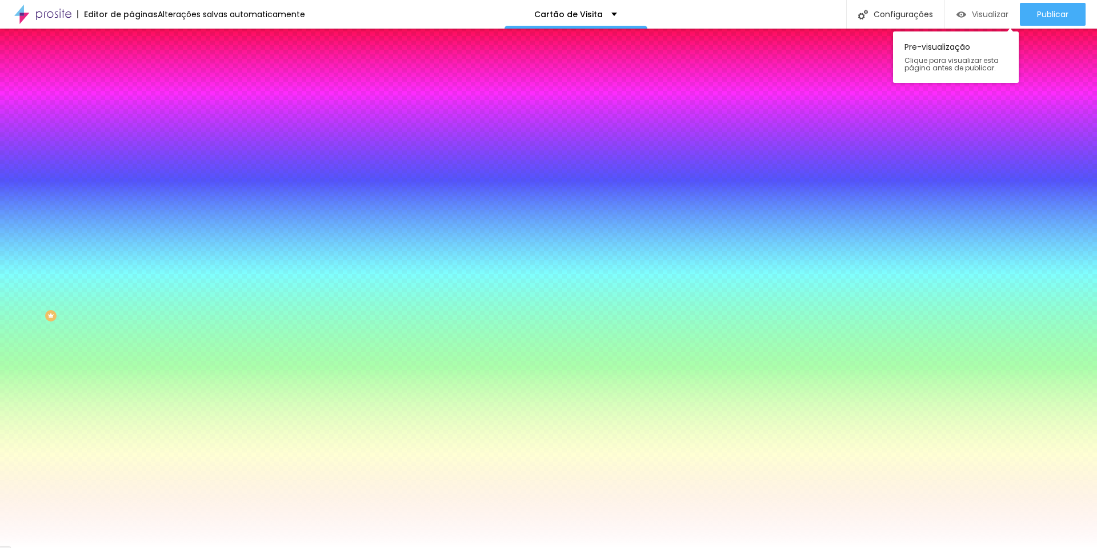
click at [983, 15] on span "Visualizar" at bounding box center [990, 14] width 37 height 9
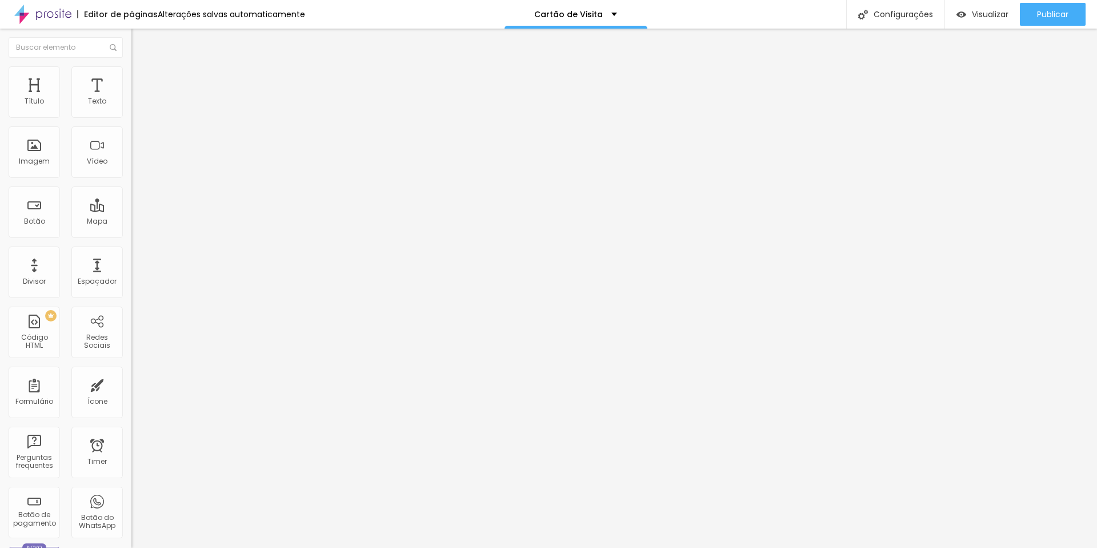
click at [131, 72] on img at bounding box center [136, 71] width 10 height 10
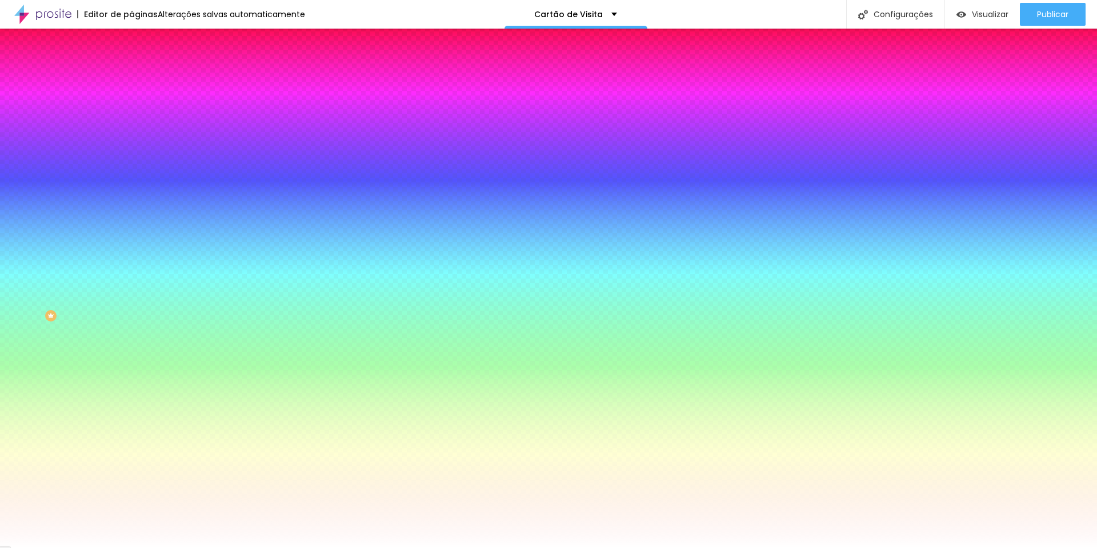
click at [131, 78] on li "Avançado" at bounding box center [196, 83] width 131 height 11
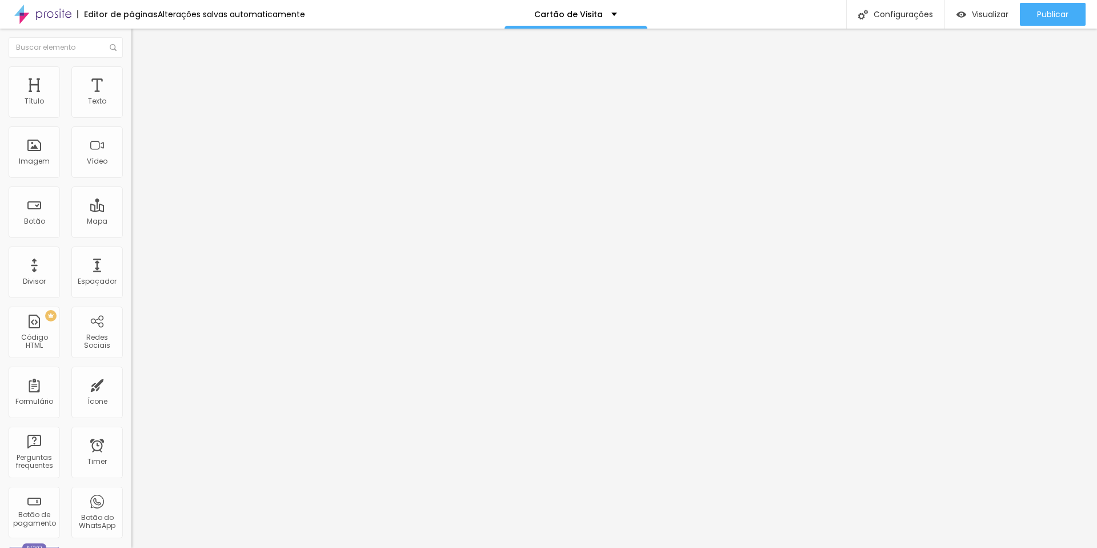
drag, startPoint x: 26, startPoint y: 133, endPoint x: 15, endPoint y: 131, distance: 11.5
click at [131, 251] on div "0 px Espaçamento vertical" at bounding box center [196, 332] width 131 height 162
click at [142, 77] on span "Estilo" at bounding box center [151, 74] width 18 height 10
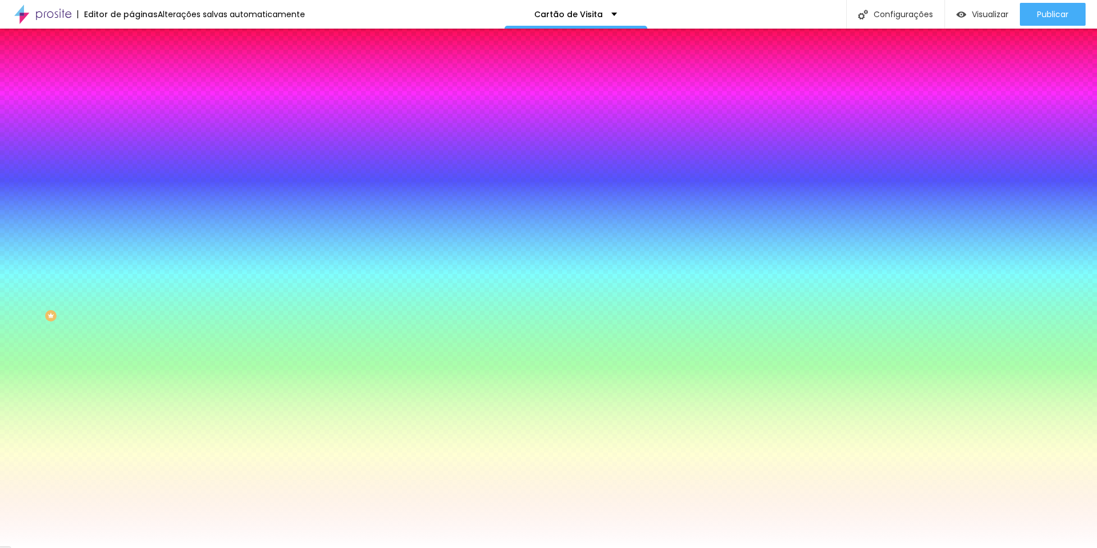
click at [142, 67] on span "Conteúdo" at bounding box center [159, 63] width 35 height 10
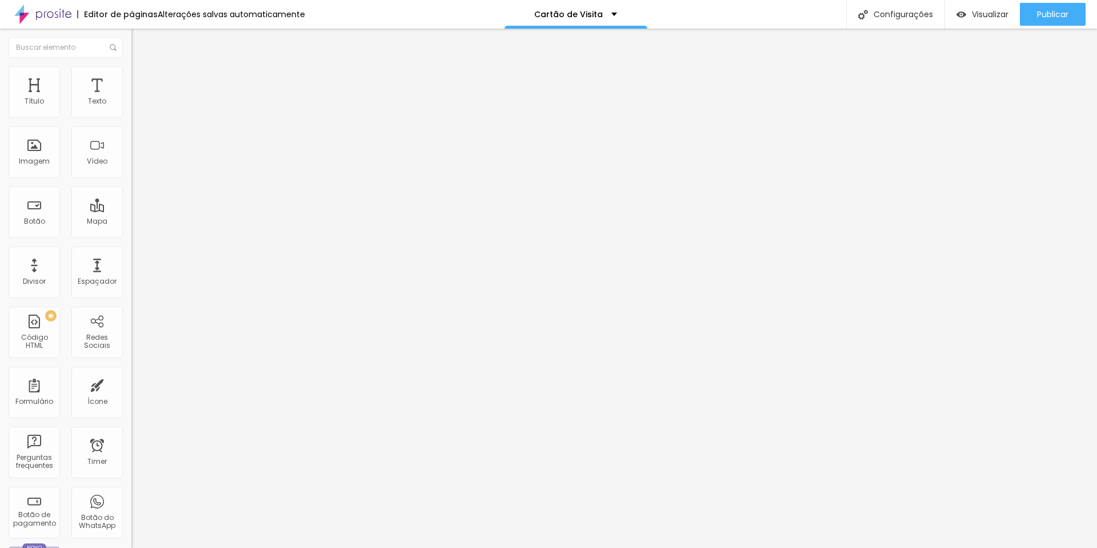
click at [140, 44] on img "button" at bounding box center [144, 41] width 9 height 9
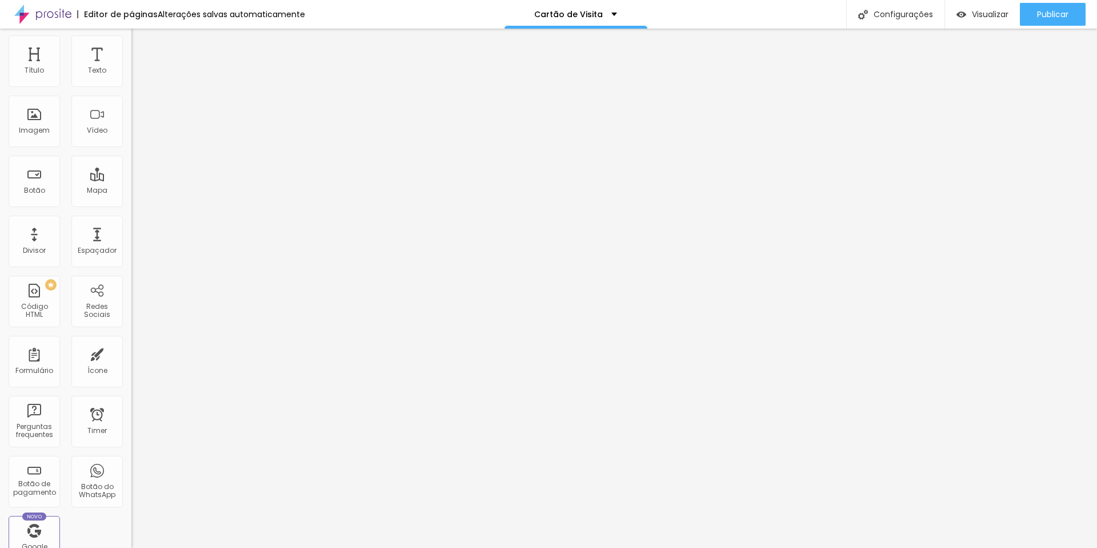
scroll to position [0, 0]
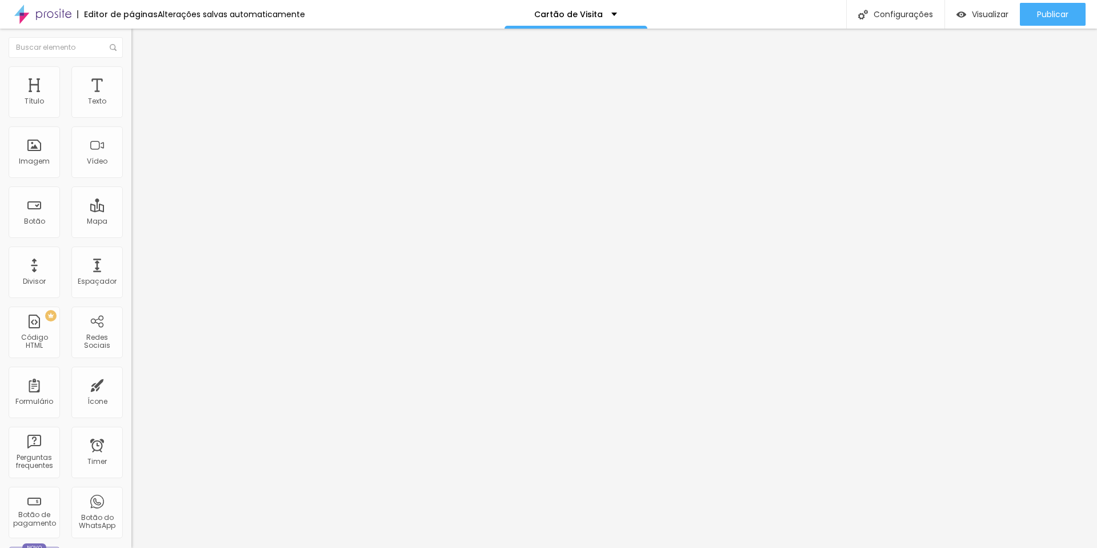
click at [131, 73] on img at bounding box center [136, 71] width 10 height 10
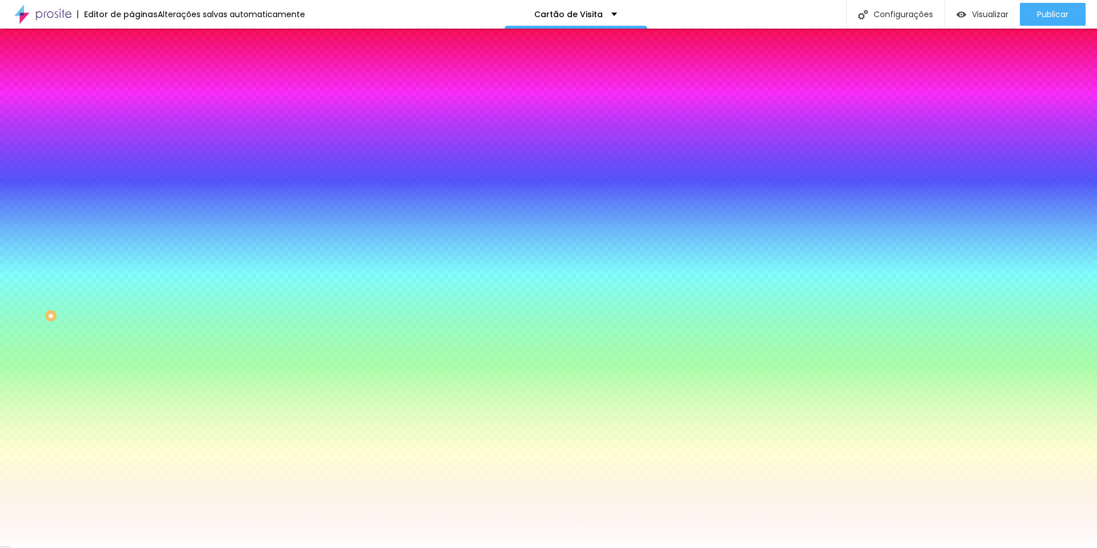
click at [131, 78] on img at bounding box center [136, 83] width 10 height 10
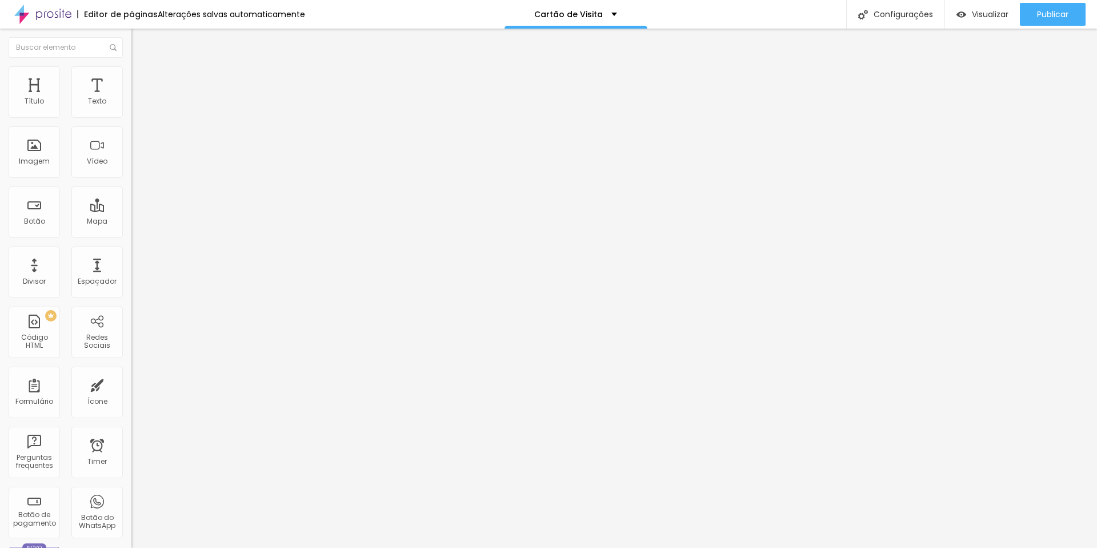
drag, startPoint x: 26, startPoint y: 112, endPoint x: 15, endPoint y: 111, distance: 10.9
click at [131, 222] on input "range" at bounding box center [168, 226] width 74 height 9
click at [131, 65] on img at bounding box center [136, 60] width 10 height 10
click at [131, 113] on img at bounding box center [135, 109] width 8 height 8
click at [131, 78] on img at bounding box center [136, 83] width 10 height 10
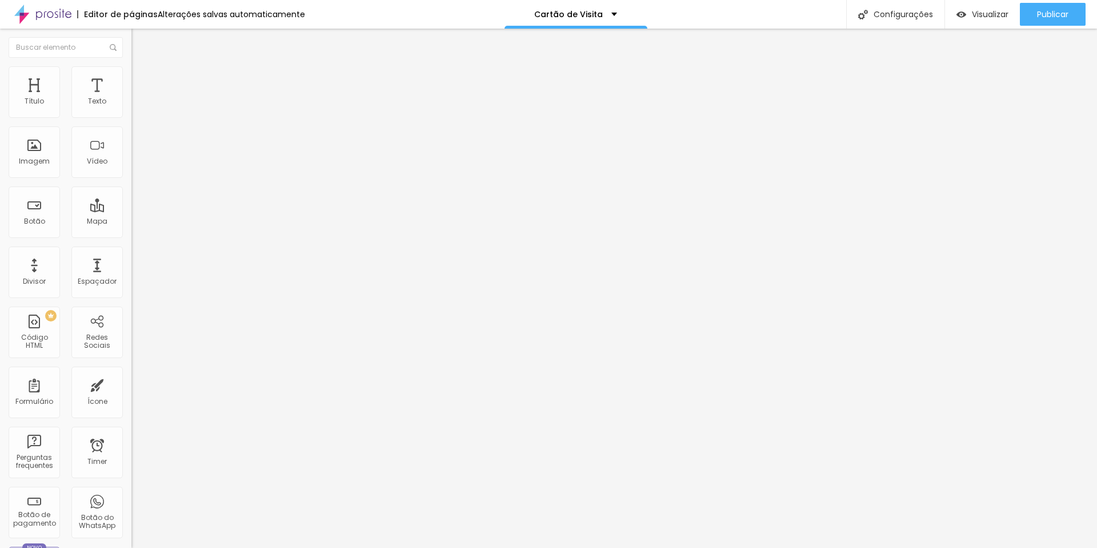
click at [131, 66] on li "Conteúdo" at bounding box center [196, 60] width 131 height 11
click at [131, 114] on img at bounding box center [135, 118] width 8 height 8
click at [142, 81] on span "Avançado" at bounding box center [161, 86] width 38 height 10
drag, startPoint x: 27, startPoint y: 112, endPoint x: 0, endPoint y: 106, distance: 27.5
click at [131, 222] on input "range" at bounding box center [168, 226] width 74 height 9
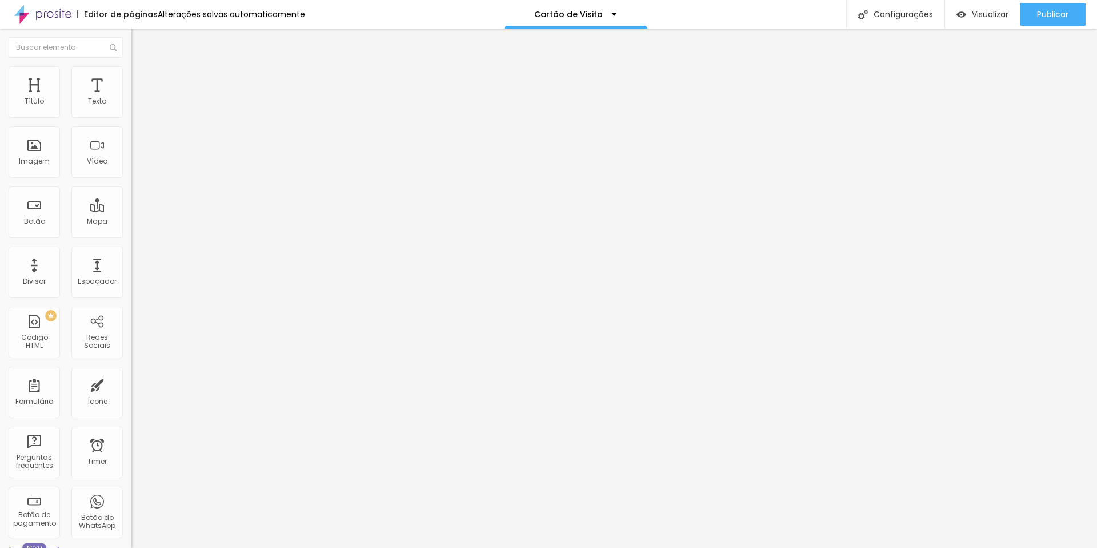
click at [131, 78] on ul "Conteúdo Estilo Avançado" at bounding box center [196, 72] width 131 height 34
click at [131, 73] on img at bounding box center [136, 71] width 10 height 10
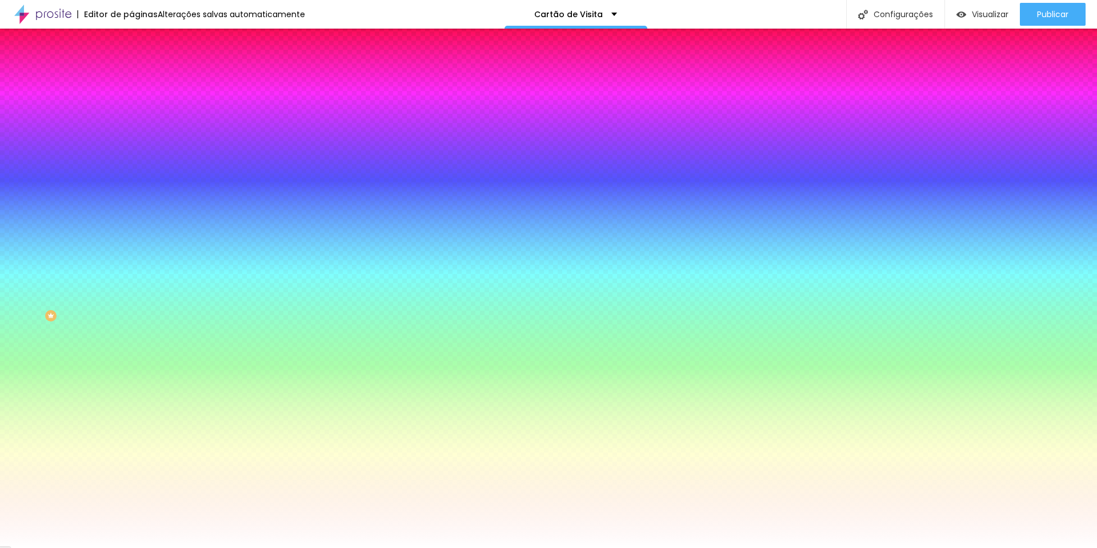
click at [131, 66] on li "Conteúdo" at bounding box center [196, 60] width 131 height 11
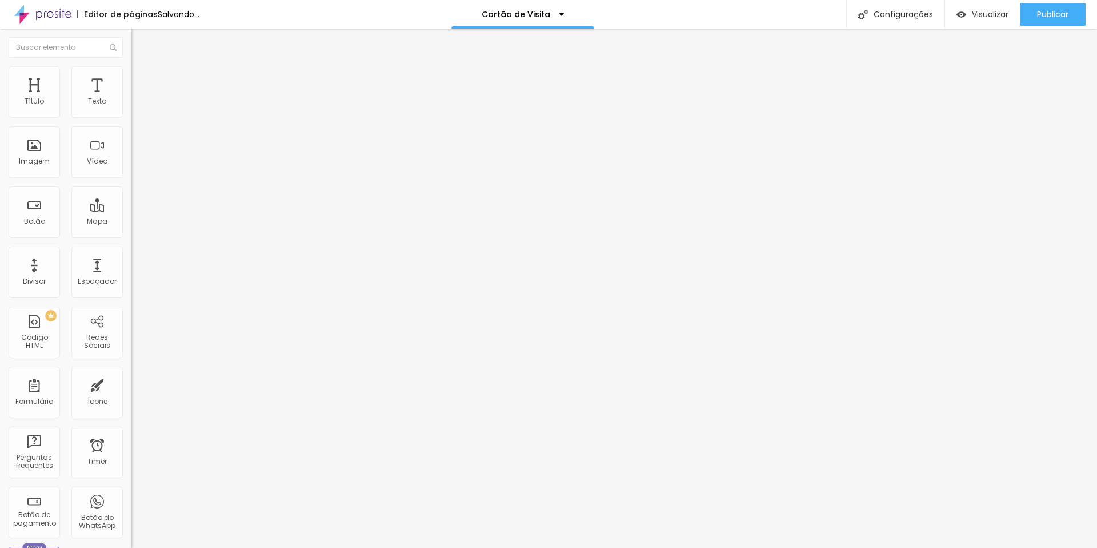
click at [140, 43] on img "button" at bounding box center [144, 41] width 9 height 9
drag, startPoint x: 26, startPoint y: 111, endPoint x: 33, endPoint y: 111, distance: 6.9
click at [131, 210] on input "range" at bounding box center [168, 214] width 74 height 9
click at [66, 165] on div "< body > < div class = "container-1" > < div class = "container-2" > < a href =…" at bounding box center [448, 136] width 764 height 88
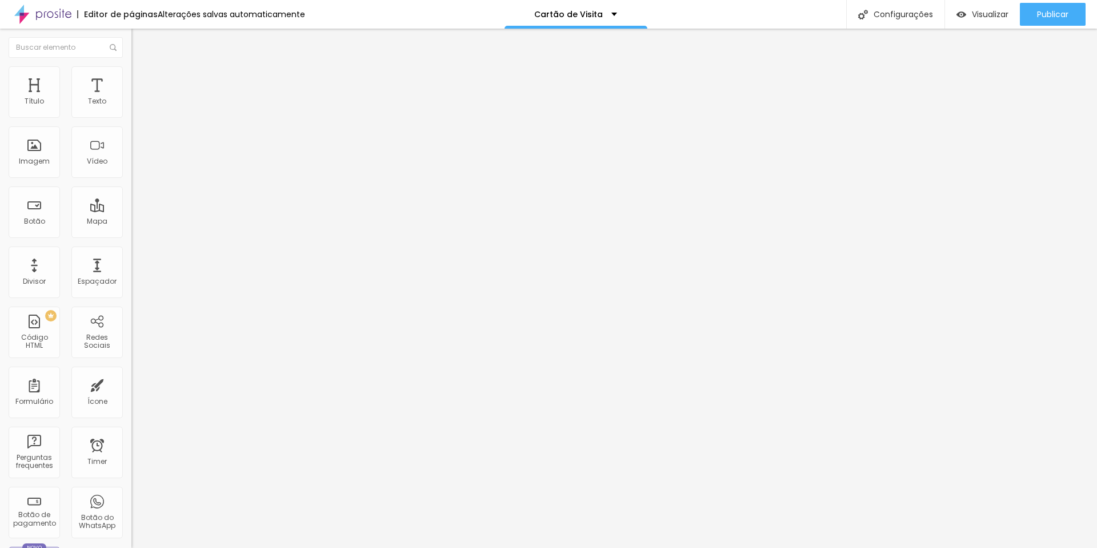
click at [66, 164] on div "< body > < div class = "container-1" > < div class = "container-2" > < a href =…" at bounding box center [448, 136] width 764 height 88
click at [70, 163] on div "< div class = "container-1" > < div class = "container-2" > < a href = "[URL][D…" at bounding box center [376, 141] width 764 height 88
drag, startPoint x: 73, startPoint y: 146, endPoint x: 113, endPoint y: 146, distance: 40.6
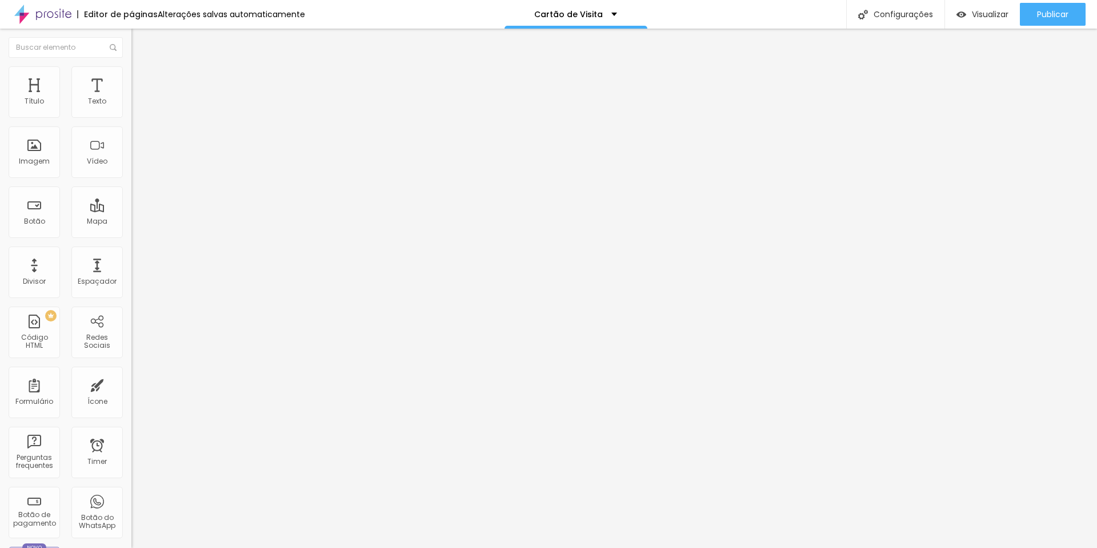
click at [131, 99] on div "54 55 56 57 58 59 60 61 62 63 64 < div class = "container-1" > < div class = "c…" at bounding box center [196, 99] width 131 height 0
click at [49, 153] on div "< a href = "[URL][DOMAIN_NAME]" class = "icon-button" target = "_blank" > < spa…" at bounding box center [431, 141] width 764 height 88
click at [50, 153] on div "< a href = "[URL][DOMAIN_NAME]" class = "icon-button" target = "_blank" > < spa…" at bounding box center [431, 141] width 764 height 88
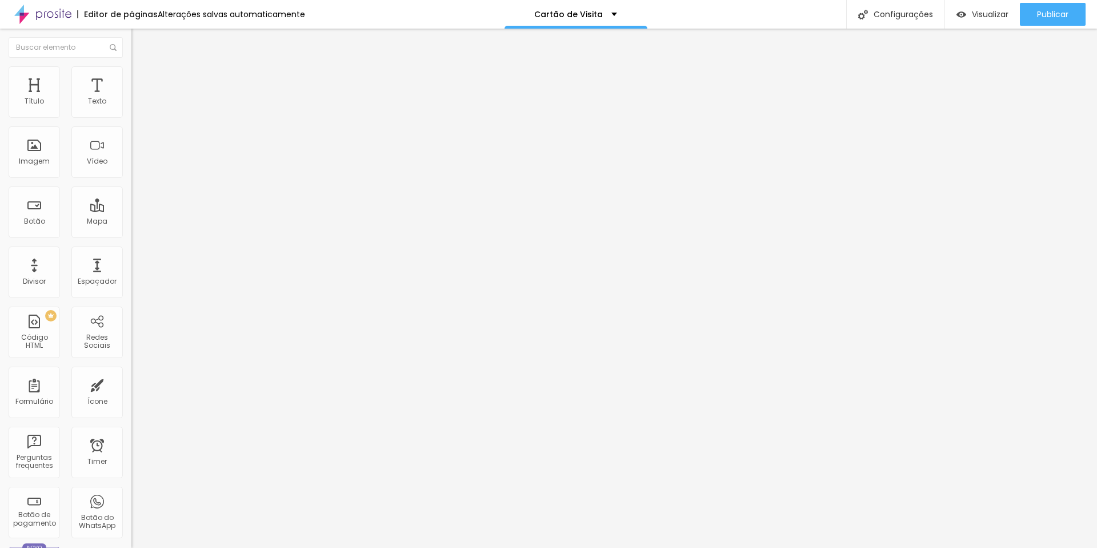
click at [83, 137] on div "< a href = "[URL][DOMAIN_NAME]" class = "icon-button" target = "_blank" > < spa…" at bounding box center [431, 141] width 764 height 88
click at [76, 135] on div "< a href = "[URL][DOMAIN_NAME]" class = "icon-button" target = "_blank" > < spa…" at bounding box center [380, 141] width 764 height 88
click at [90, 173] on div "< span class = "icon" > < i class = "fab fa-instagram" > </ i > </ span > < spa…" at bounding box center [422, 137] width 764 height 88
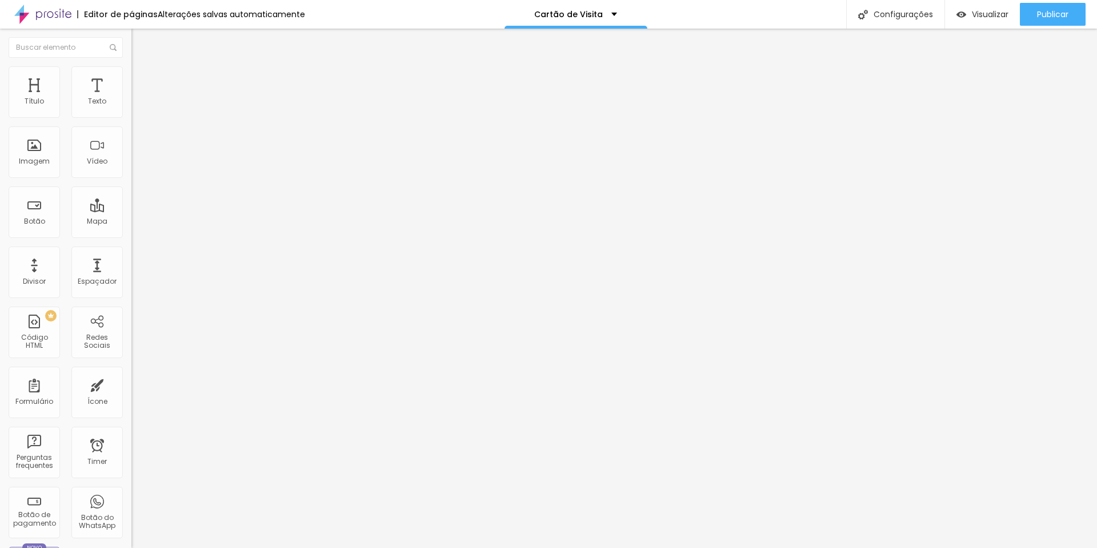
scroll to position [0, 66]
drag, startPoint x: 86, startPoint y: 173, endPoint x: 99, endPoint y: 175, distance: 12.8
click at [86, 173] on div "< span class = "icon" > < i class = "fab fa-instagram" > </ i > </ span > < spa…" at bounding box center [448, 137] width 764 height 88
drag, startPoint x: 39, startPoint y: 158, endPoint x: 68, endPoint y: 158, distance: 29.2
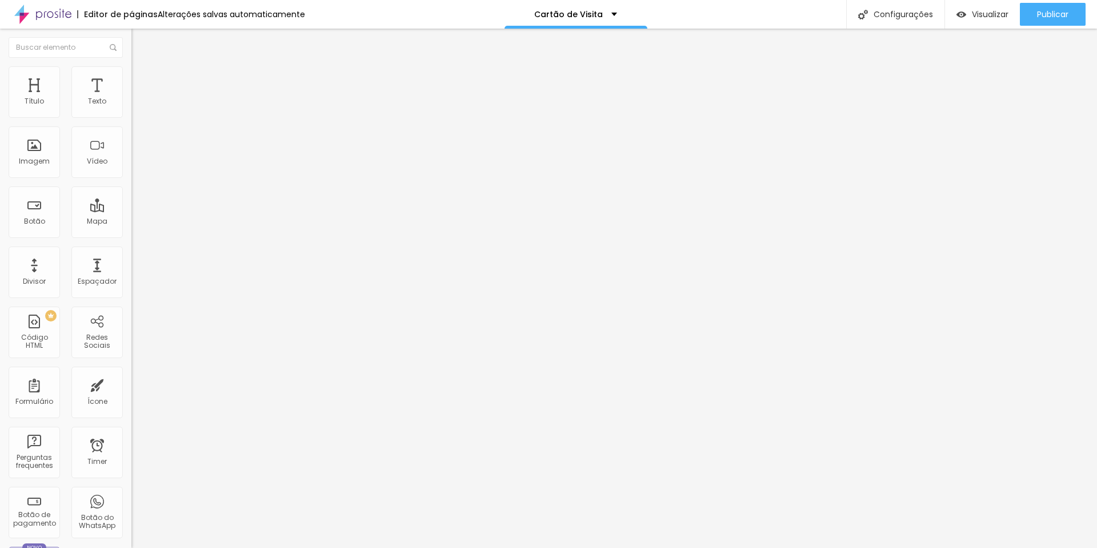
click at [97, 158] on div "< span class = "icon" > < i class = "fab fa-instagram" > </ i > </ span > < spa…" at bounding box center [479, 137] width 764 height 88
click at [86, 148] on div "</ a > < a href = "[URL][DOMAIN_NAME]" class = "icon-button" target = "_blank" …" at bounding box center [424, 143] width 764 height 88
click at [984, 14] on span "Visualizar" at bounding box center [990, 14] width 37 height 9
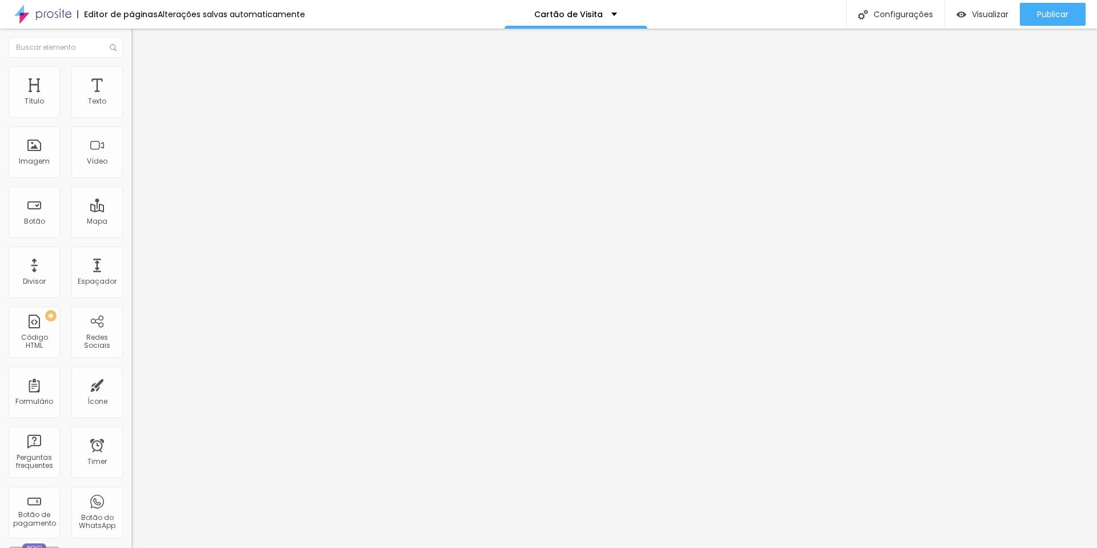
scroll to position [504, 0]
click at [77, 166] on div "</ a > < a href = "[URL][DOMAIN_NAME]" class = "icon-button" target = "_blank" …" at bounding box center [443, 143] width 764 height 88
click at [131, 187] on div ".location-link :hover { background-color : #e0e0e0 ; } </ style > < a href = "[…" at bounding box center [300, 143] width 339 height 88
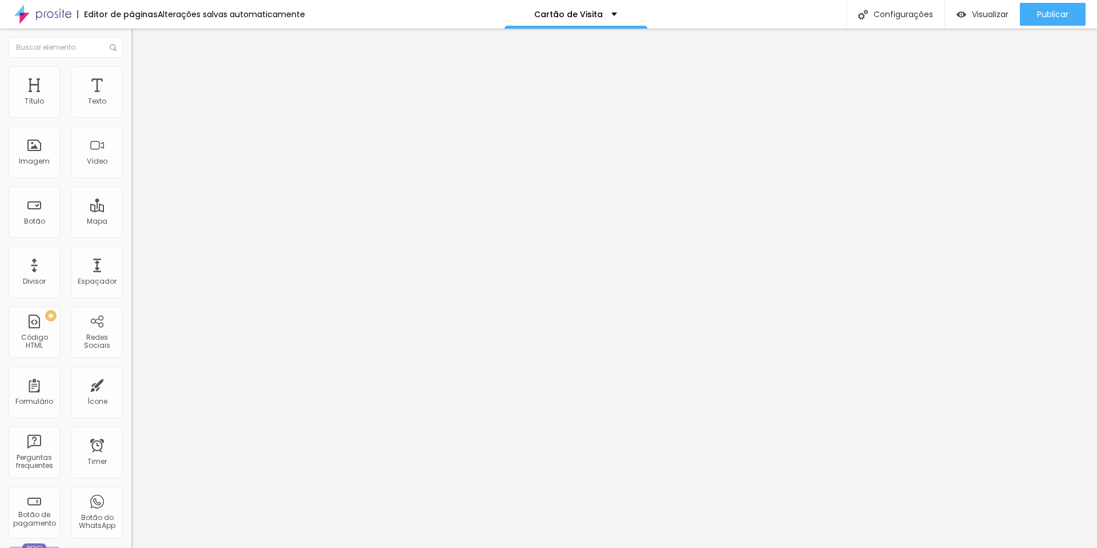
click at [54, 99] on div at bounding box center [127, 93] width 339 height 11
drag, startPoint x: 49, startPoint y: 163, endPoint x: 61, endPoint y: 166, distance: 12.2
click at [131, 163] on div ".location-link :hover { background-color : #e0e0e0 ; } </ style > < a href = "[…" at bounding box center [300, 143] width 339 height 88
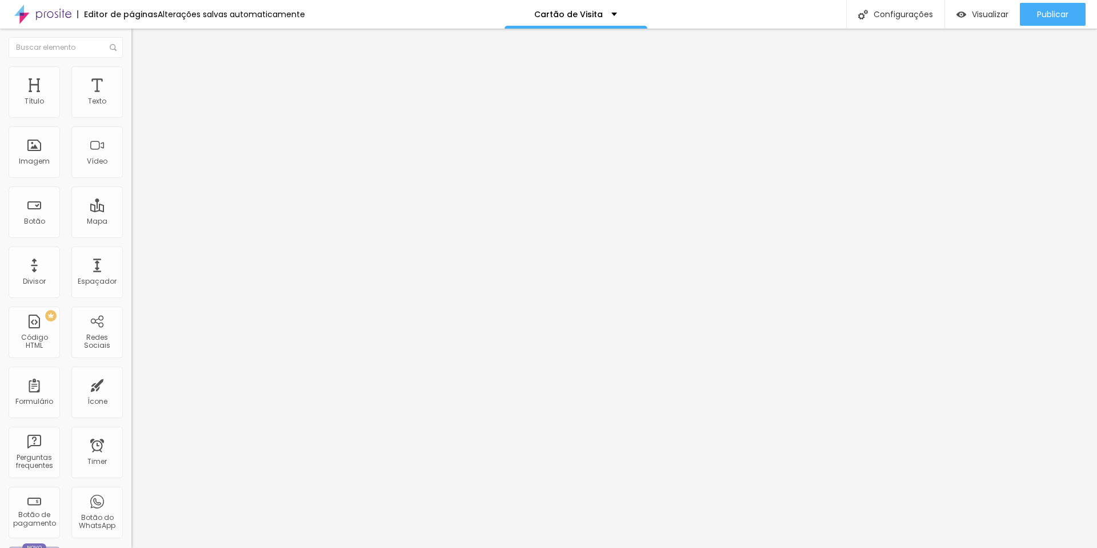
click at [252, 165] on div at bounding box center [257, 55] width 11 height 232
click at [142, 79] on span "Avançado" at bounding box center [161, 74] width 38 height 10
click at [142, 67] on span "Conteúdo" at bounding box center [159, 63] width 35 height 10
click at [963, 19] on div "Visualizar" at bounding box center [983, 14] width 52 height 23
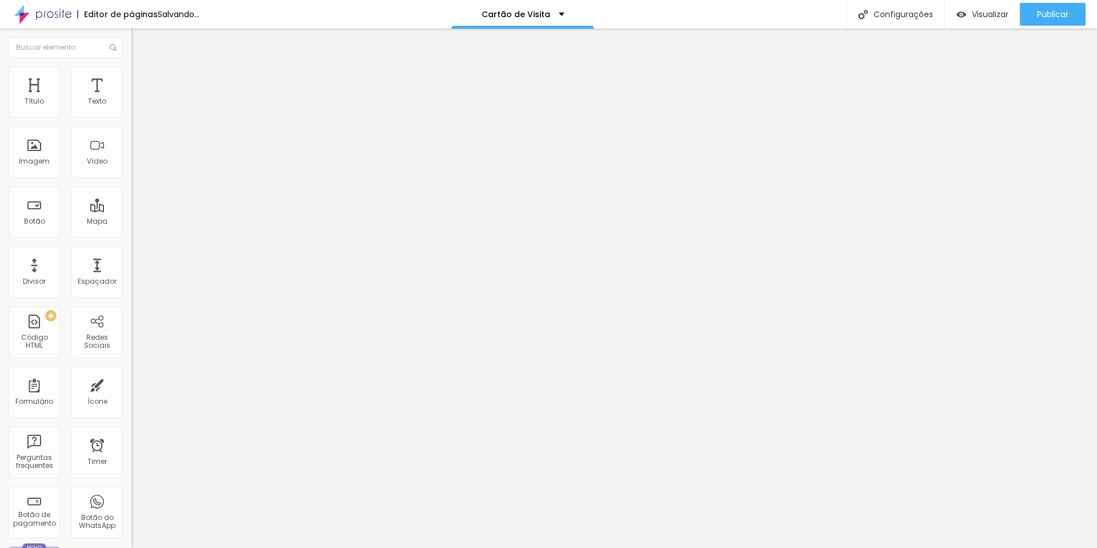
drag, startPoint x: 31, startPoint y: 113, endPoint x: 39, endPoint y: 113, distance: 8.6
click at [131, 210] on input "range" at bounding box center [168, 214] width 74 height 9
click at [965, 11] on div "Visualizar" at bounding box center [983, 15] width 52 height 10
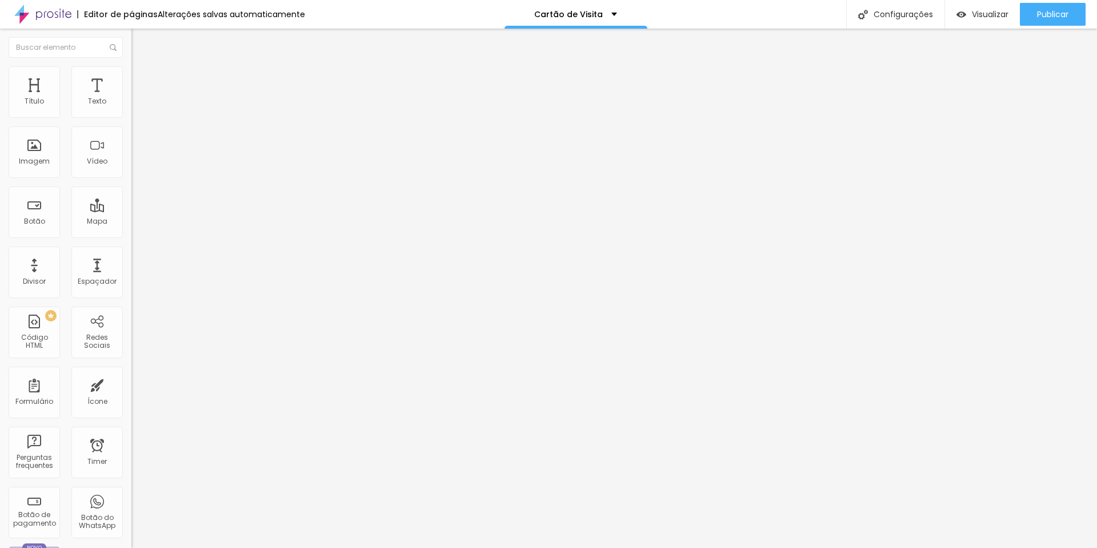
click at [131, 210] on input "range" at bounding box center [168, 214] width 74 height 9
click at [980, 14] on span "Visualizar" at bounding box center [990, 14] width 37 height 9
click at [864, 11] on img at bounding box center [864, 15] width 10 height 10
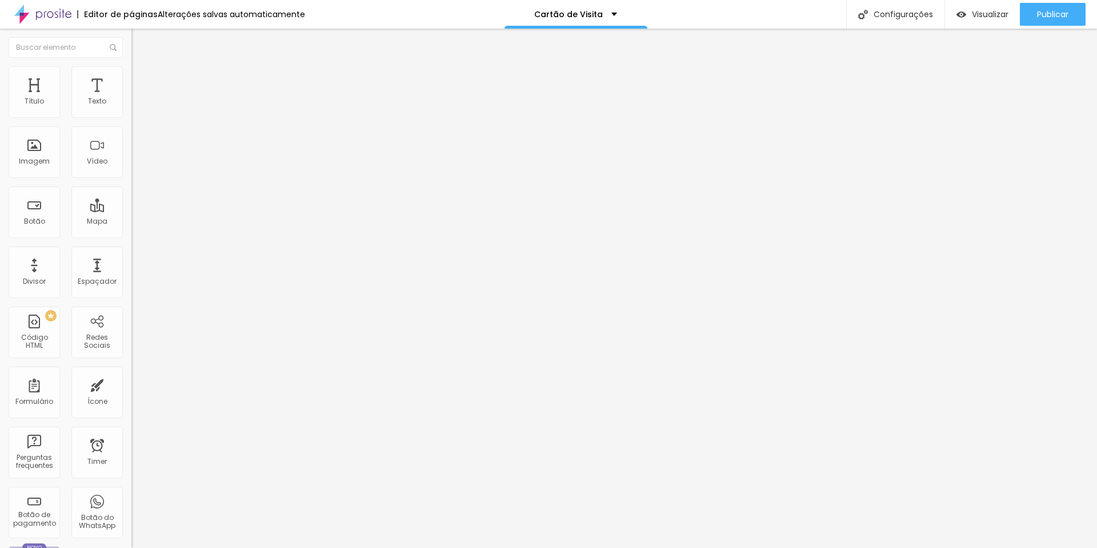
click at [1034, 19] on button "Publicar" at bounding box center [1053, 14] width 66 height 23
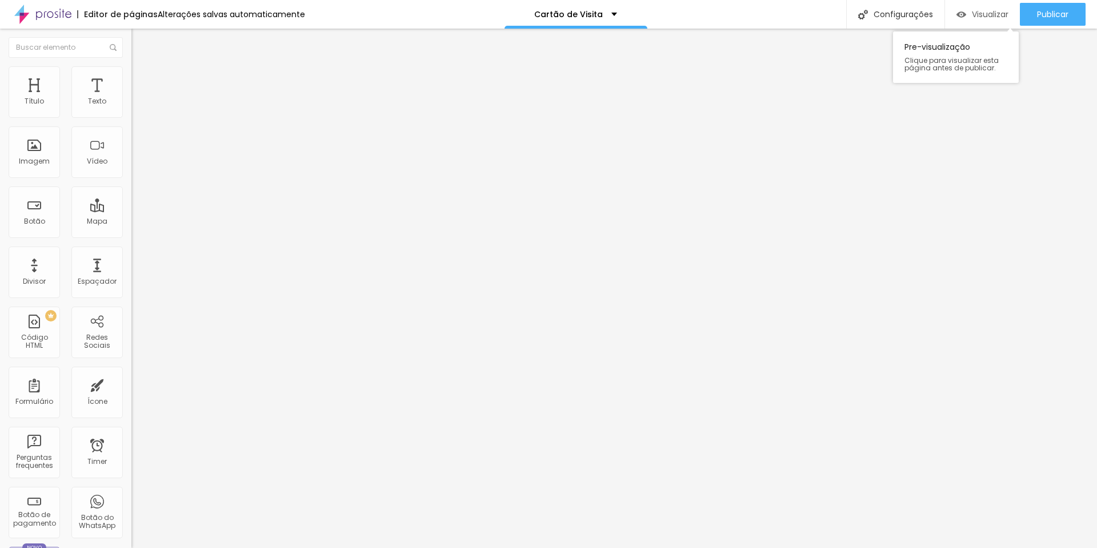
click at [995, 16] on span "Visualizar" at bounding box center [990, 14] width 37 height 9
click at [106, 167] on div ".location-link :hover { background-color : #e0e0e0 ; } </ style > < a href = "[…" at bounding box center [236, 143] width 261 height 88
click at [85, 167] on div ".location-link :hover { background-color : #e0e0e0 ; } </ style > < a href = "[…" at bounding box center [123, 138] width 261 height 88
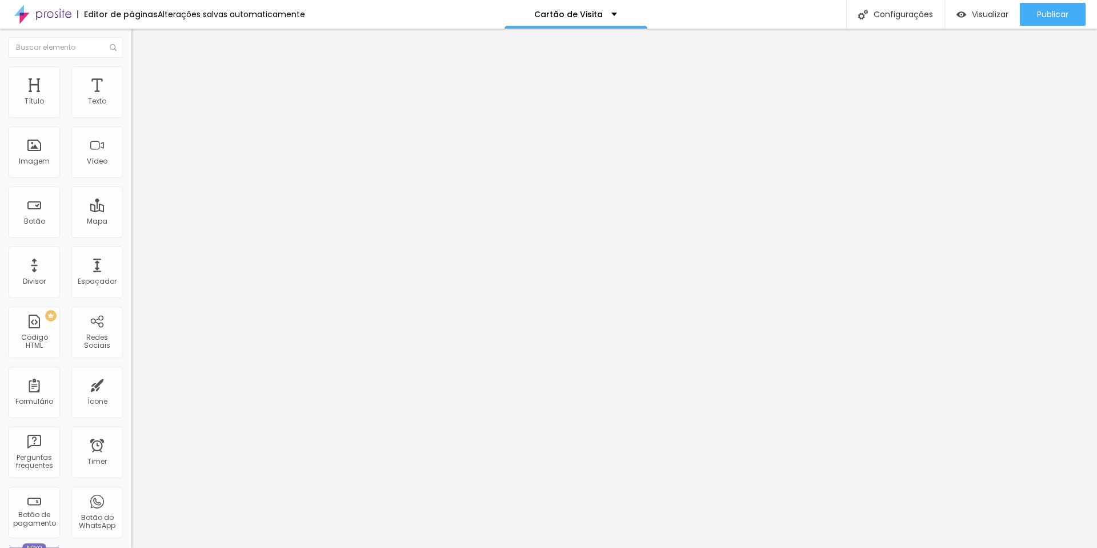
click at [81, 165] on div ".location-link :hover { background-color : #e0e0e0 ; } </ style > < a href = "[…" at bounding box center [121, 143] width 261 height 88
drag, startPoint x: 40, startPoint y: 163, endPoint x: 53, endPoint y: 167, distance: 13.2
click at [121, 163] on div ".location-link :hover { background-color : #e0e0e0 ; } </ style > < a href = "[…" at bounding box center [251, 143] width 261 height 88
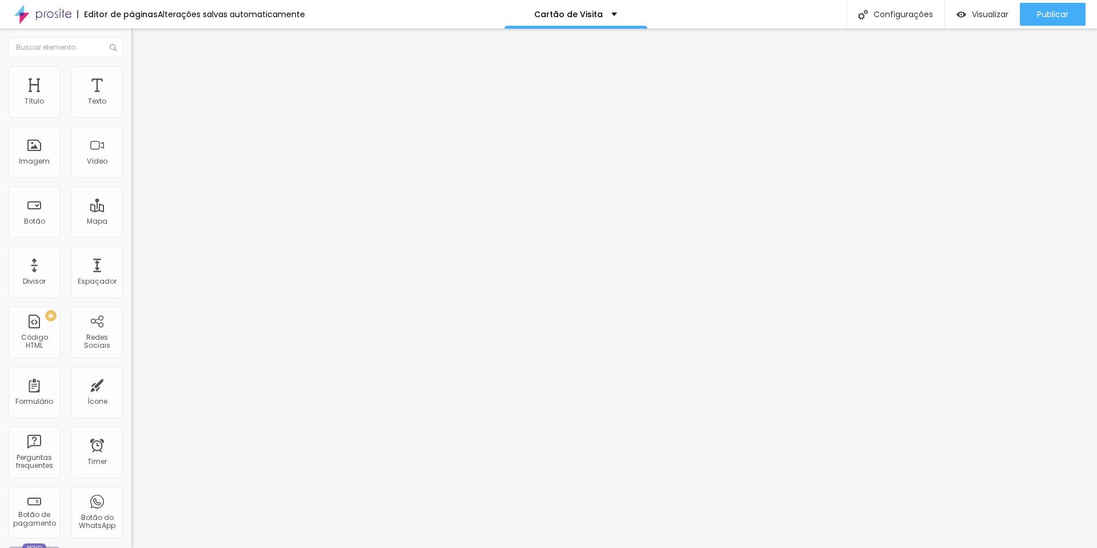
click at [131, 183] on div "width : 100 % ; display : flex ; justify-content : center ; } .container-2 { te…" at bounding box center [513, 140] width 764 height 88
click at [142, 81] on span "Avançado" at bounding box center [161, 86] width 38 height 10
click at [131, 74] on li "Estilo" at bounding box center [196, 71] width 131 height 11
drag, startPoint x: 71, startPoint y: 122, endPoint x: 94, endPoint y: 121, distance: 22.9
click at [131, 117] on input "range" at bounding box center [168, 112] width 74 height 9
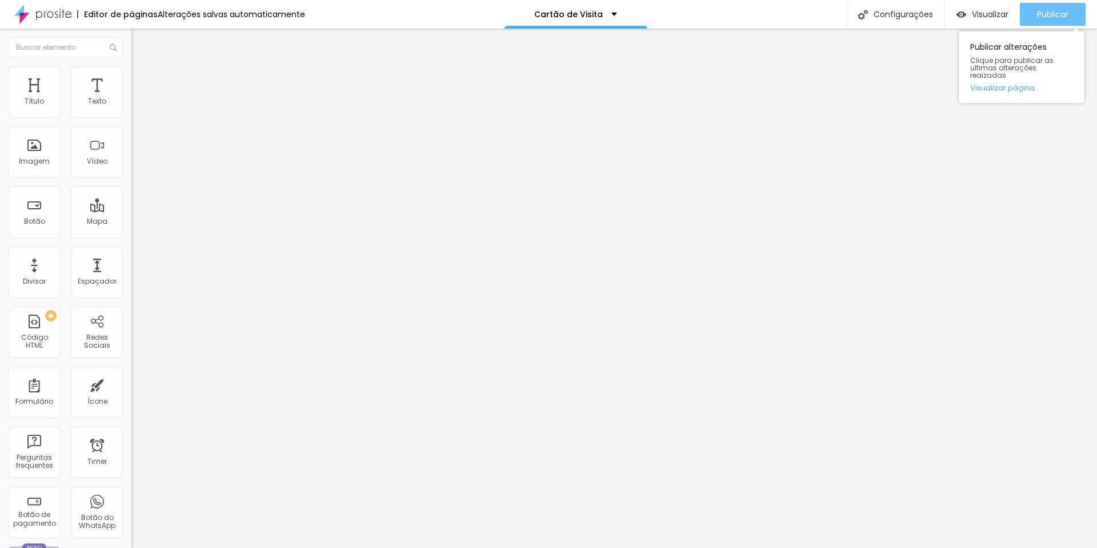
click at [1053, 18] on span "Publicar" at bounding box center [1052, 14] width 31 height 9
